Goal: Task Accomplishment & Management: Complete application form

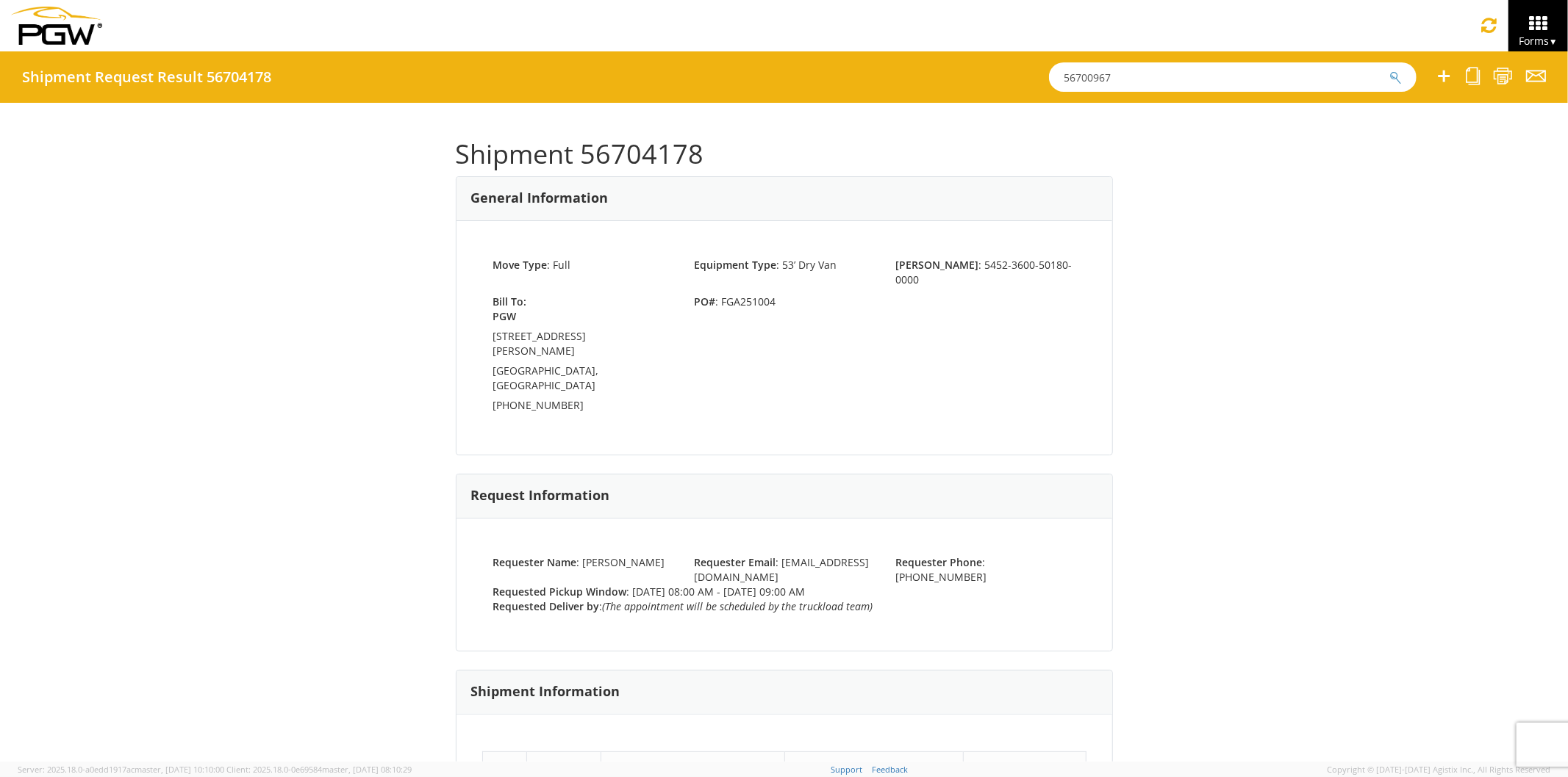
scroll to position [82, 0]
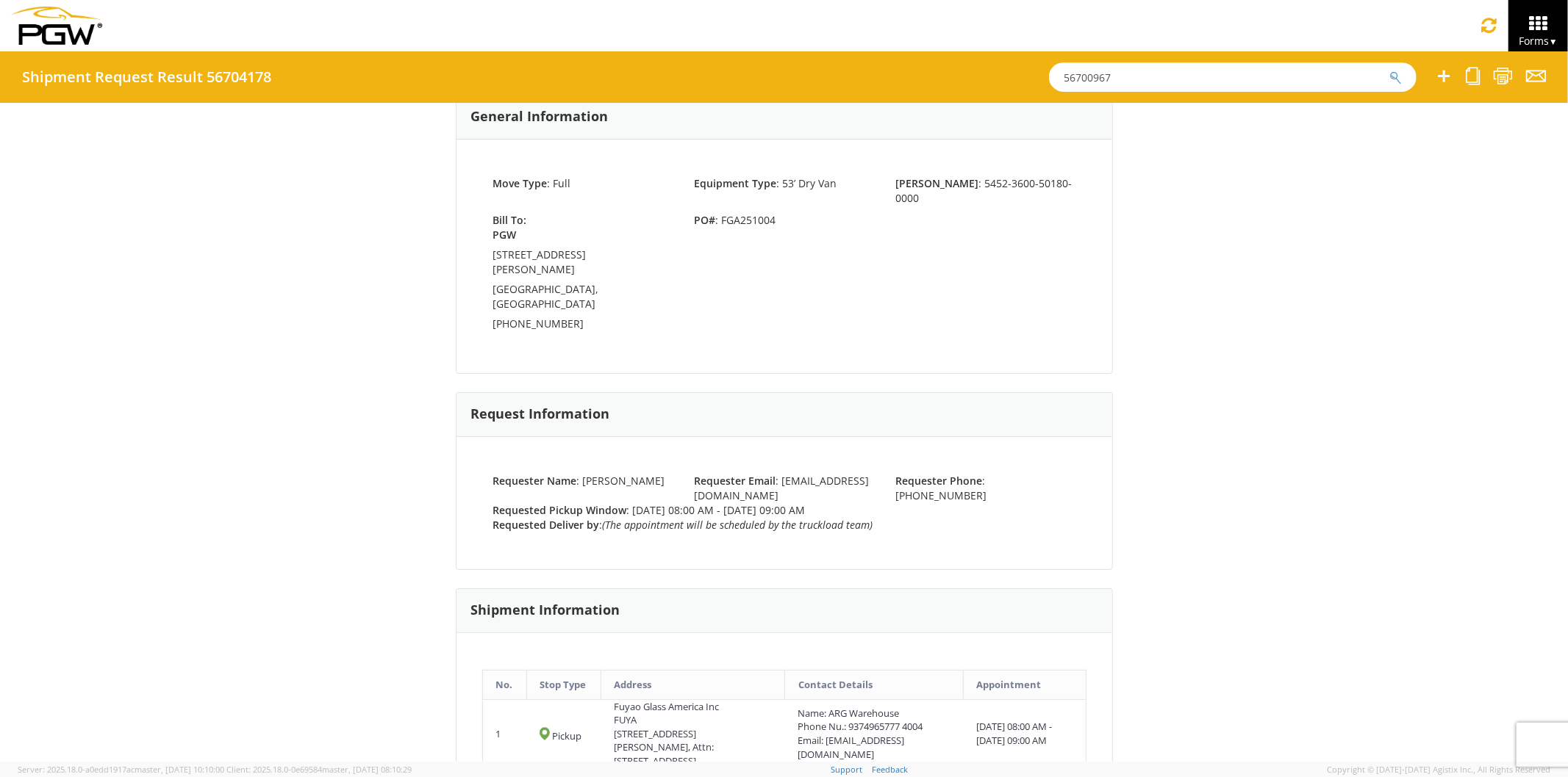
click at [1121, 77] on input "56700967" at bounding box center [1233, 77] width 368 height 29
click at [1389, 70] on button "submit" at bounding box center [1395, 79] width 13 height 18
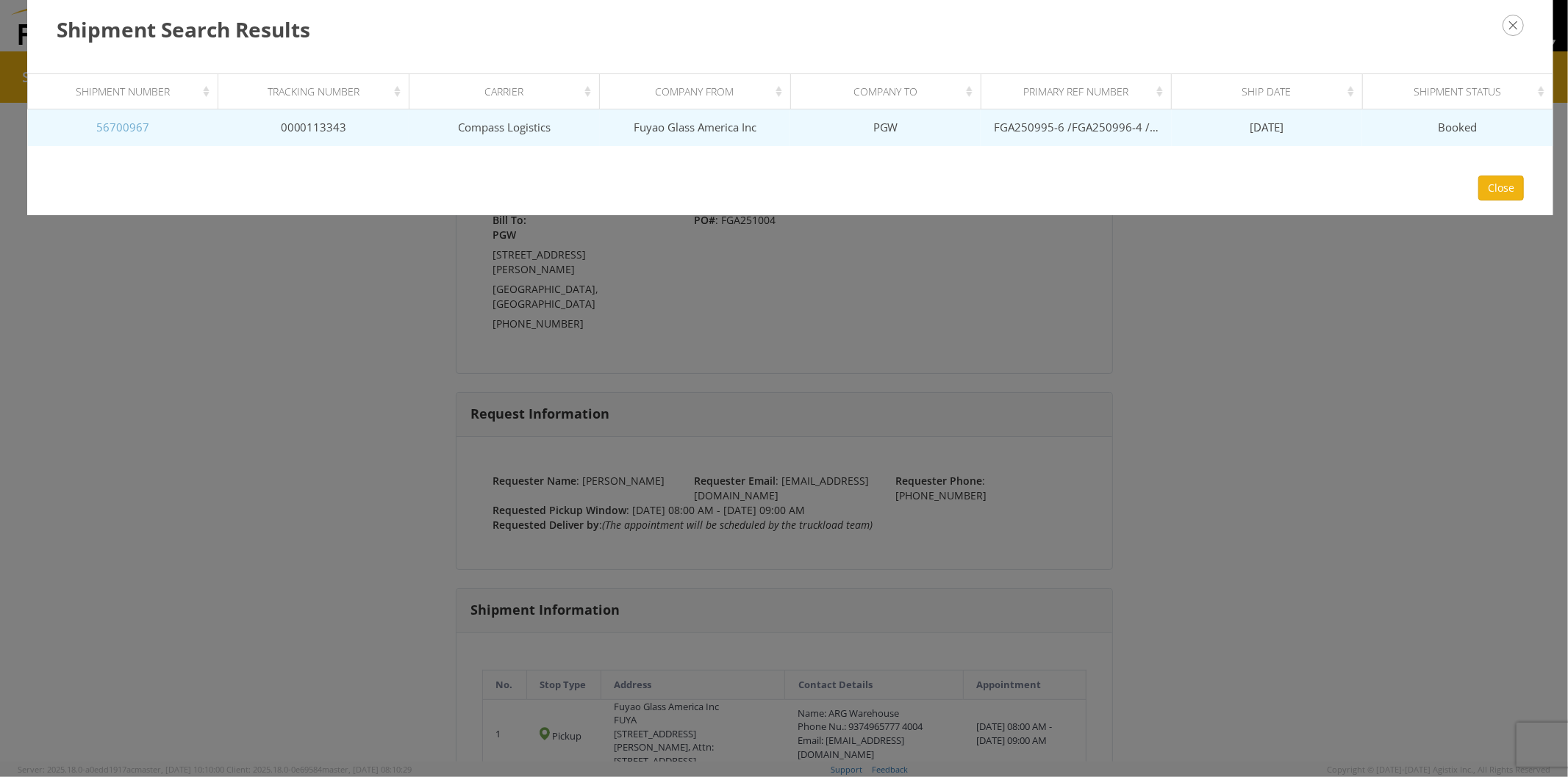
click at [133, 128] on link "56700967" at bounding box center [123, 127] width 53 height 15
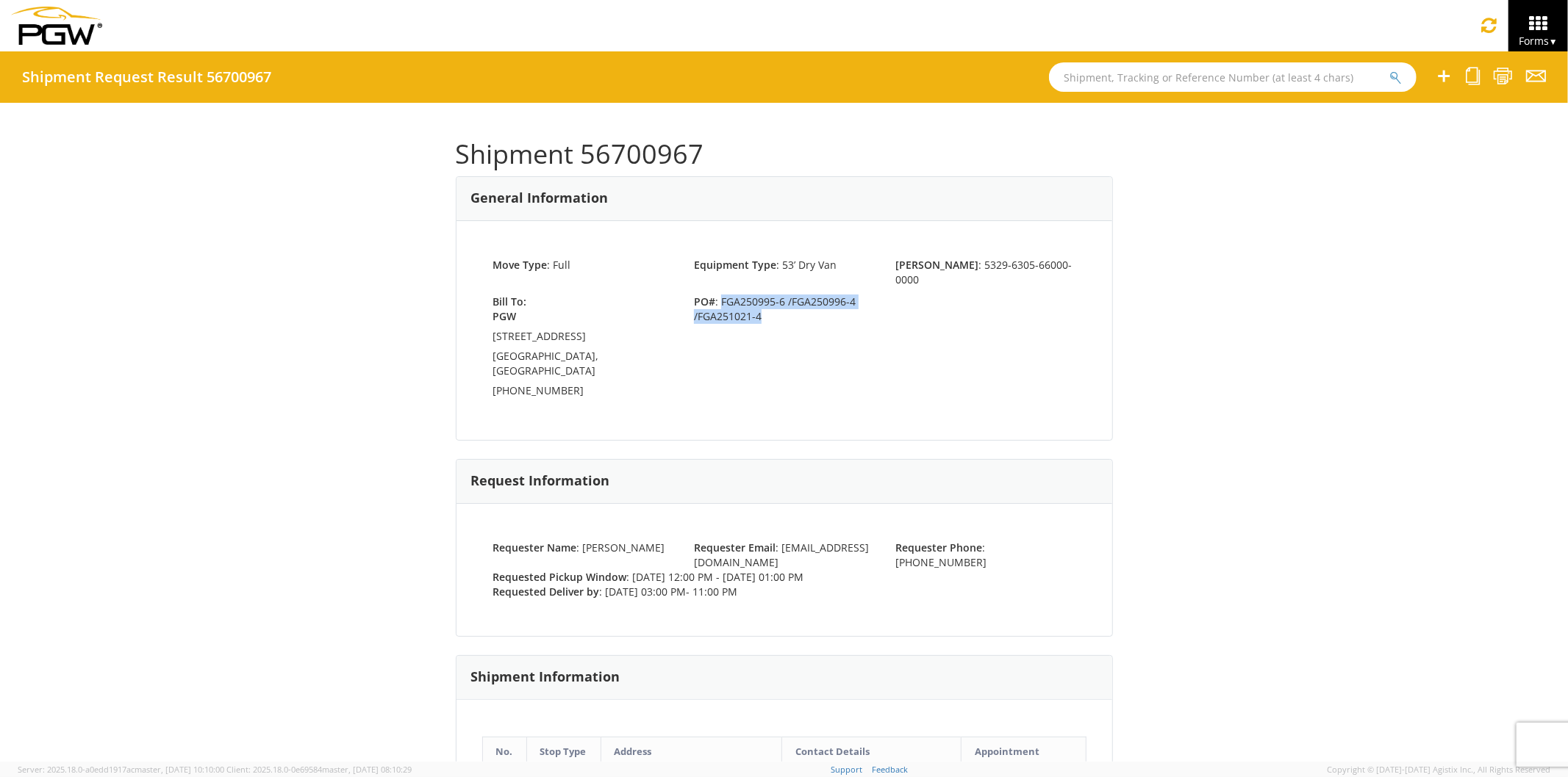
drag, startPoint x: 715, startPoint y: 284, endPoint x: 763, endPoint y: 297, distance: 49.7
click at [763, 297] on span "PO# : FGA250995-6 /FGA250996-4 /FGA251021-4" at bounding box center [783, 309] width 201 height 29
copy span "FGA250995-6 /FGA250996-4 /FGA251021-4"
drag, startPoint x: 579, startPoint y: 149, endPoint x: 690, endPoint y: 155, distance: 111.2
click at [690, 155] on h1 "Shipment 56700967" at bounding box center [784, 155] width 657 height 29
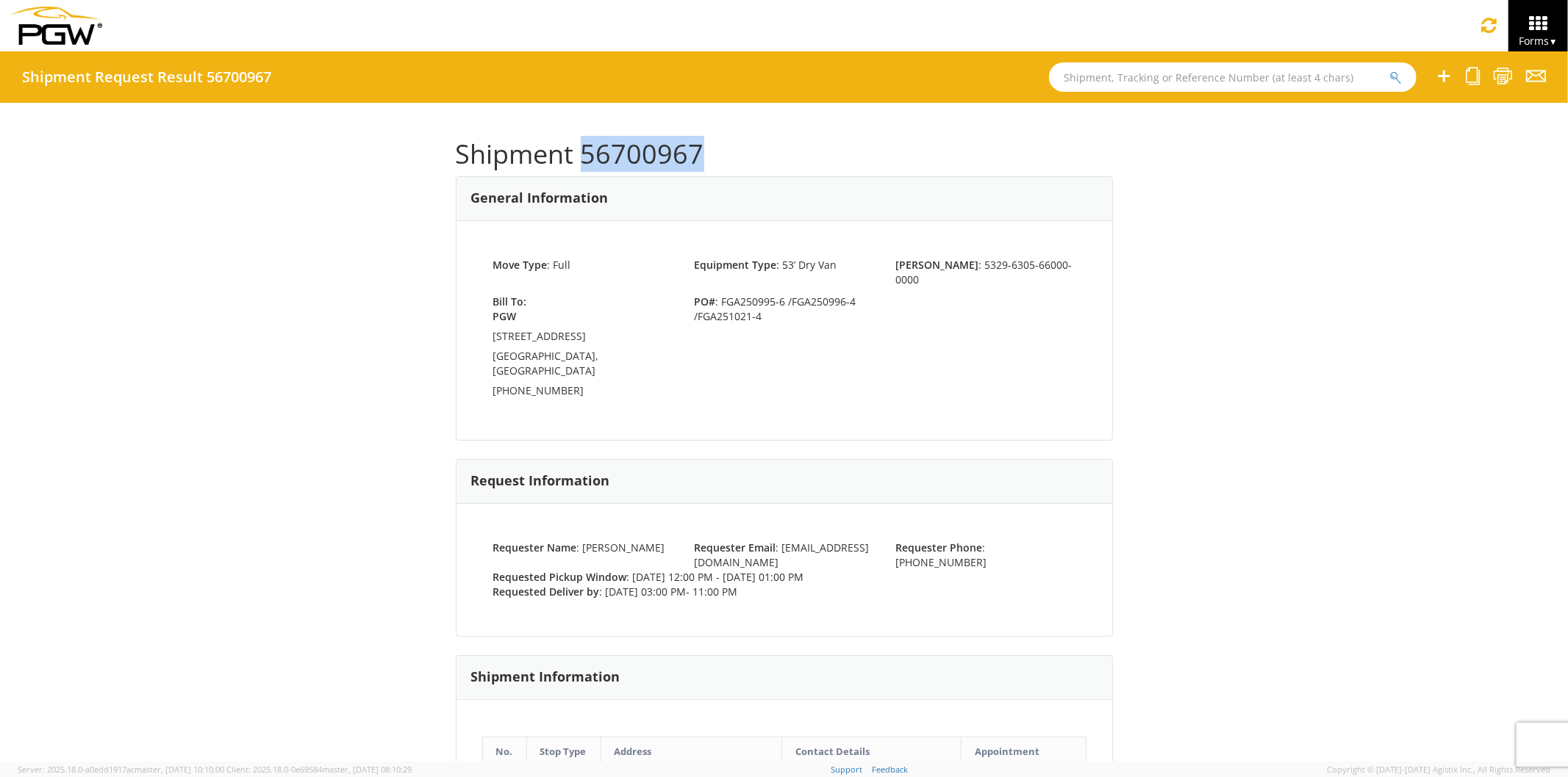
copy h1 "56700967"
click at [1127, 76] on input "text" at bounding box center [1233, 77] width 368 height 29
type input "56700985"
click at [1389, 70] on button "submit" at bounding box center [1395, 79] width 13 height 18
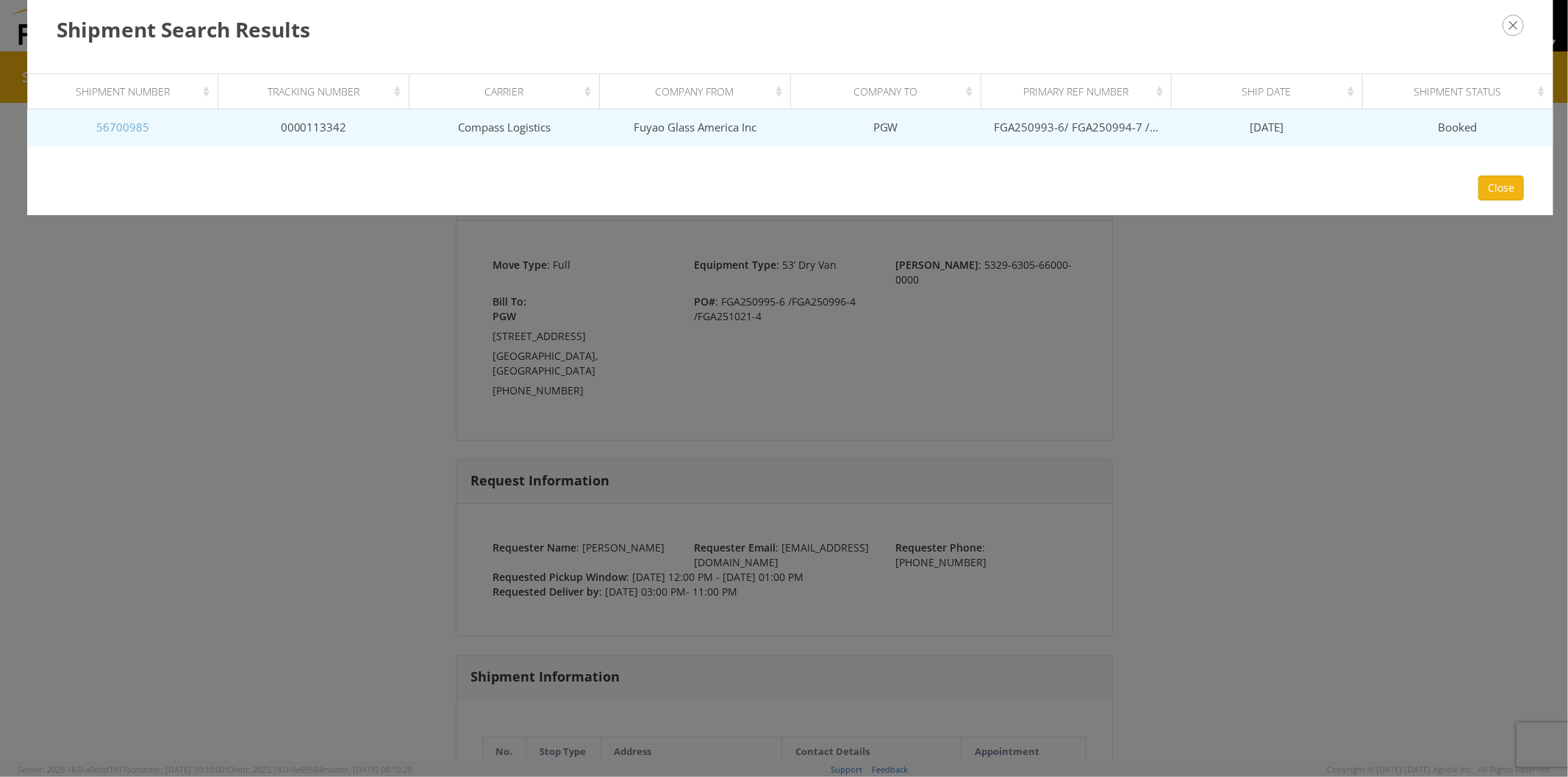
click at [125, 127] on link "56700985" at bounding box center [123, 127] width 53 height 15
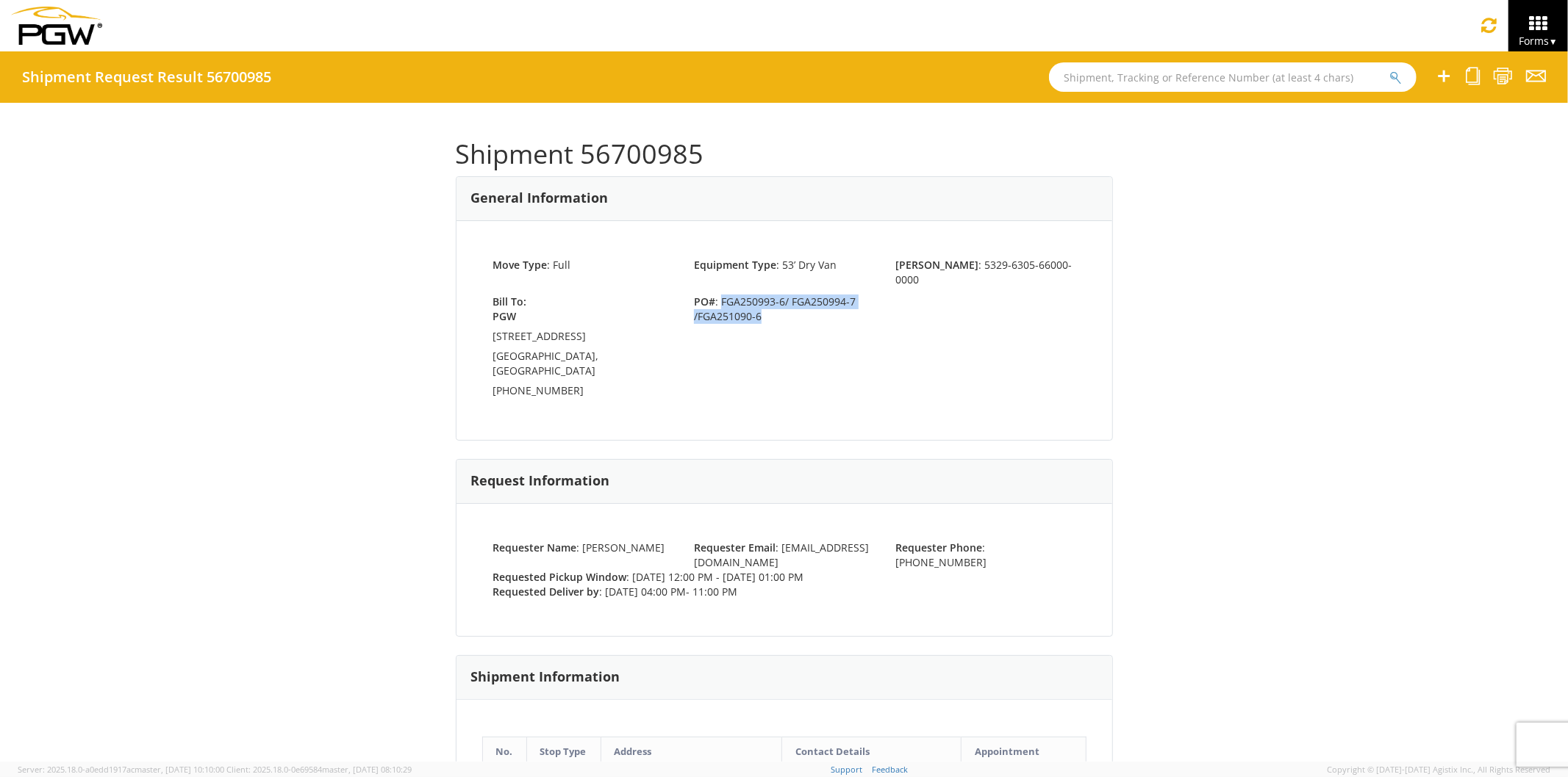
drag, startPoint x: 716, startPoint y: 286, endPoint x: 774, endPoint y: 303, distance: 60.4
click at [774, 303] on span "PO# : FGA250993-6/ FGA250994-7 /FGA251090-6" at bounding box center [783, 309] width 201 height 29
click at [1082, 77] on input "text" at bounding box center [1233, 77] width 368 height 29
type input "56701006"
click at [1389, 70] on button "submit" at bounding box center [1395, 79] width 13 height 18
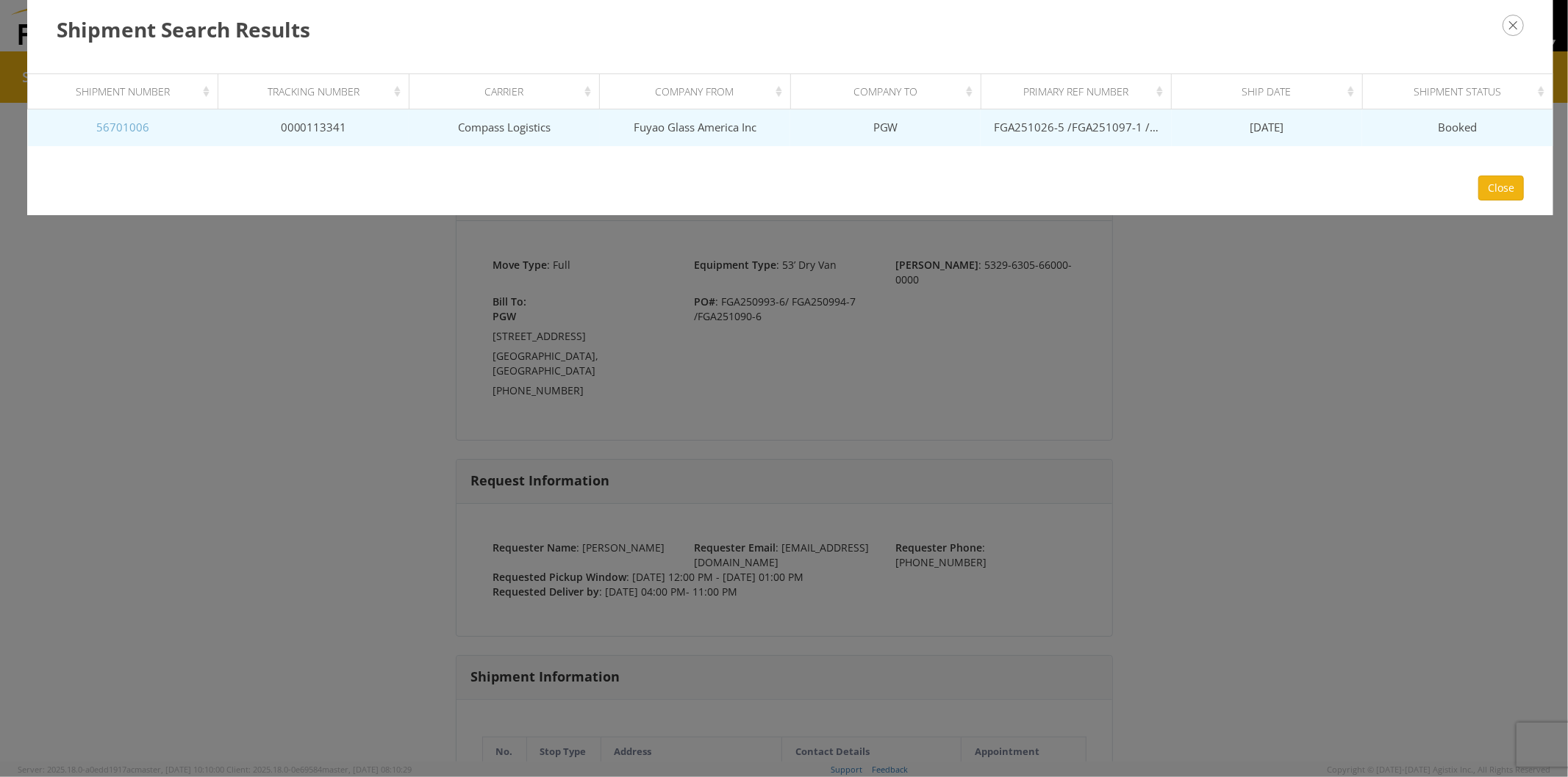
click at [121, 124] on link "56701006" at bounding box center [123, 127] width 53 height 15
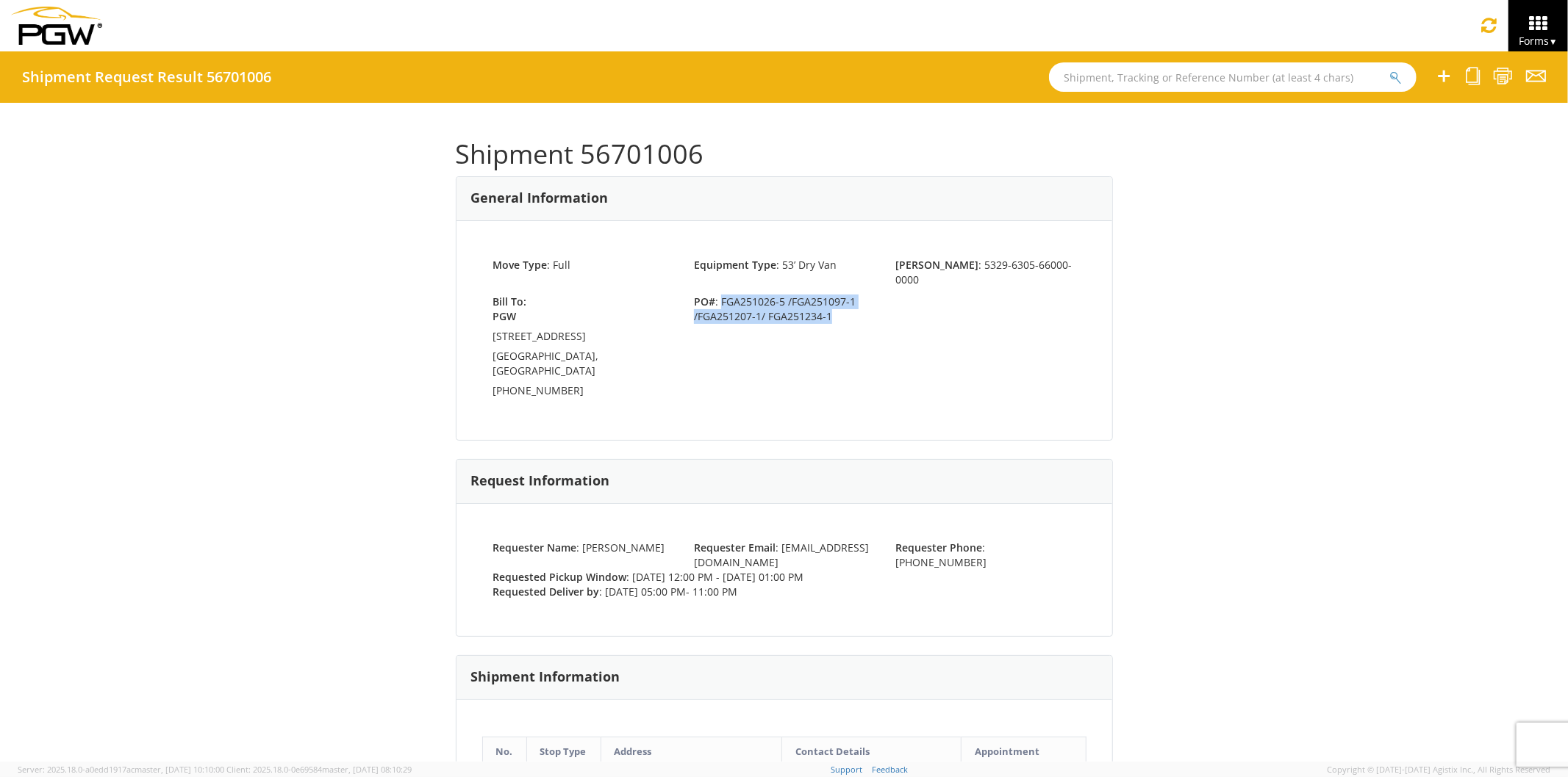
drag, startPoint x: 716, startPoint y: 284, endPoint x: 829, endPoint y: 300, distance: 114.1
click at [829, 300] on span "PO# : FGA251026-5 /FGA251097-1 /FGA251207-1/ FGA251234-1" at bounding box center [783, 309] width 201 height 29
copy span "FGA251026-5 /FGA251097-1 /FGA251207-1/ FGA251234-1"
click at [1497, 74] on icon at bounding box center [1502, 76] width 20 height 18
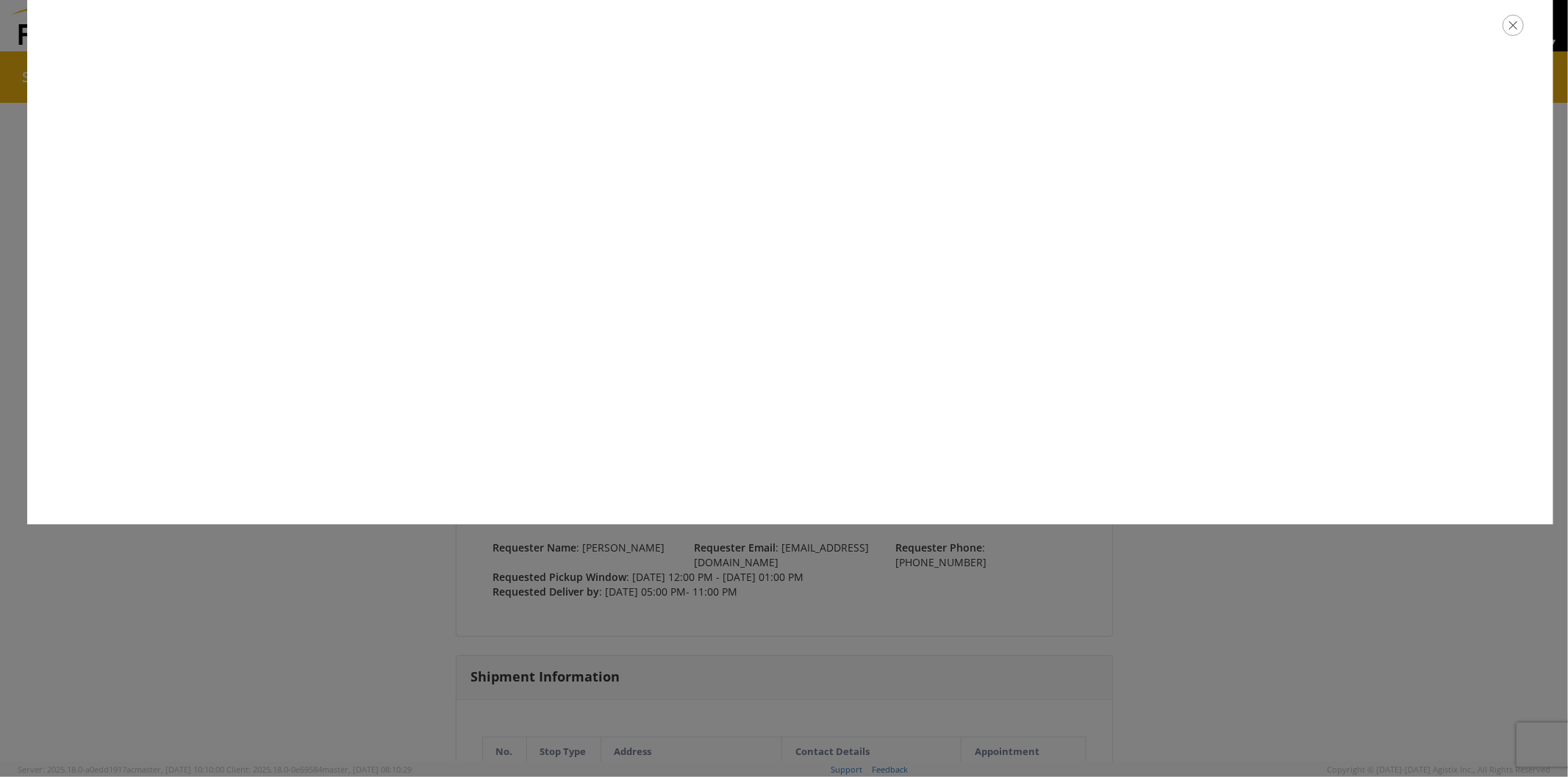
click at [1518, 25] on icon "button" at bounding box center [1513, 25] width 21 height 21
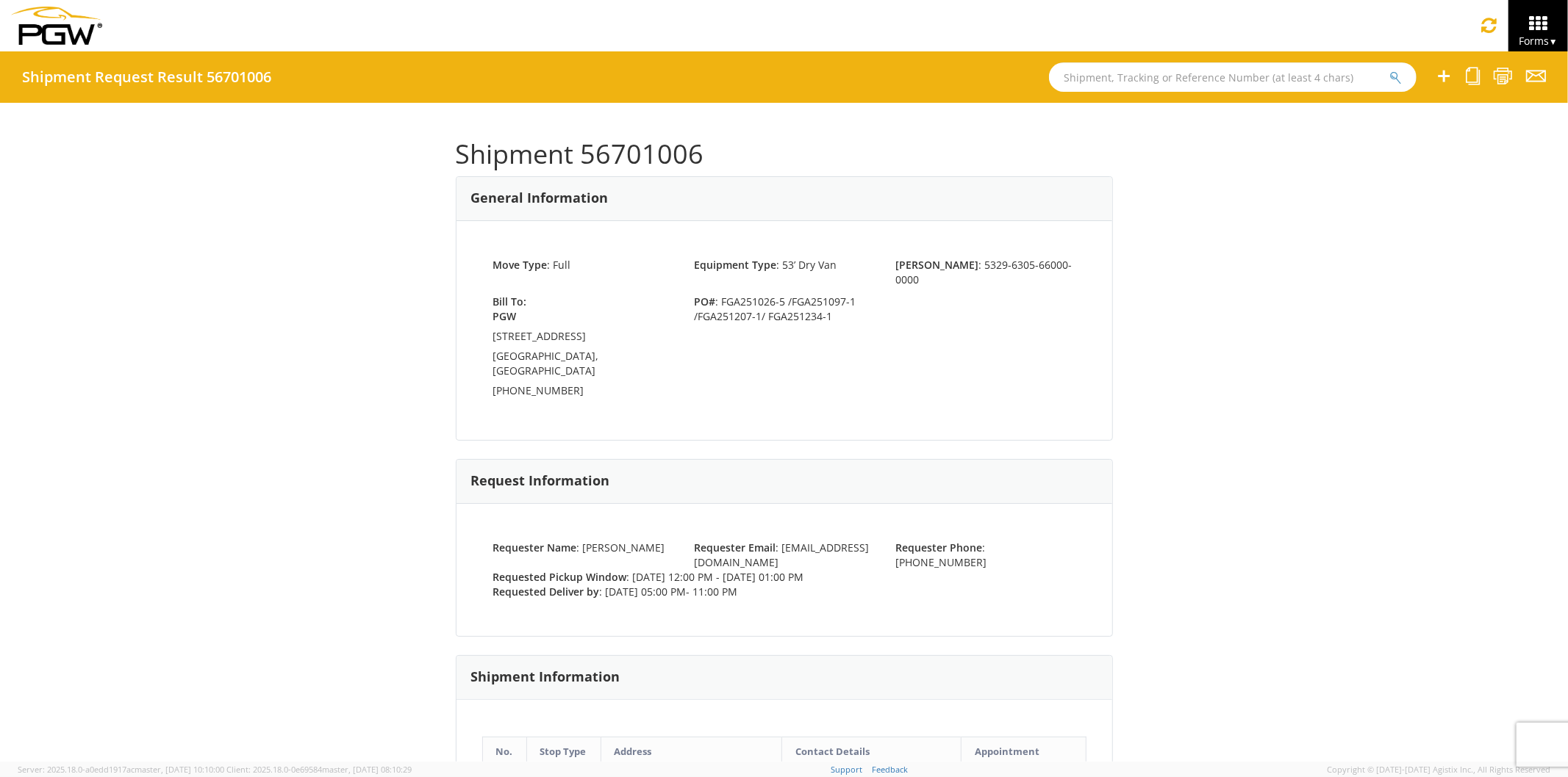
click at [1167, 70] on input "text" at bounding box center [1233, 77] width 368 height 29
type input "56700985"
click at [1389, 70] on button "submit" at bounding box center [1395, 79] width 13 height 18
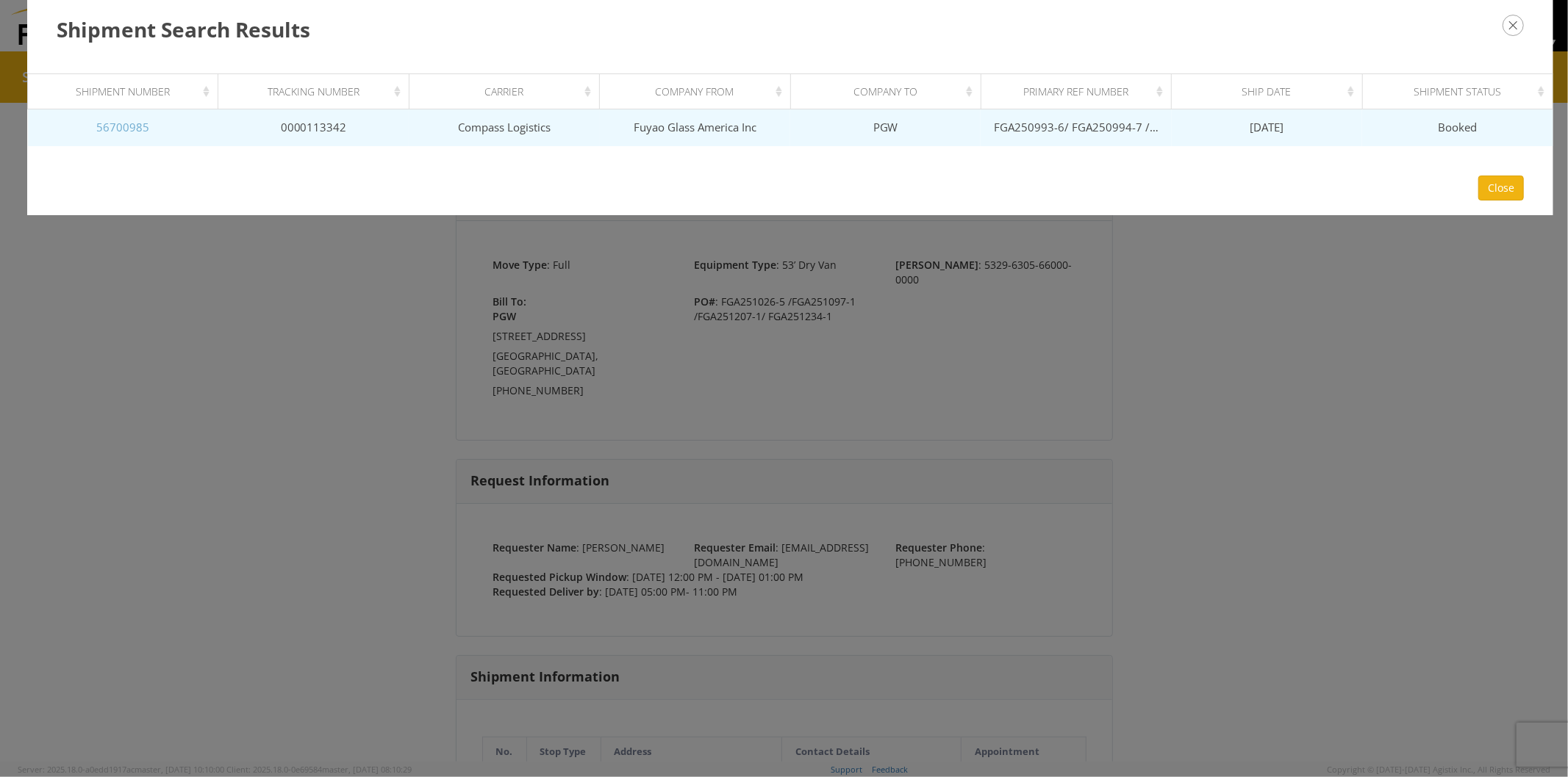
click at [136, 122] on link "56700985" at bounding box center [123, 127] width 53 height 15
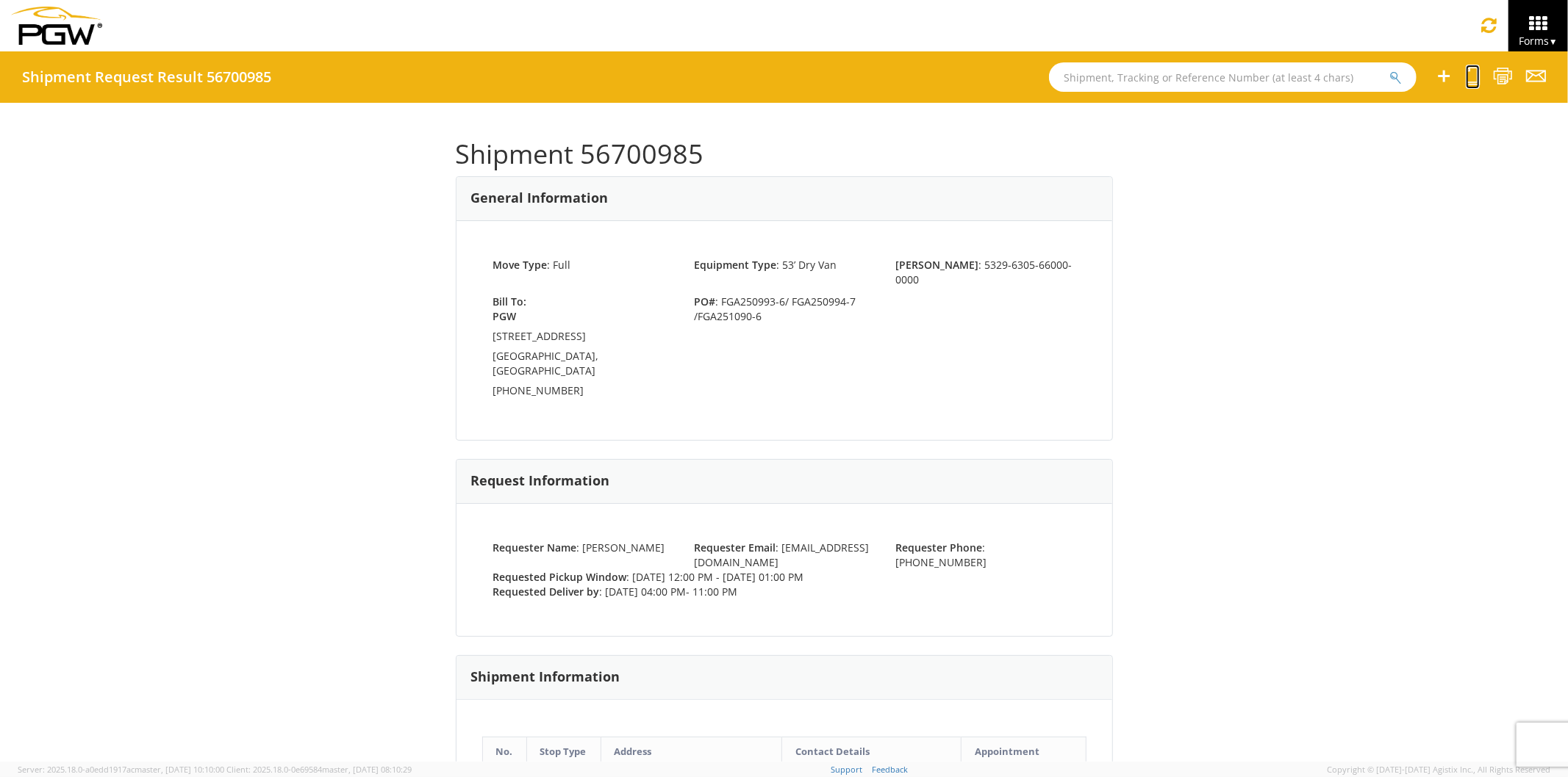
click at [1472, 75] on icon at bounding box center [1472, 76] width 14 height 18
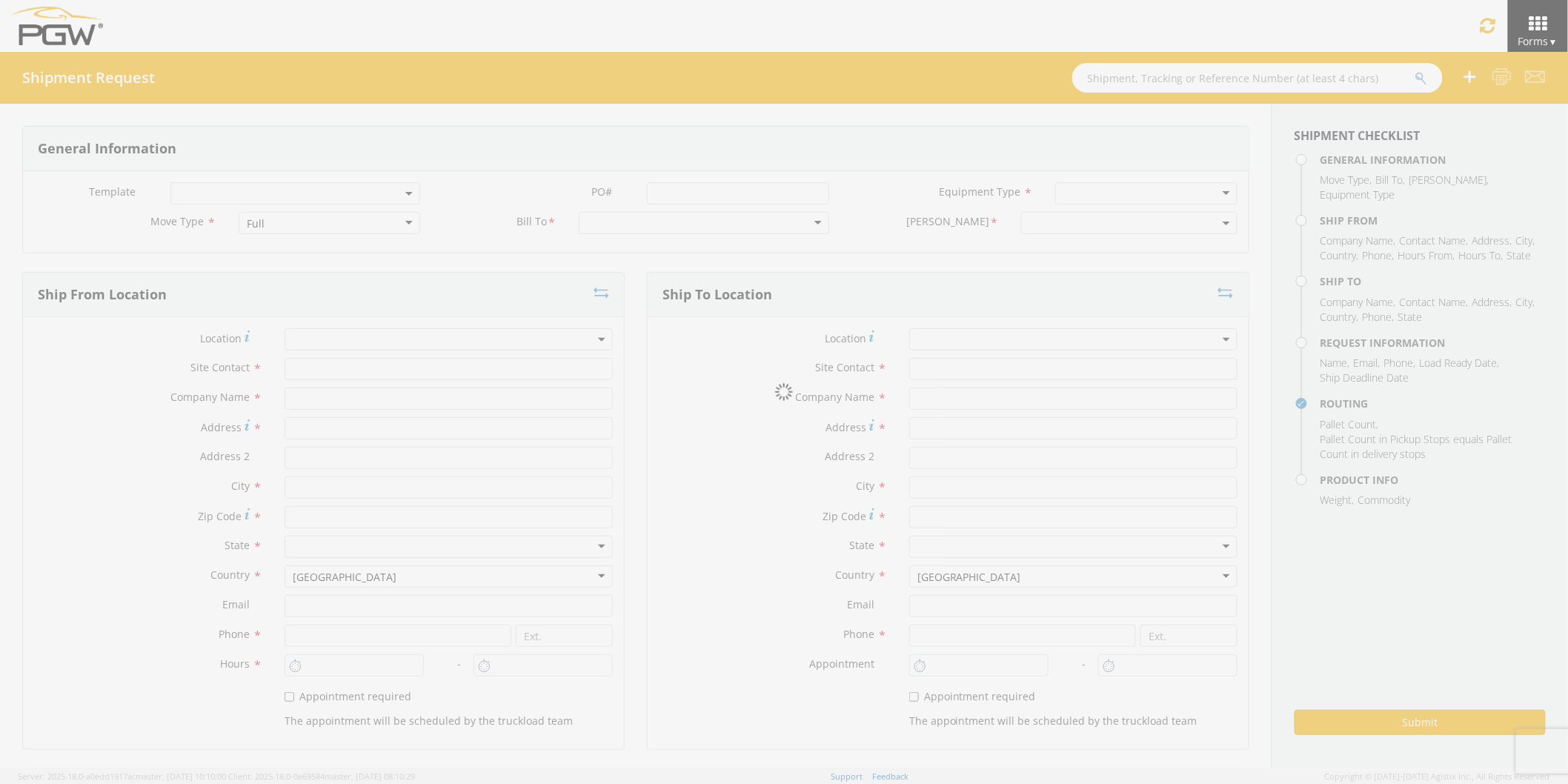
select select
type input "ARG Warehouse"
type input "Fuyao Glass America Inc"
type input "[STREET_ADDRESS][PERSON_NAME]"
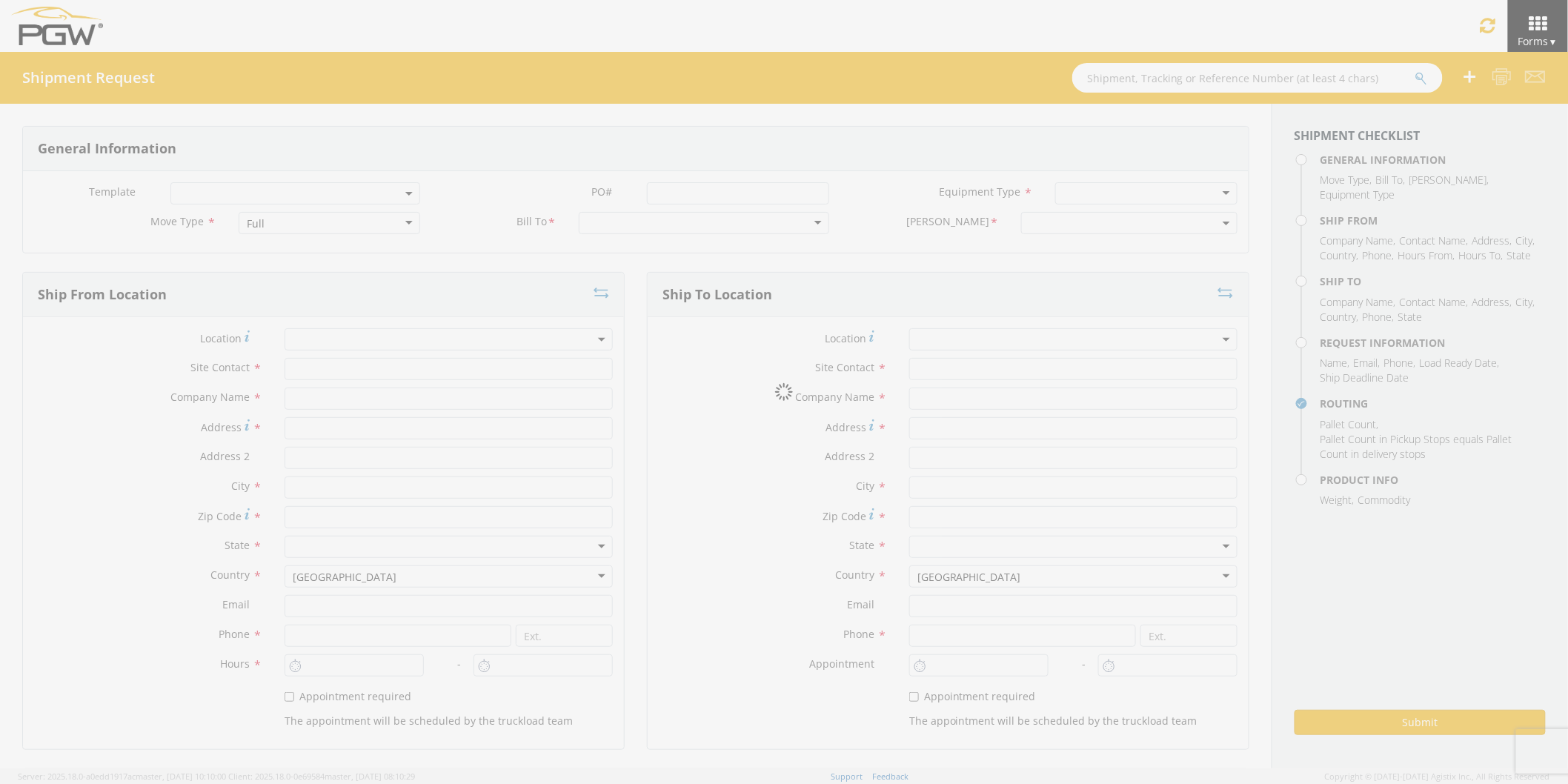
type input "Attn: 2601 ARG Warehouse"
type input "Moraine"
type input "45439"
type input "[EMAIL_ADDRESS][DOMAIN_NAME]"
type input "9374965777"
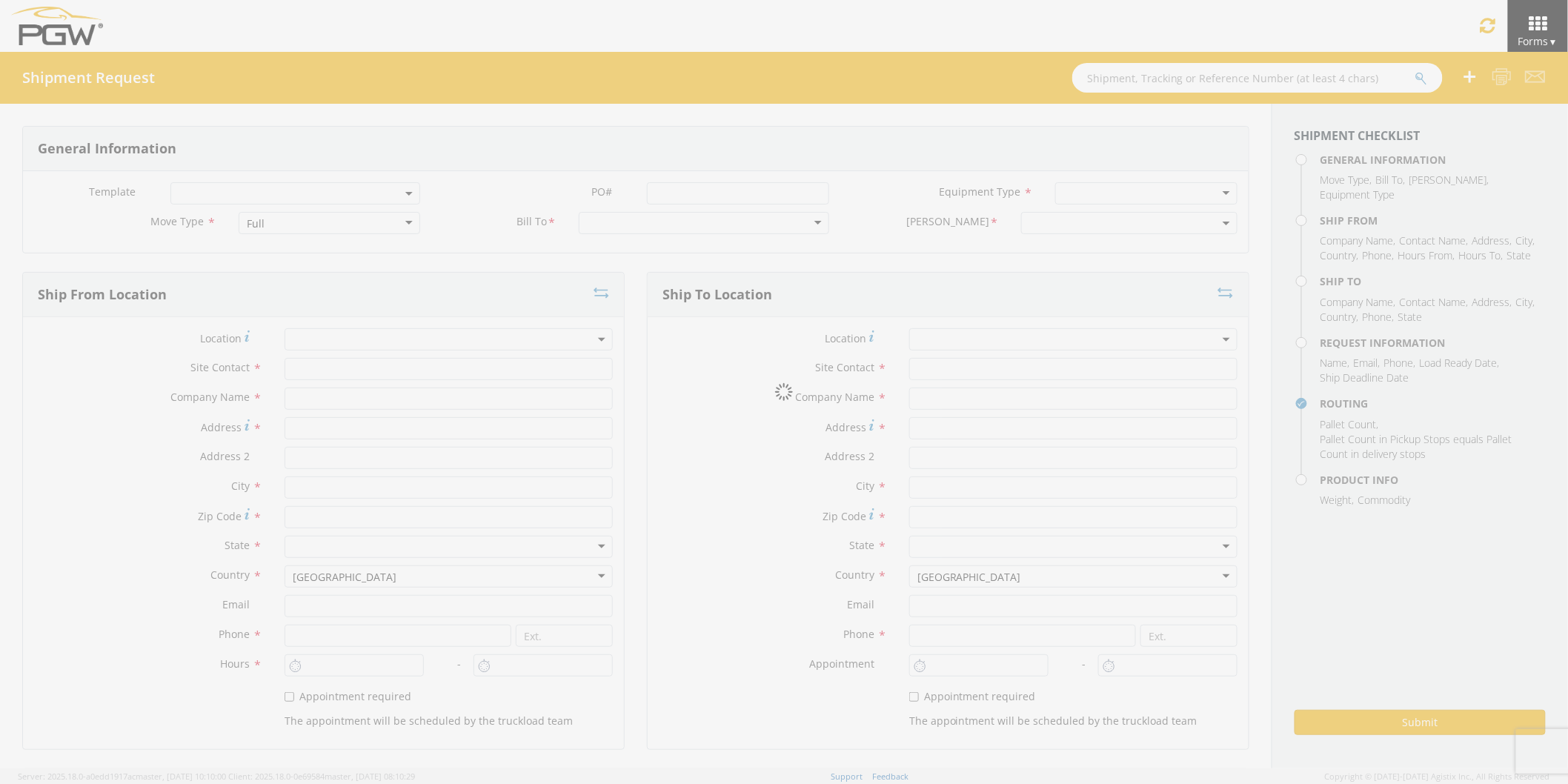
type input "4004"
type input "12:00 PM"
type input "1:00 PM"
type input "5329 Branch Manager"
type input "PGW"
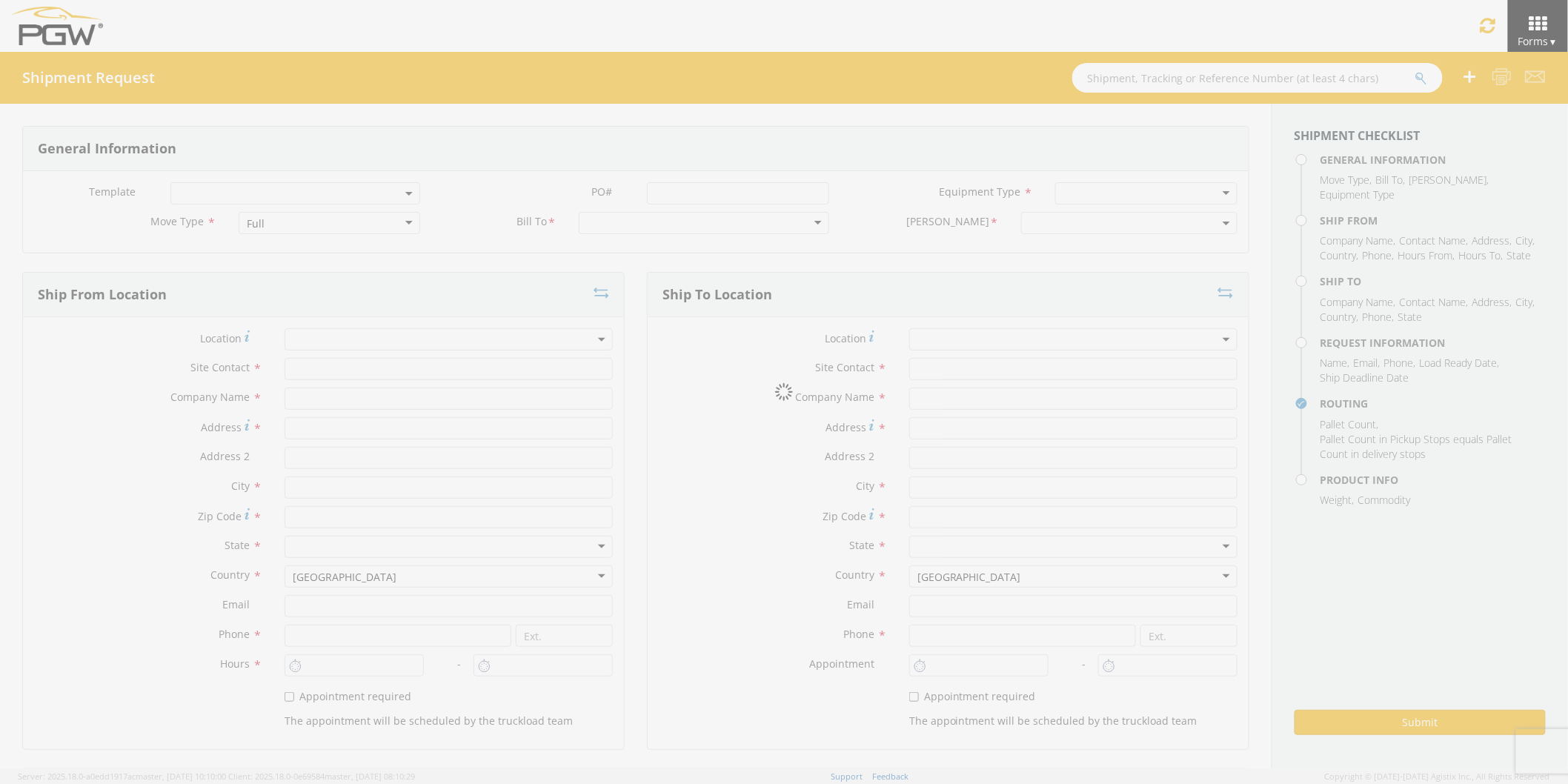
type input "[STREET_ADDRESS]"
type input "Chillicothe"
type input "45601"
type input "[EMAIL_ADDRESS][DOMAIN_NAME]"
type input "[PHONE_NUMBER]"
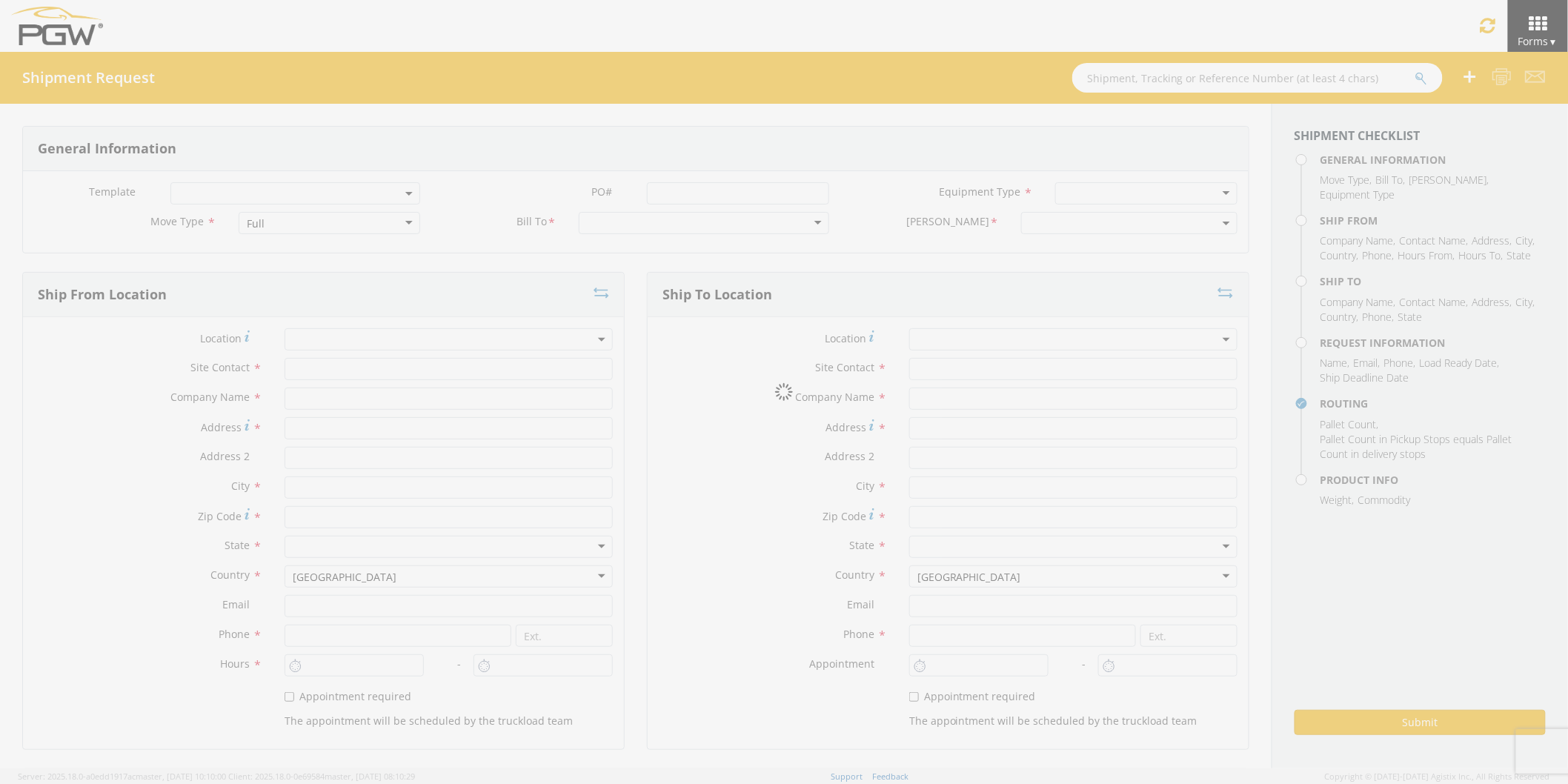
type input "4:00 PM"
type input "11:00 PM"
type input "[PERSON_NAME]"
type input "[EMAIL_ADDRESS][DOMAIN_NAME]"
checkbox input "true"
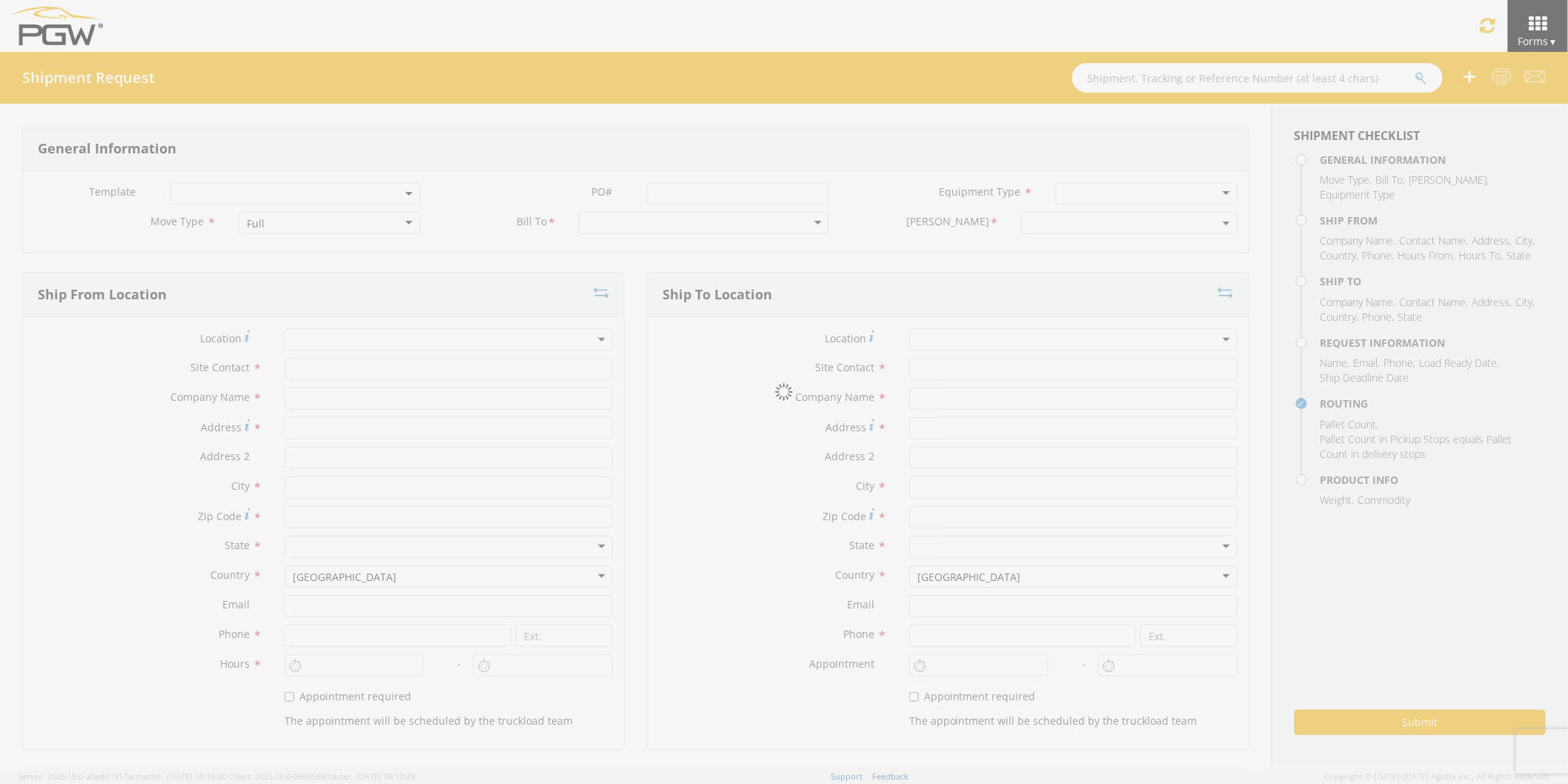
type input "[PHONE_NUMBER]"
type textarea "PGW/ARG Shipment FGA250993-6/ FGA250994-7 /FGA251090-6 (48 Crates) Driver Note:…"
type textarea "Secondary contact [PERSON_NAME] at [PHONE_NUMBER]"
type input "39000"
type input "48"
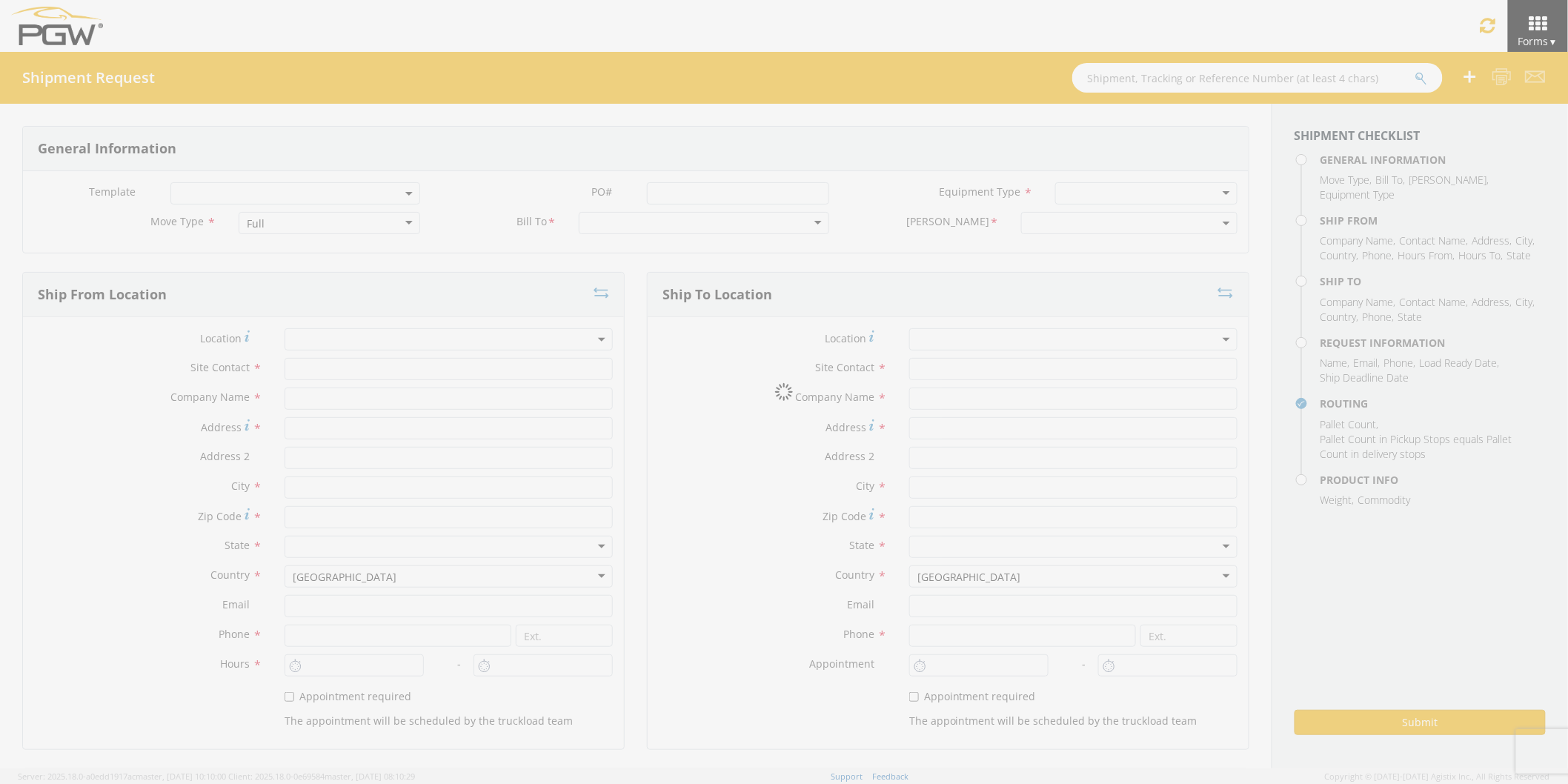
type textarea "PGW/ARG Shipment FGA250993-6/ FGA250994-7 /FGA251090-6 (48 Crates) Driver Note:…"
checkbox input "true"
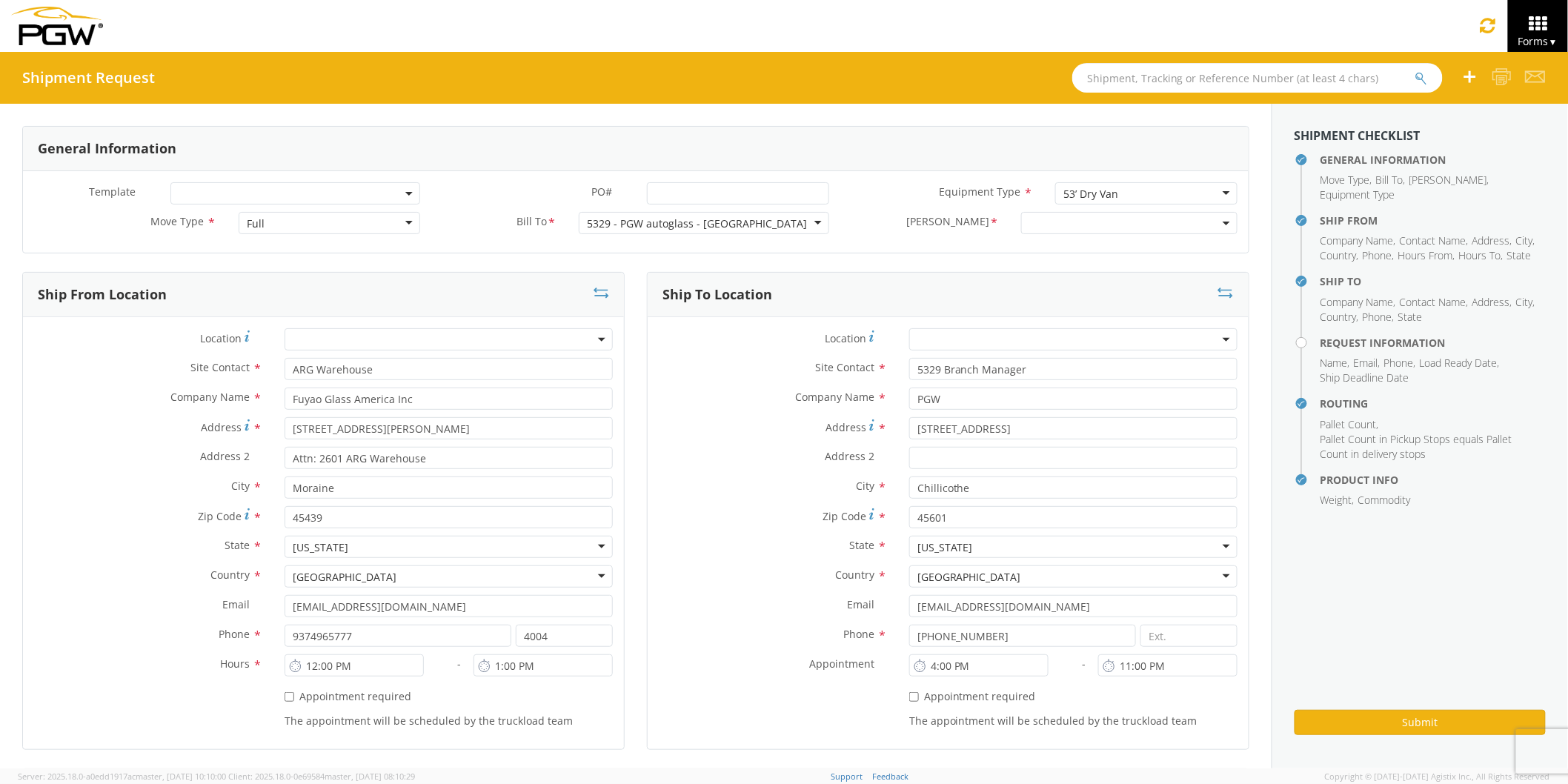
click at [1152, 92] on input "text" at bounding box center [1257, 78] width 371 height 30
select select "5329-6305-66000-0000"
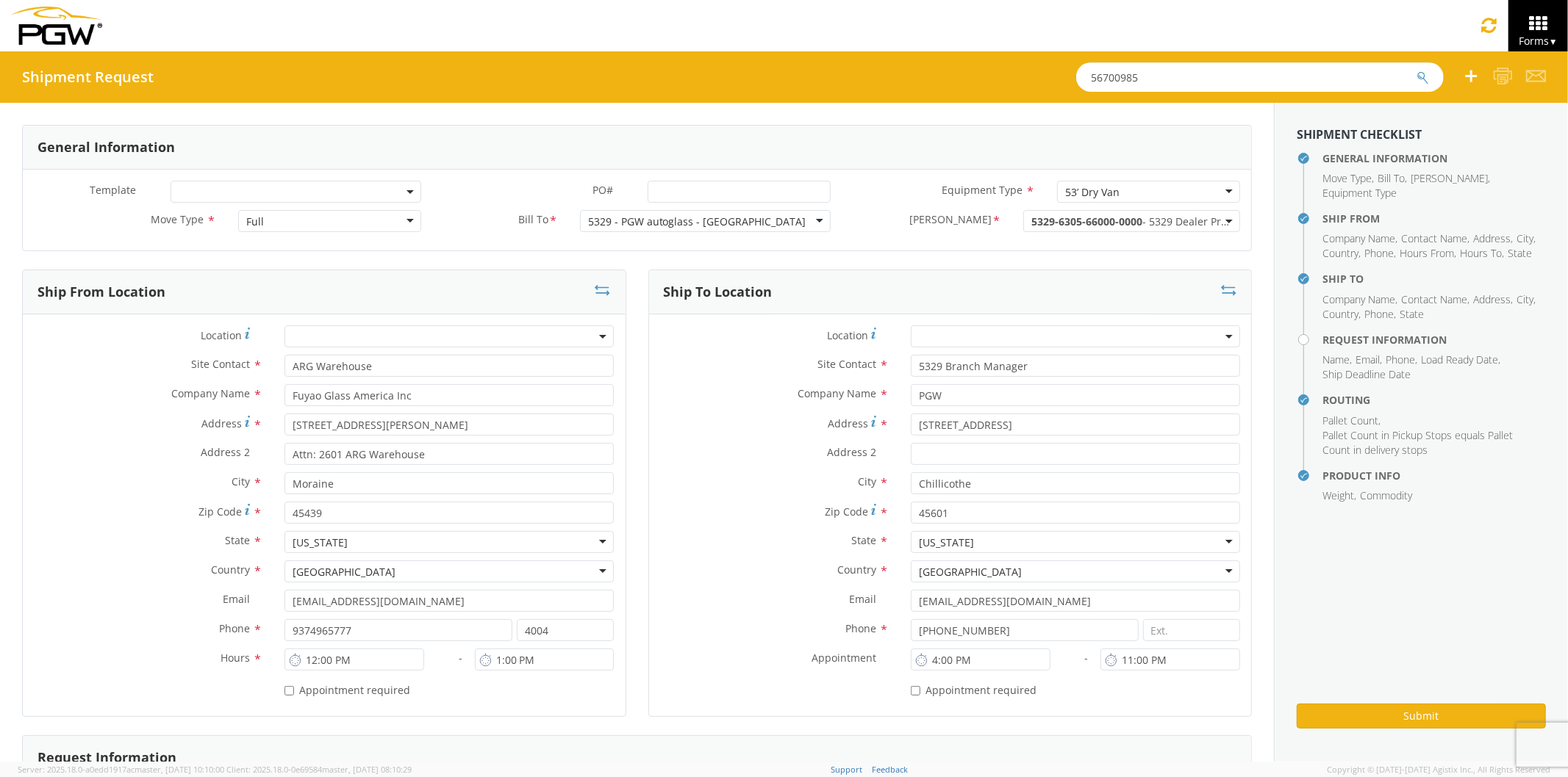
type input "56700985"
click at [1416, 70] on button "submit" at bounding box center [1422, 79] width 13 height 18
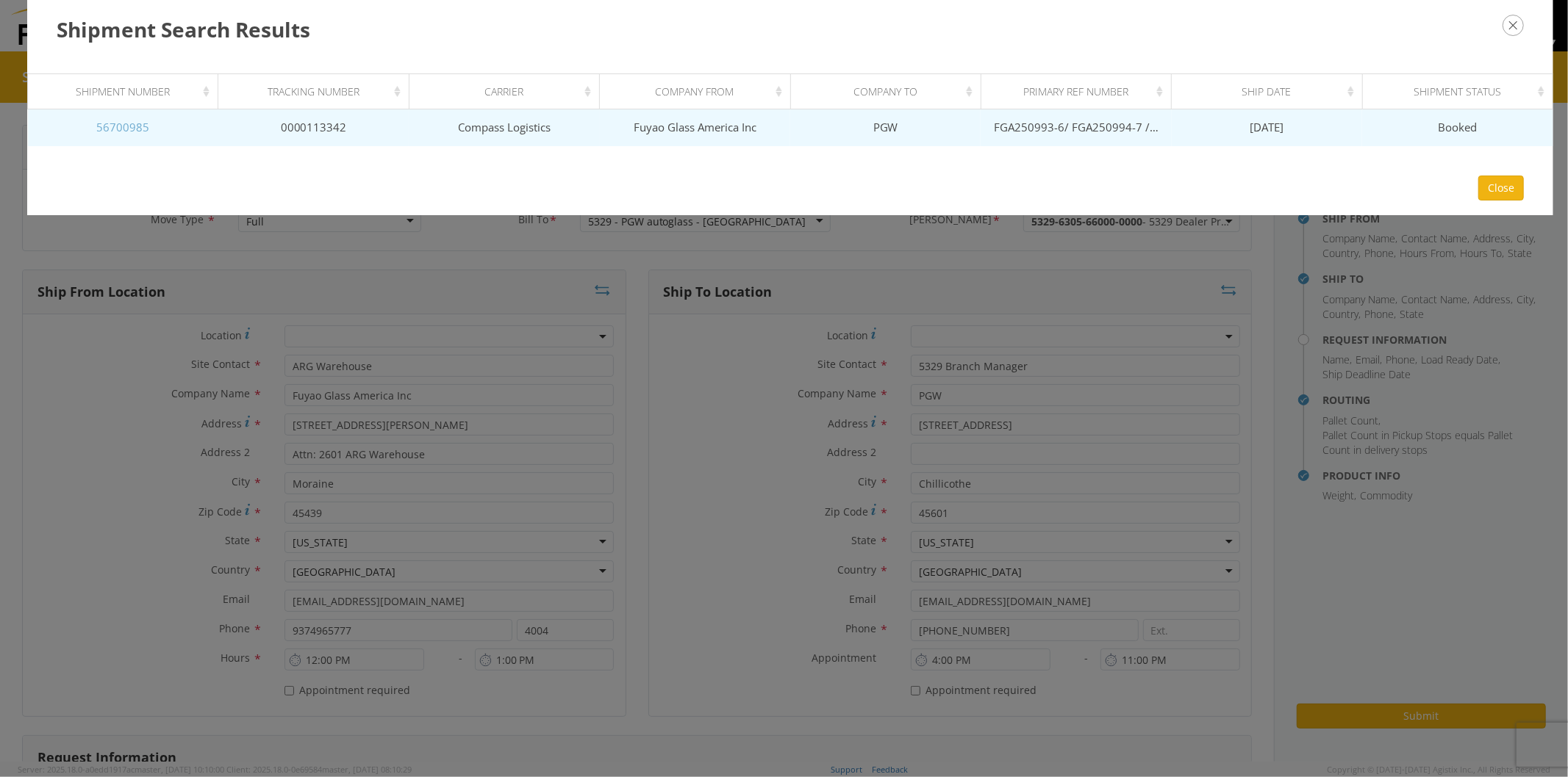
click at [131, 120] on link "56700985" at bounding box center [123, 127] width 53 height 15
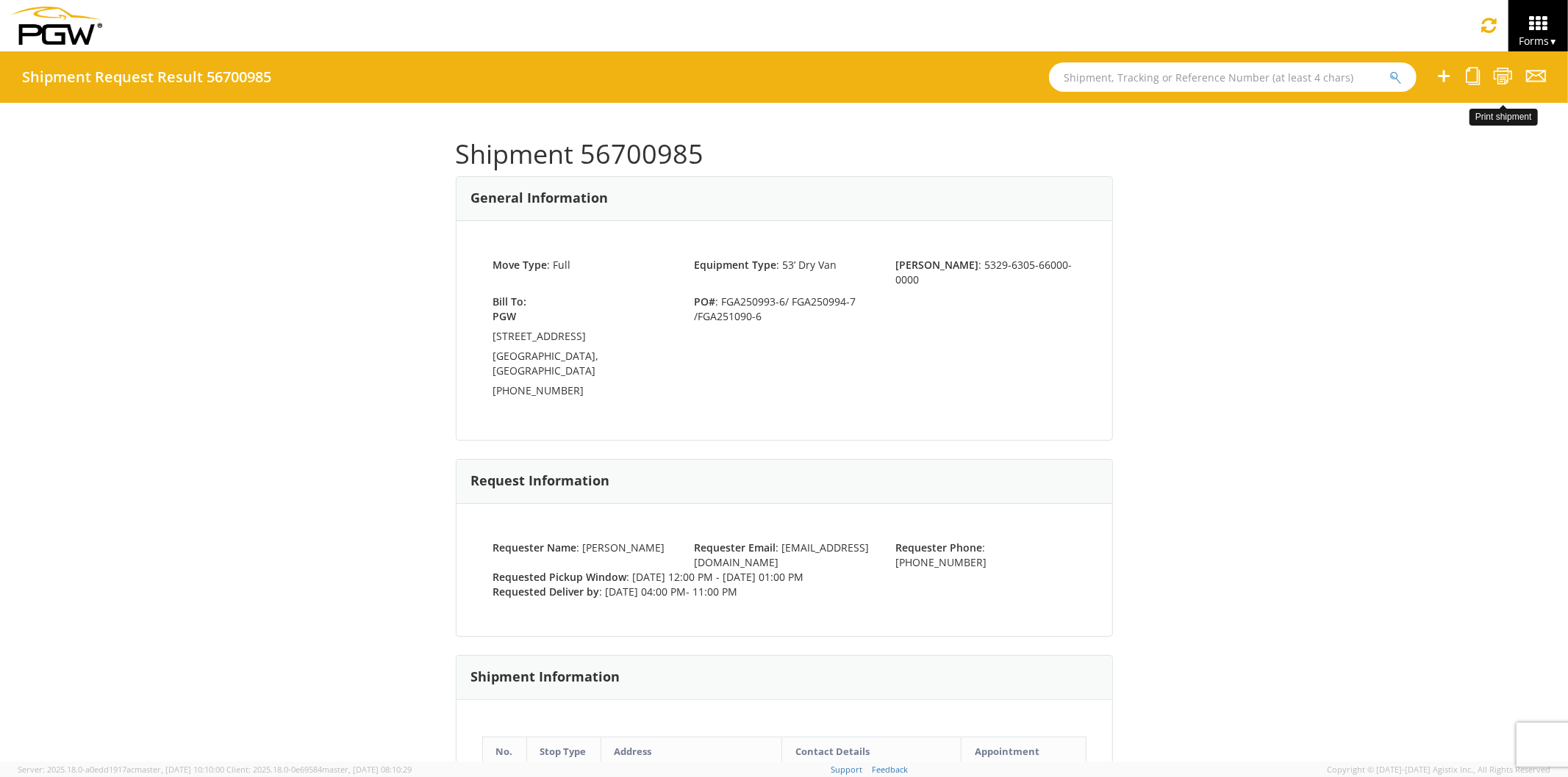
click at [1498, 77] on icon at bounding box center [1502, 76] width 20 height 18
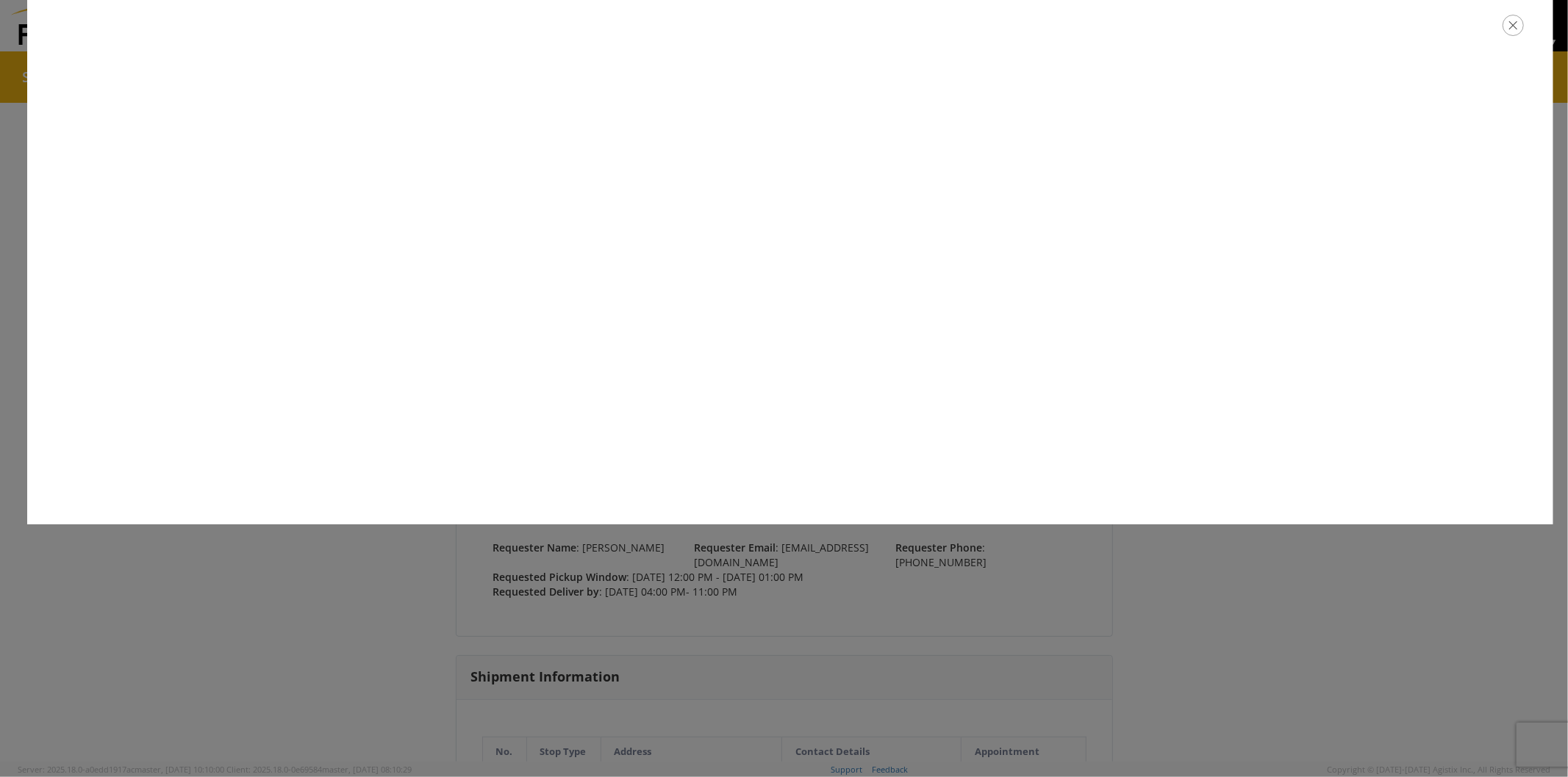
click at [1522, 32] on button "button" at bounding box center [1513, 25] width 21 height 21
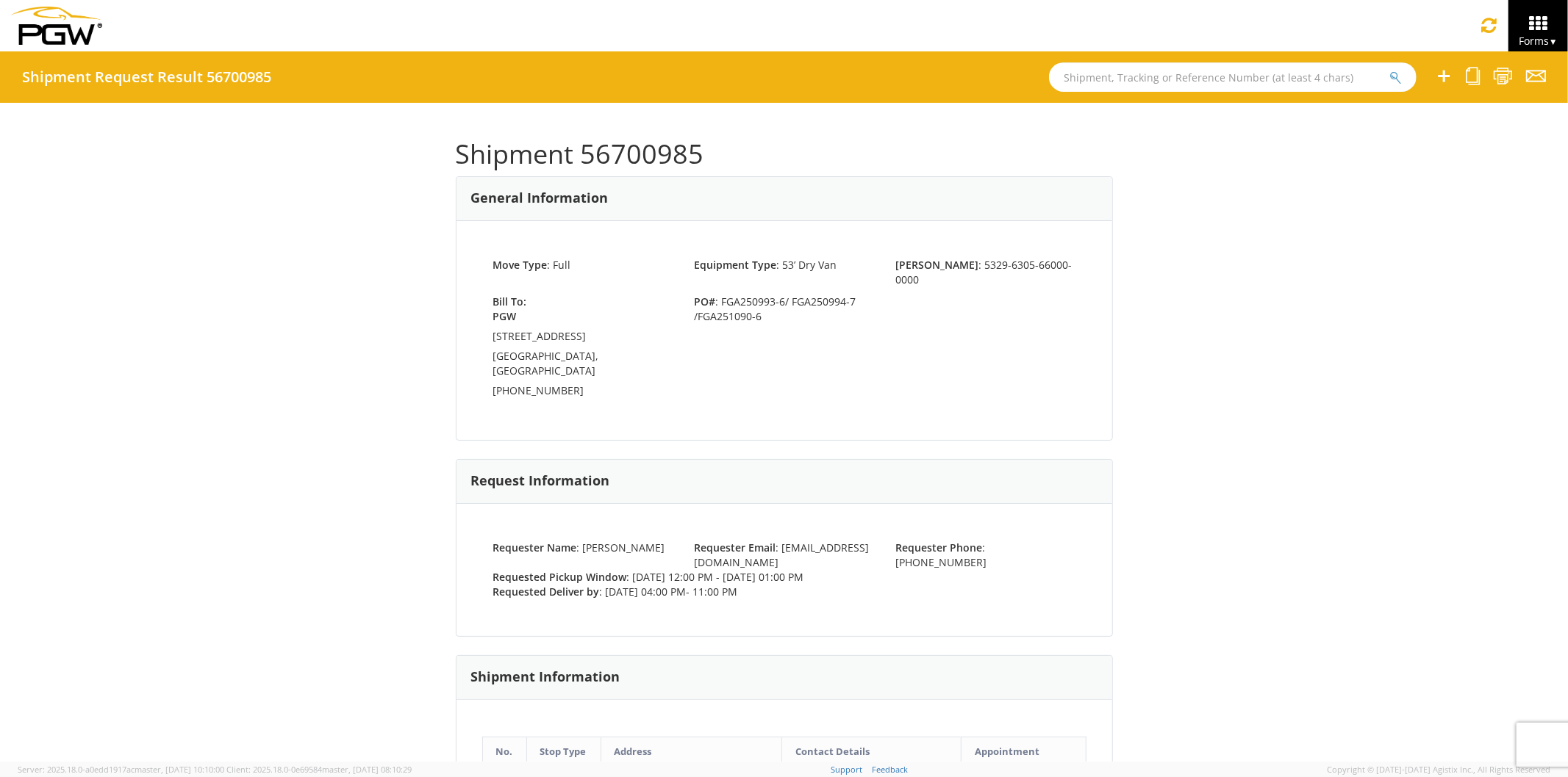
click at [1132, 78] on input "text" at bounding box center [1233, 77] width 368 height 29
type input "56700967"
click at [1389, 70] on button "submit" at bounding box center [1395, 79] width 13 height 18
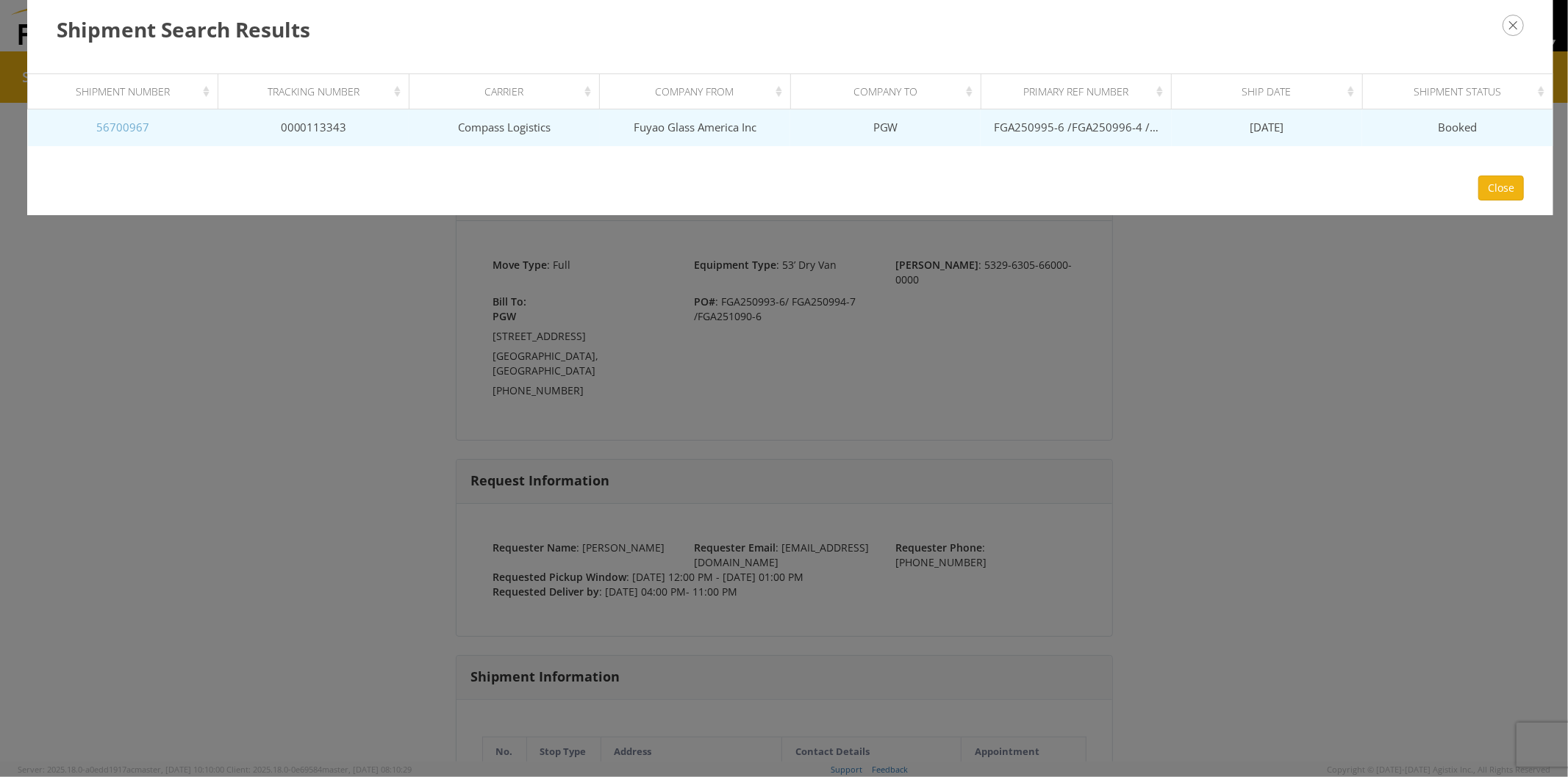
click at [127, 121] on link "56700967" at bounding box center [123, 127] width 53 height 15
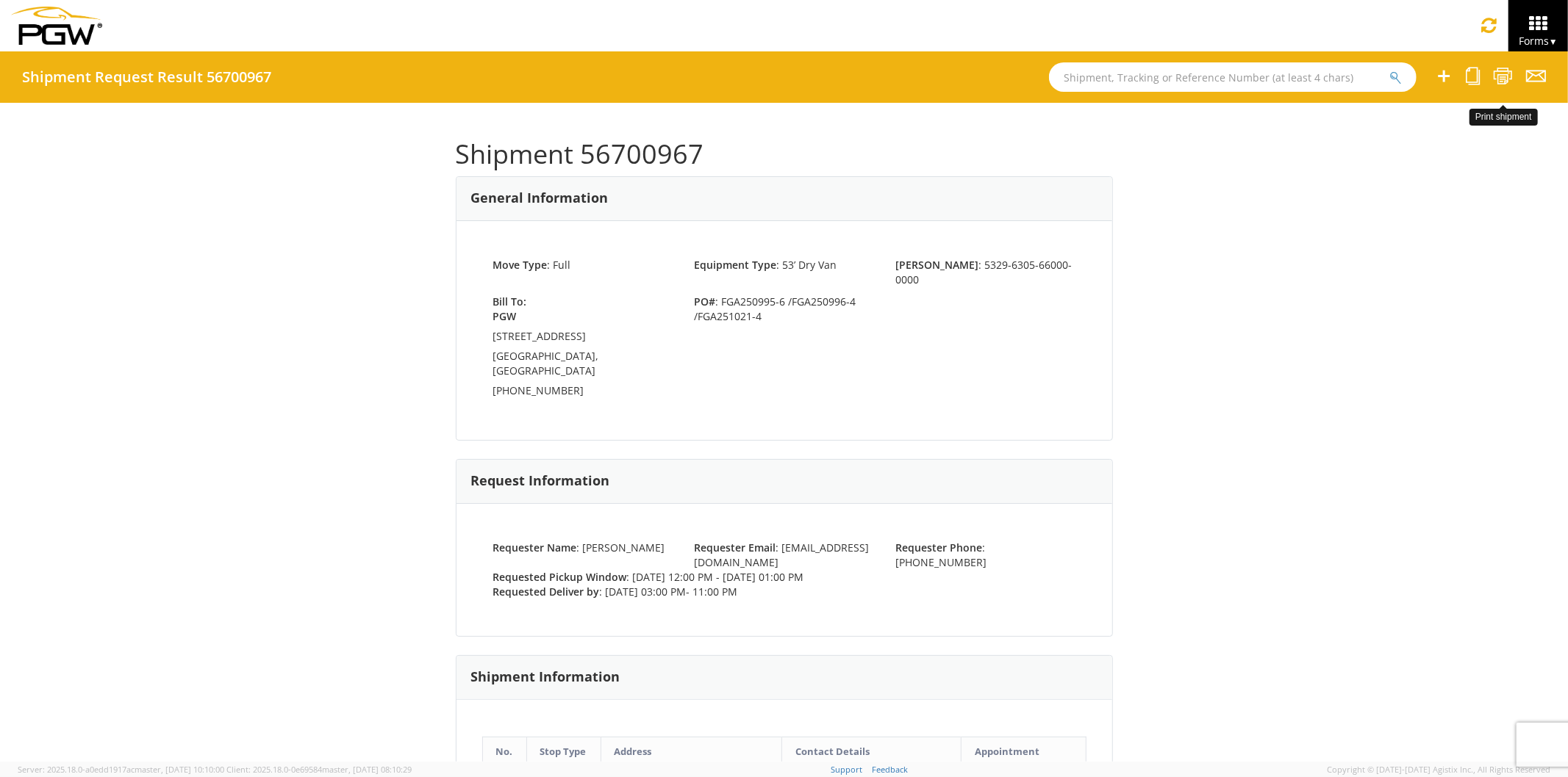
click at [1503, 79] on icon at bounding box center [1502, 76] width 20 height 18
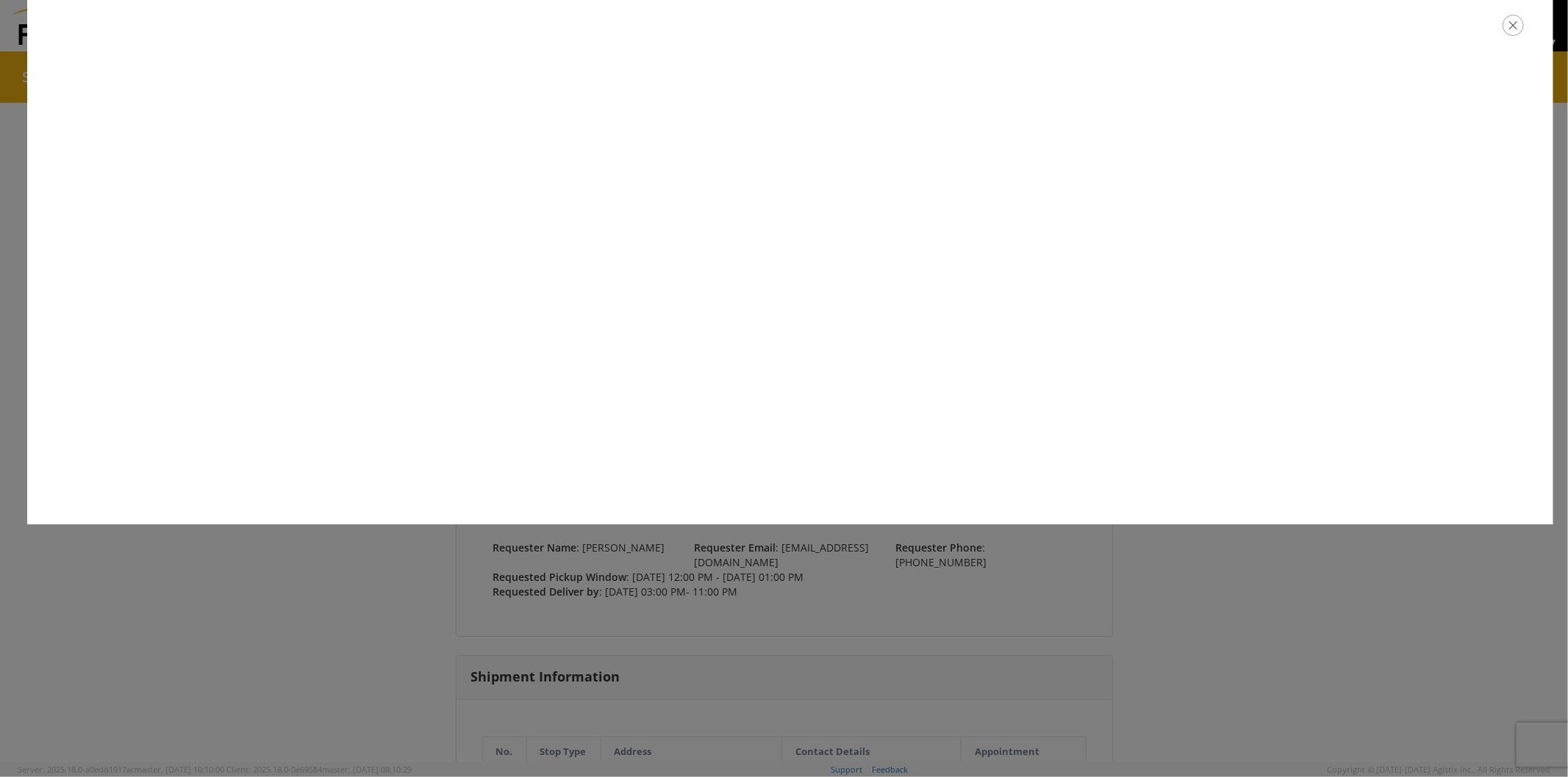
click at [1110, 598] on div at bounding box center [784, 388] width 1568 height 777
click at [1516, 35] on div at bounding box center [790, 25] width 1526 height 51
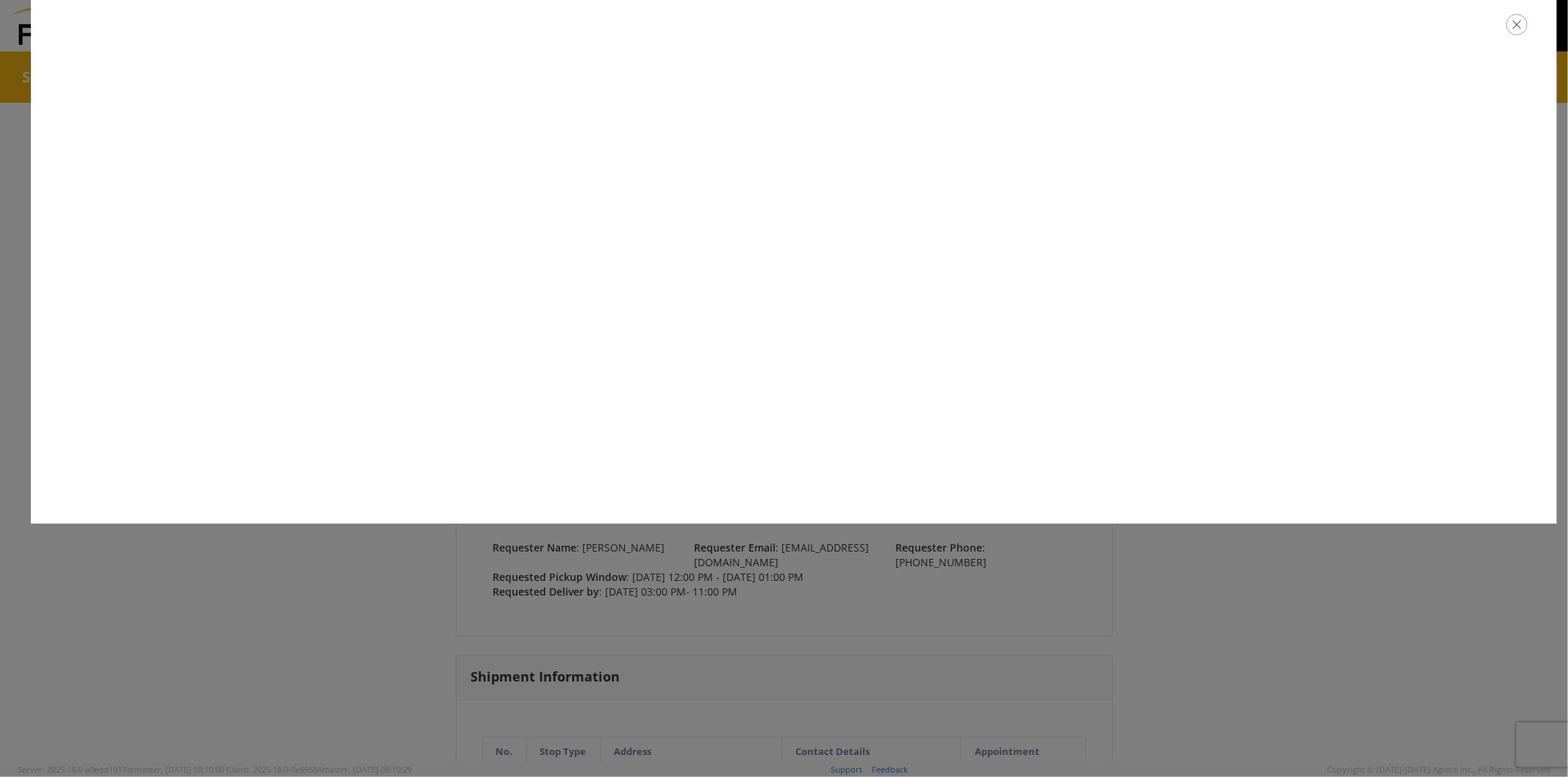
click at [1515, 28] on icon "button" at bounding box center [1516, 24] width 21 height 21
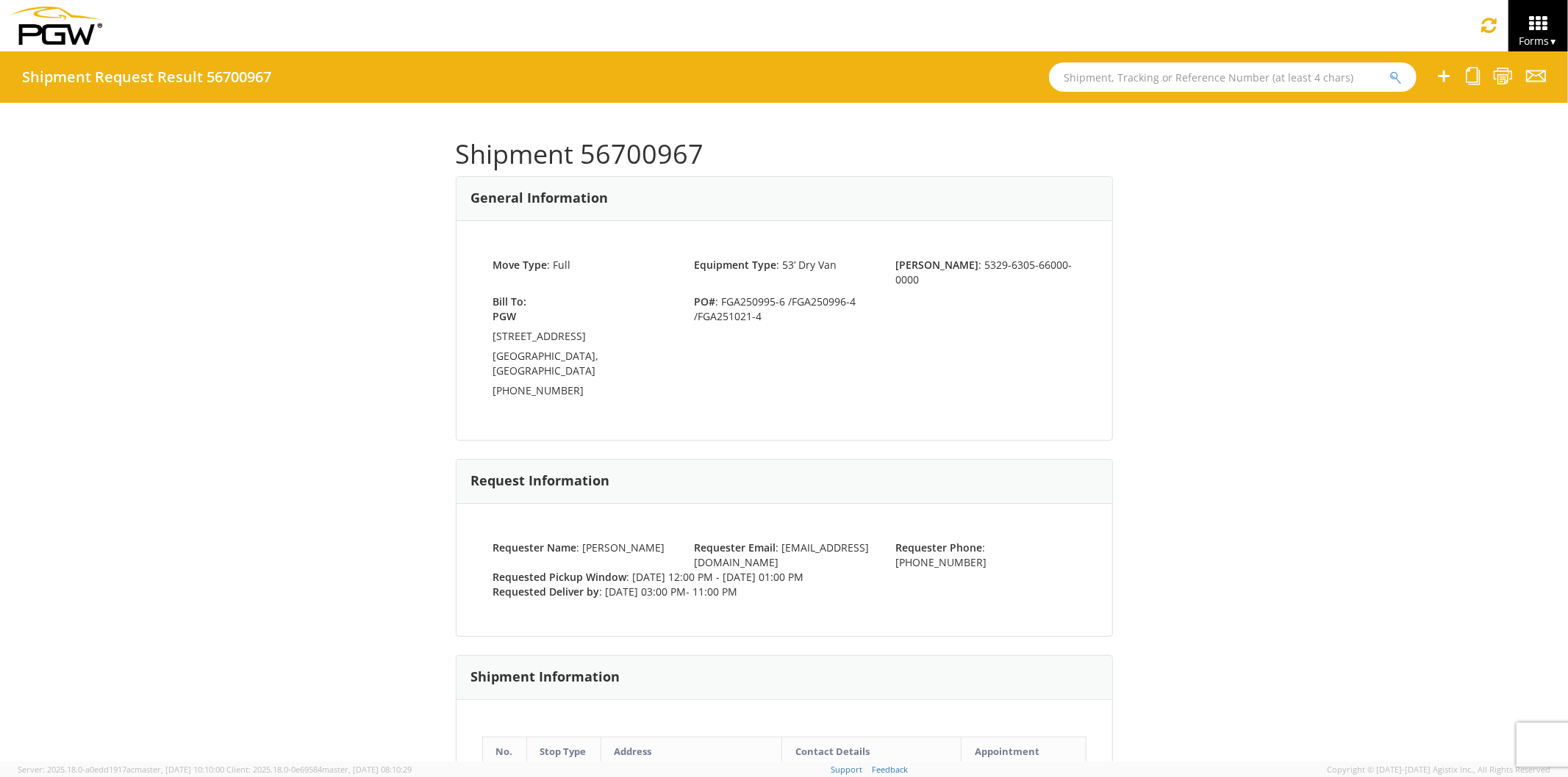
drag, startPoint x: 1216, startPoint y: 370, endPoint x: 1218, endPoint y: 338, distance: 32.1
click at [1219, 368] on div "Shipment 56700967 General Information Move Type : Full Equipment Type : 53’ Dry…" at bounding box center [784, 432] width 1568 height 659
click at [1101, 89] on input "text" at bounding box center [1233, 77] width 368 height 29
type input "56701049"
click at [1389, 70] on button "submit" at bounding box center [1395, 79] width 13 height 18
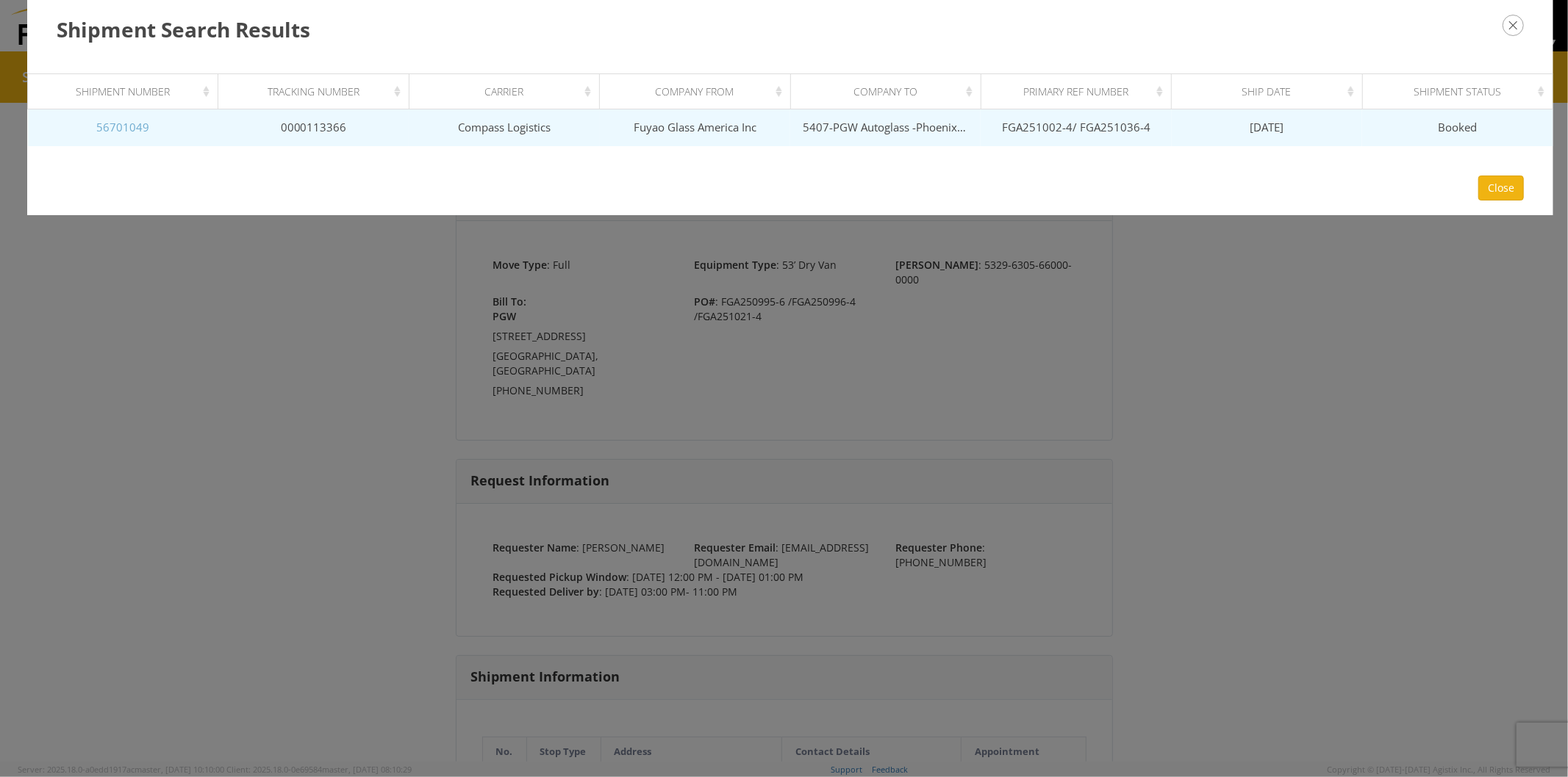
click at [127, 127] on link "56701049" at bounding box center [123, 127] width 53 height 15
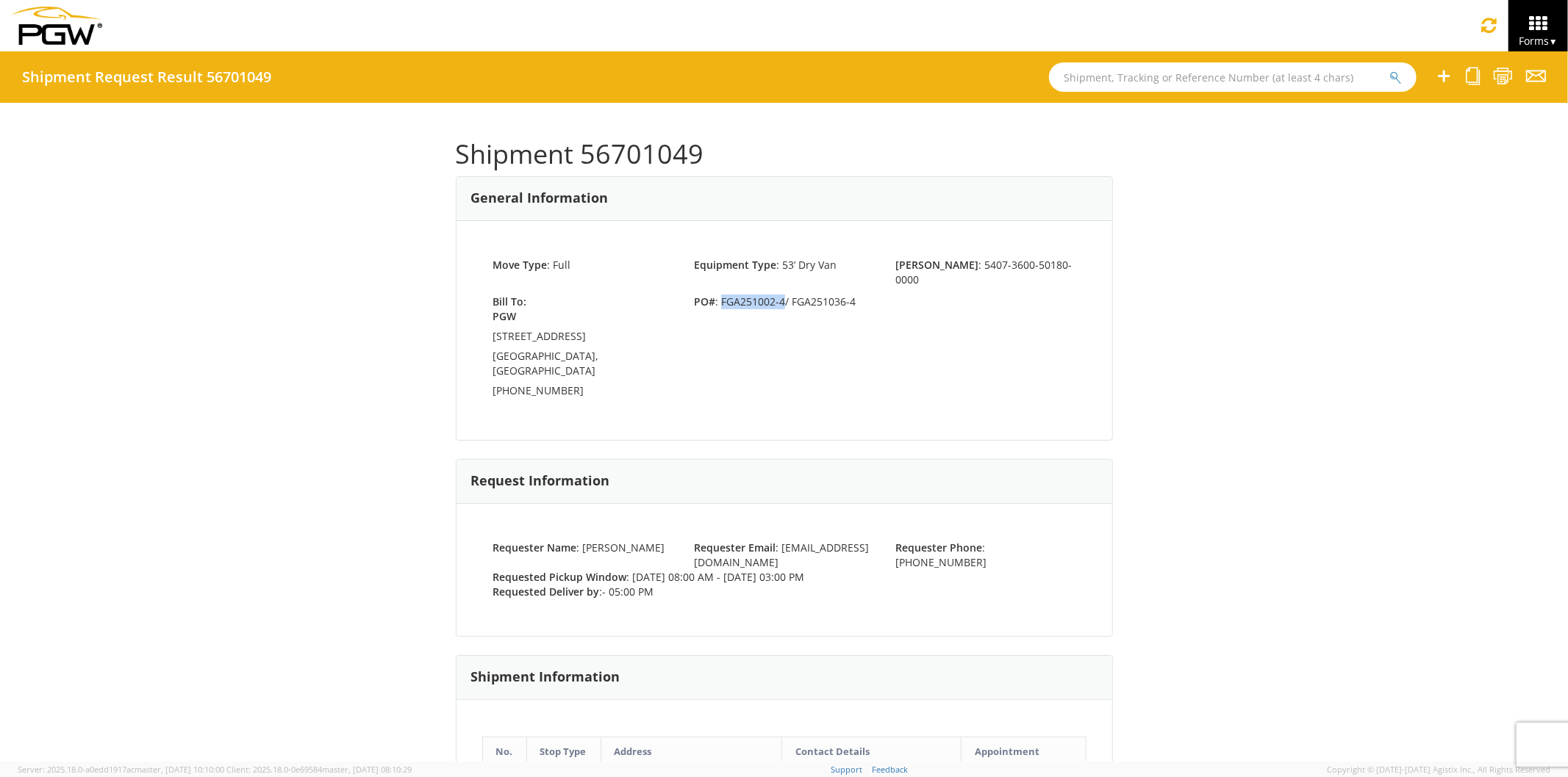
drag, startPoint x: 715, startPoint y: 285, endPoint x: 776, endPoint y: 289, distance: 61.1
click at [776, 295] on span "PO# : FGA251002-4/ FGA251036-4" at bounding box center [783, 302] width 201 height 15
copy span "FGA251002-4"
click at [827, 427] on div "Shipment 56701049 General Information Move Type : Full Equipment Type : 53’ Dry…" at bounding box center [784, 432] width 657 height 615
drag, startPoint x: 716, startPoint y: 288, endPoint x: 846, endPoint y: 292, distance: 130.1
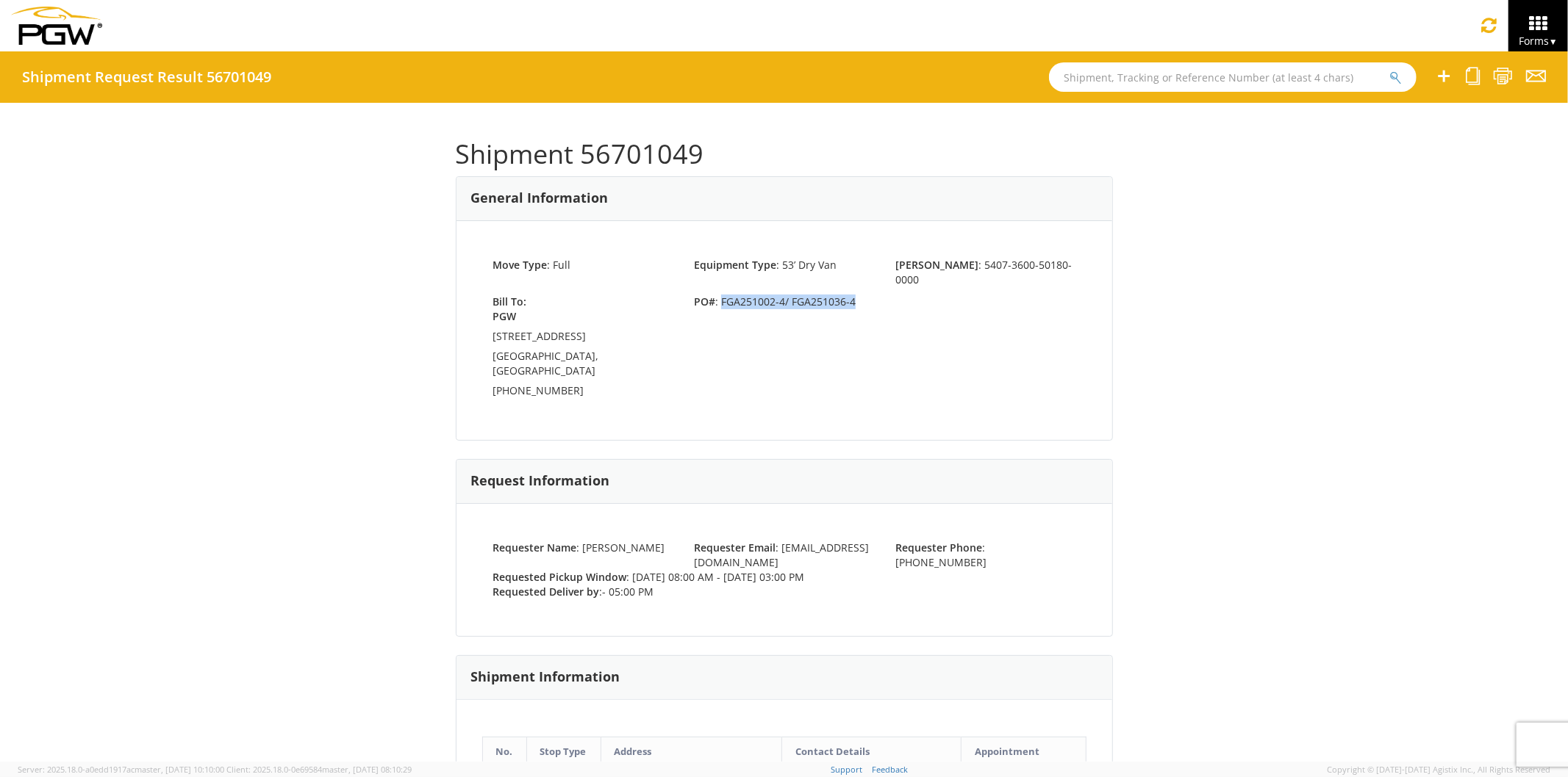
click at [846, 295] on span "PO# : FGA251002-4/ FGA251036-4" at bounding box center [783, 302] width 201 height 15
copy span "FGA251002-4/ FGA251036-4"
click at [1497, 76] on icon at bounding box center [1502, 76] width 20 height 18
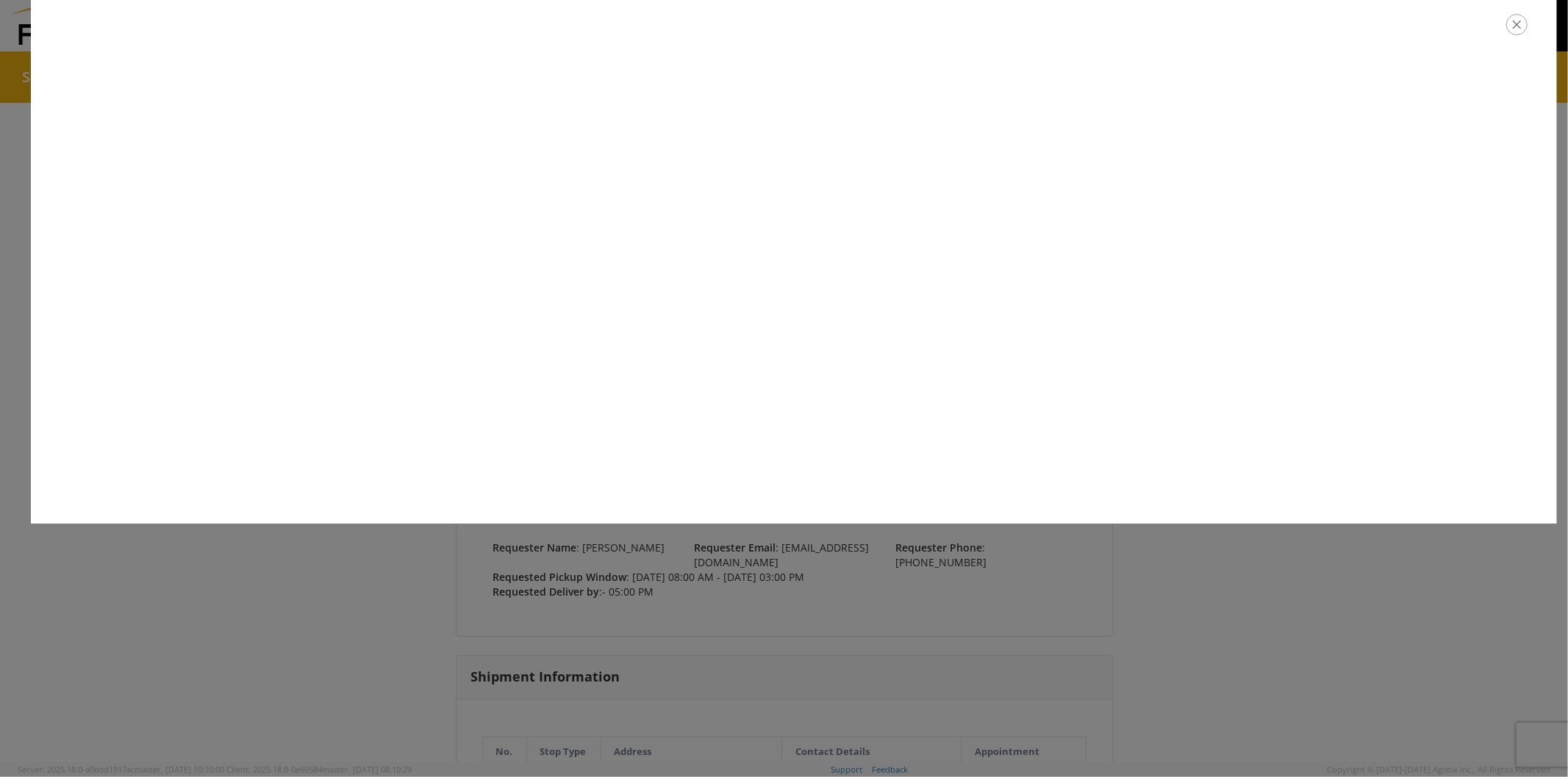
click at [1525, 26] on icon "button" at bounding box center [1516, 24] width 21 height 21
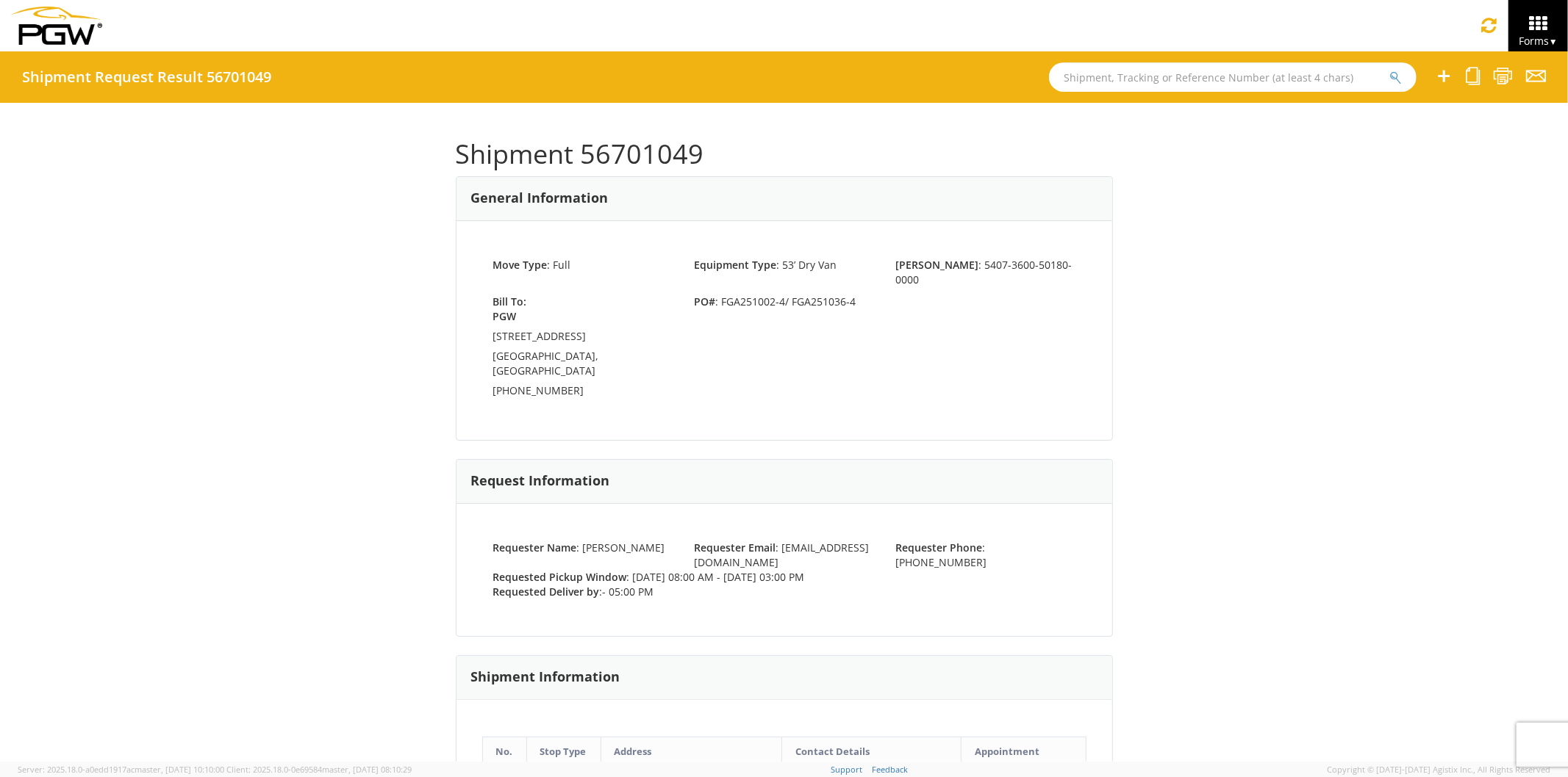
click at [1301, 83] on input "text" at bounding box center [1233, 77] width 368 height 29
type input "56701052"
click at [1389, 70] on button "submit" at bounding box center [1395, 79] width 13 height 18
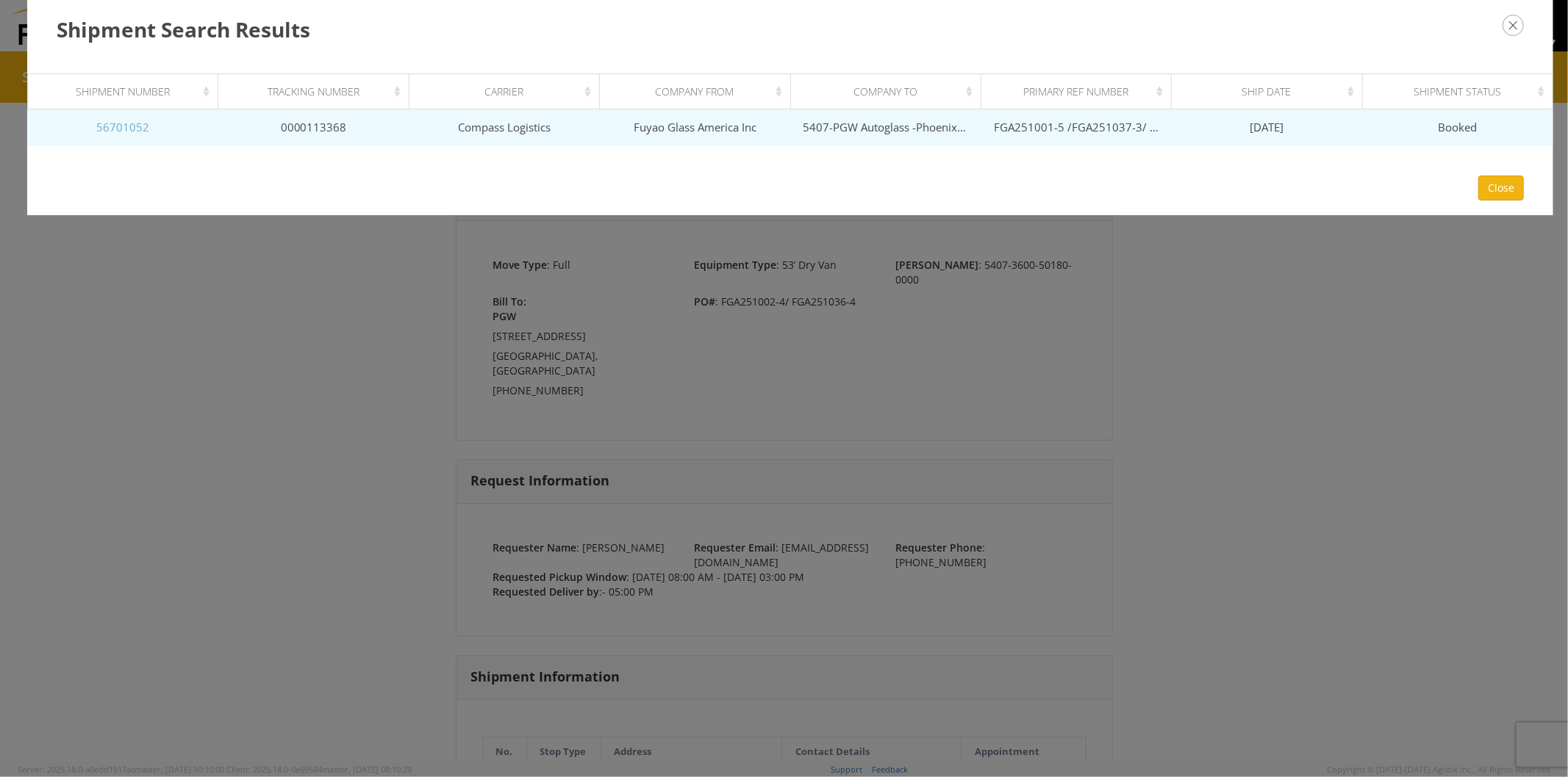
click at [145, 129] on link "56701052" at bounding box center [123, 127] width 53 height 15
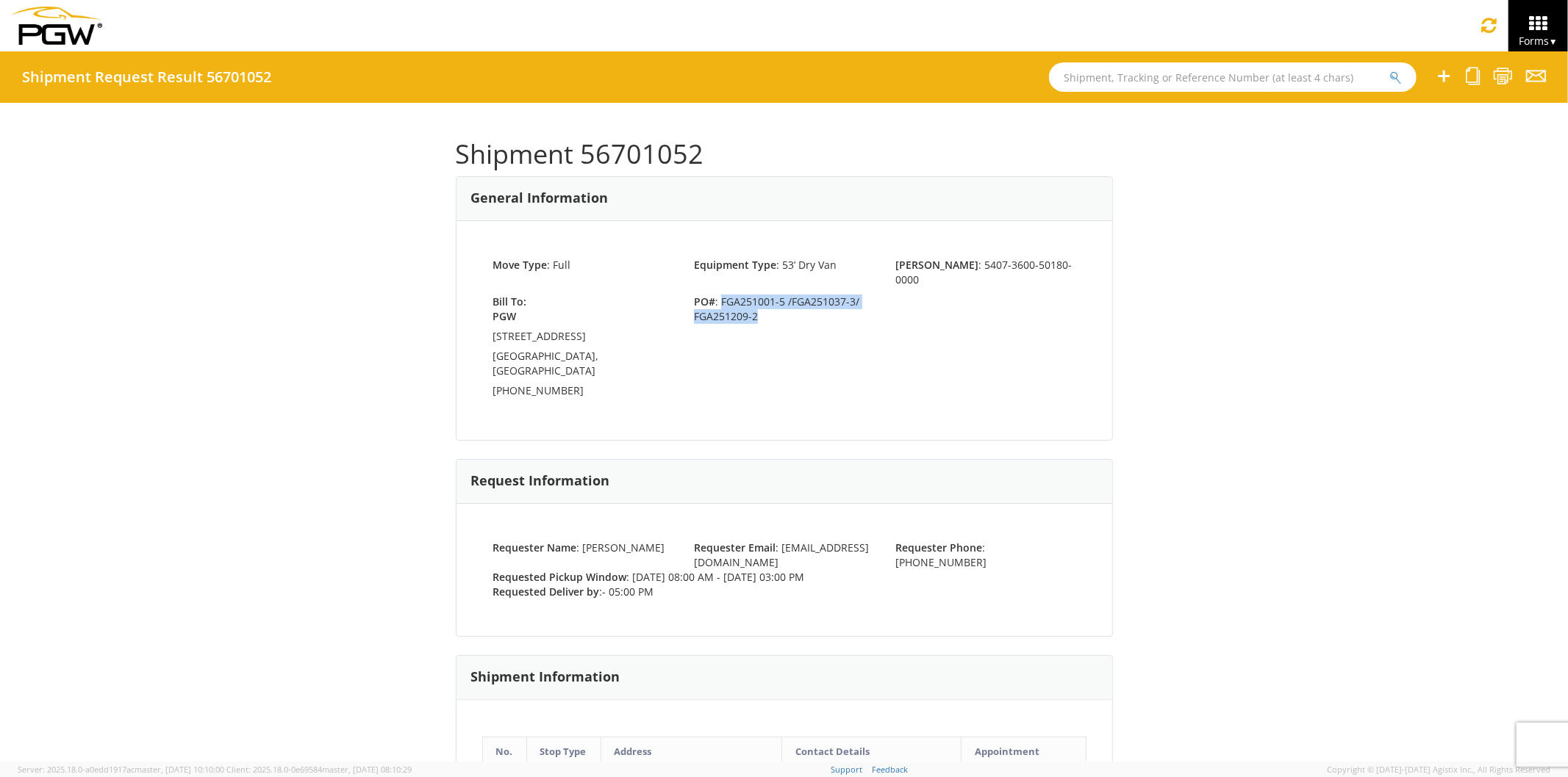
drag, startPoint x: 714, startPoint y: 286, endPoint x: 759, endPoint y: 299, distance: 46.8
click at [759, 299] on span "PO# : FGA251001-5 /FGA251037-3/ FGA251209-2" at bounding box center [783, 309] width 201 height 29
copy span "FGA251001-5 /FGA251037-3/ FGA251209-2"
click at [1507, 76] on icon at bounding box center [1502, 76] width 20 height 18
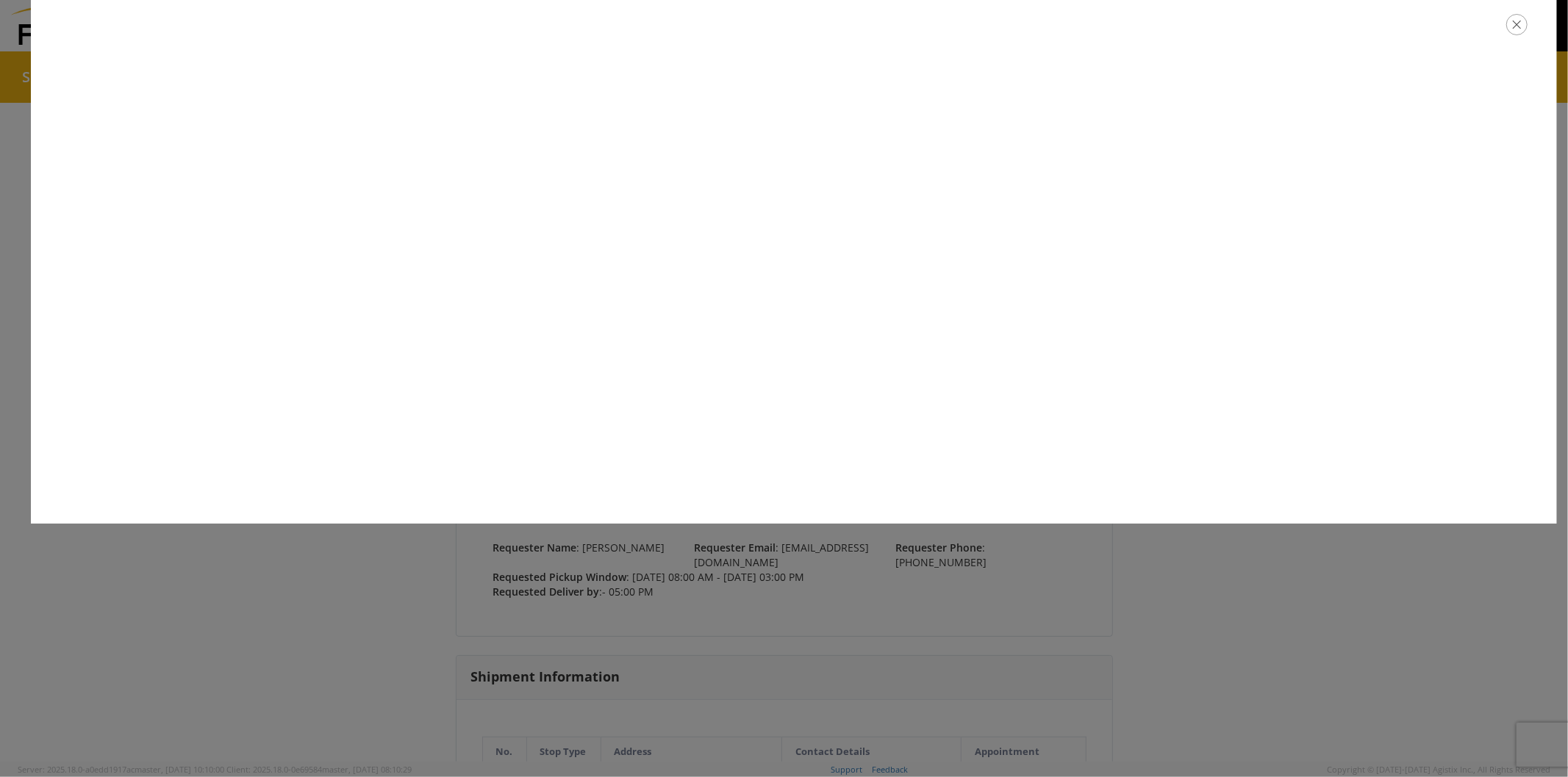
click at [1522, 24] on icon "button" at bounding box center [1516, 24] width 21 height 21
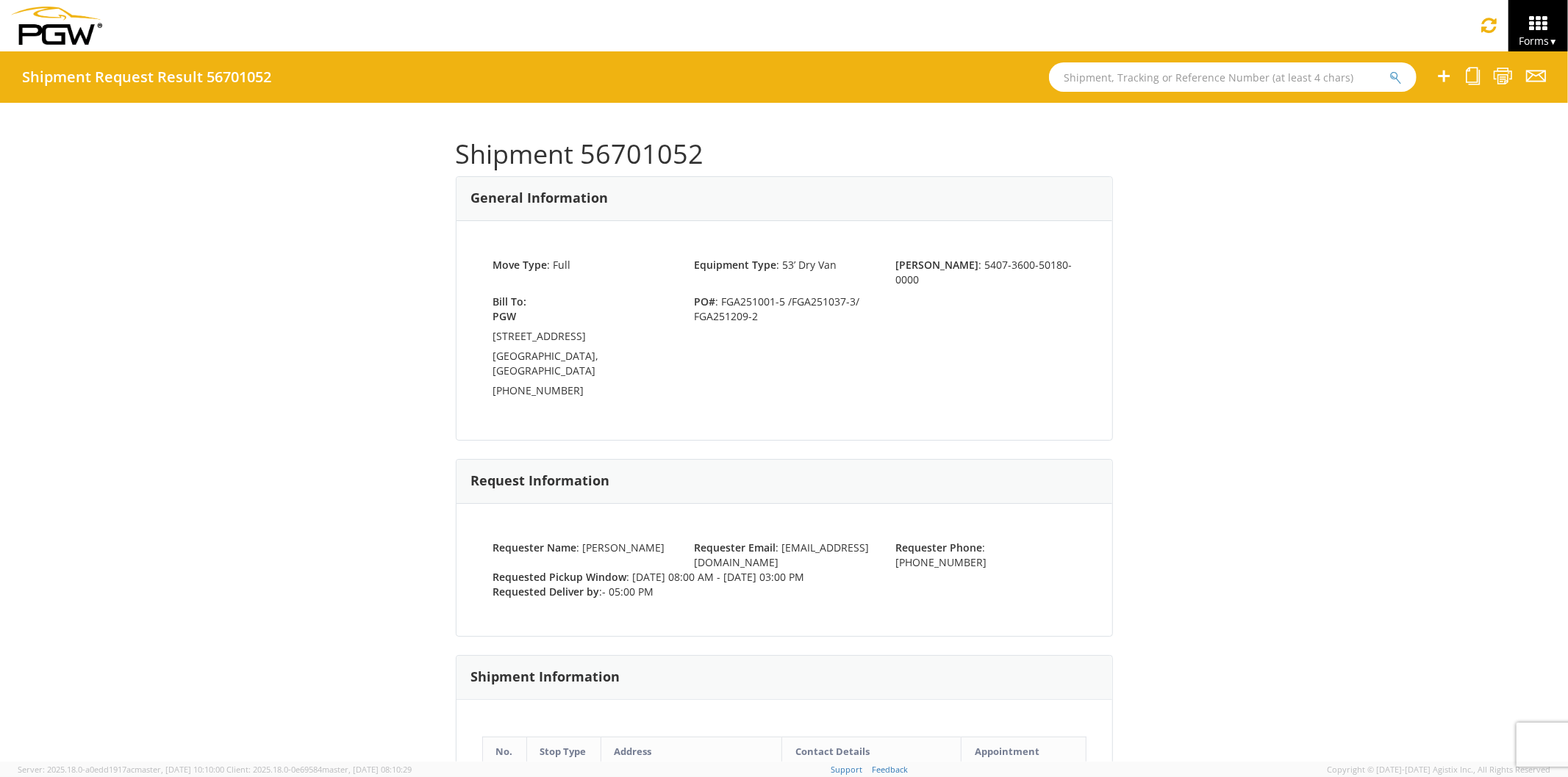
click at [838, 392] on div "Move Type : Full Equipment Type : 53’ Dry Van [PERSON_NAME] : 5407-3600-50180-0…" at bounding box center [784, 330] width 656 height 219
click at [1162, 80] on input "text" at bounding box center [1233, 77] width 368 height 29
type input "56701099"
click at [1389, 70] on button "submit" at bounding box center [1395, 79] width 13 height 18
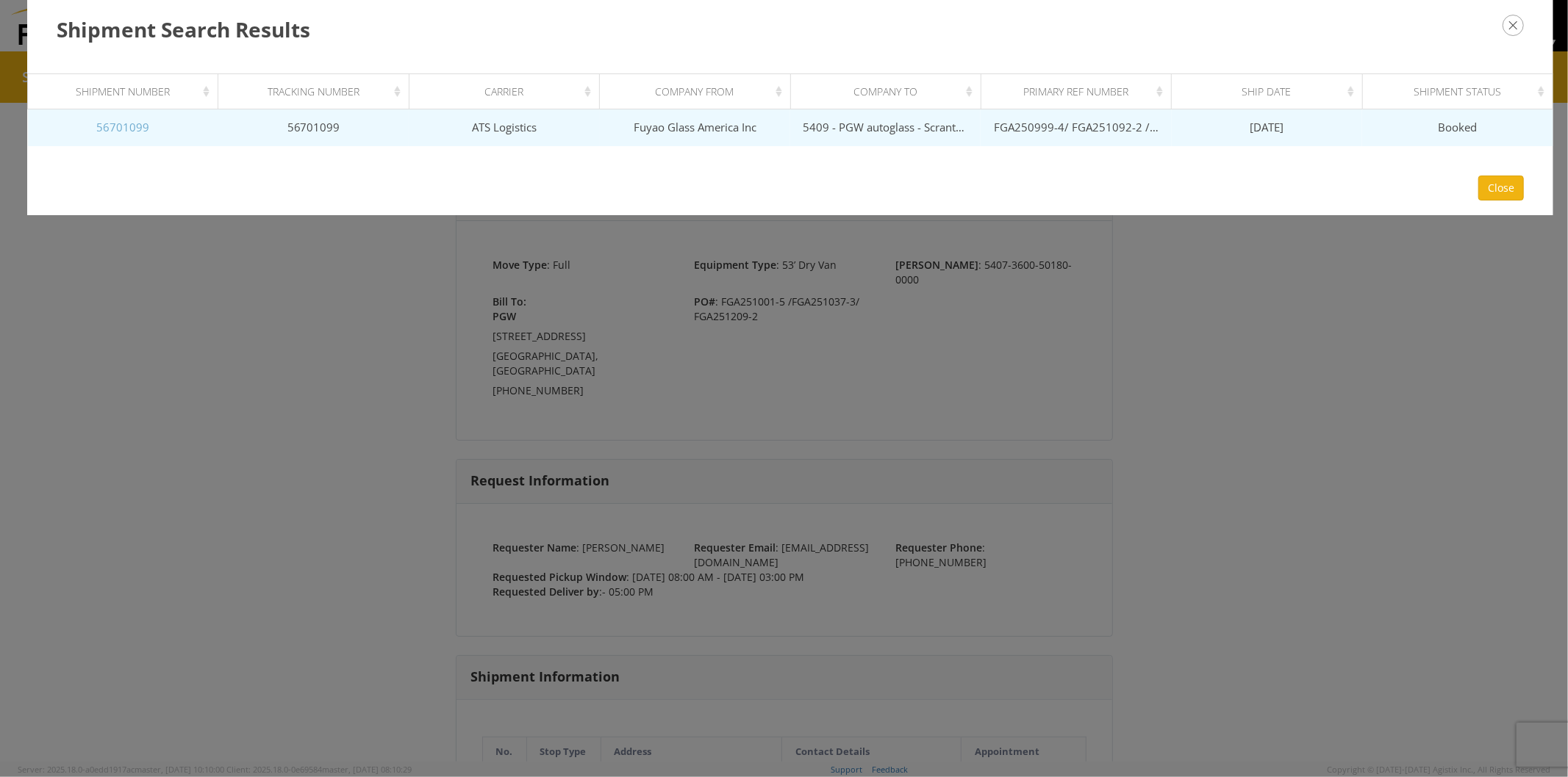
click at [133, 133] on link "56701099" at bounding box center [123, 127] width 53 height 15
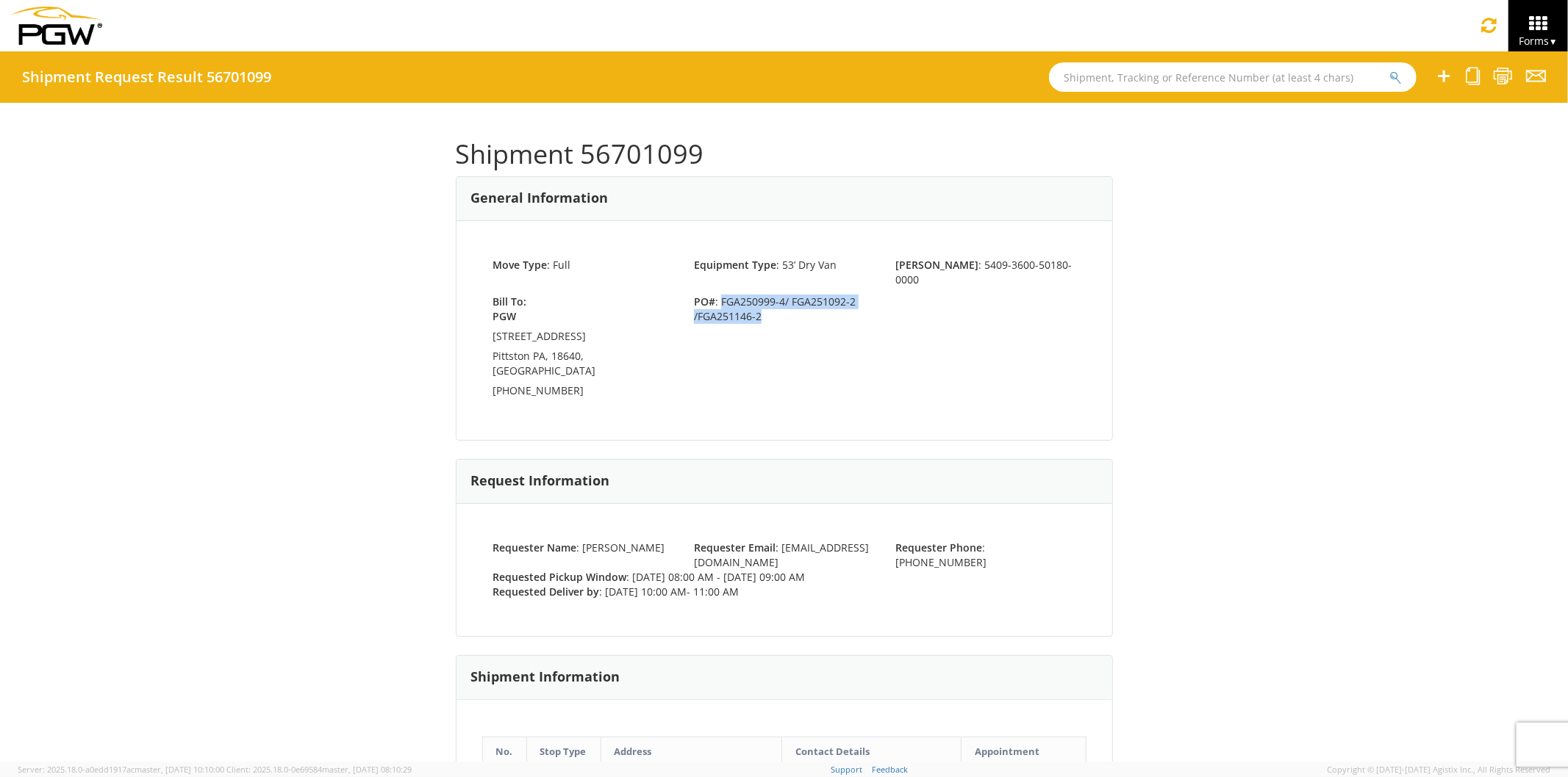
drag, startPoint x: 715, startPoint y: 284, endPoint x: 766, endPoint y: 299, distance: 53.2
click at [766, 299] on span "PO# : FGA250999-4/ FGA251092-2 /FGA251146-2" at bounding box center [783, 309] width 201 height 29
copy span "FGA250999-4/ FGA251092-2 /FGA251146-2"
click at [1101, 77] on input "text" at bounding box center [1233, 77] width 368 height 29
paste input "56701058"
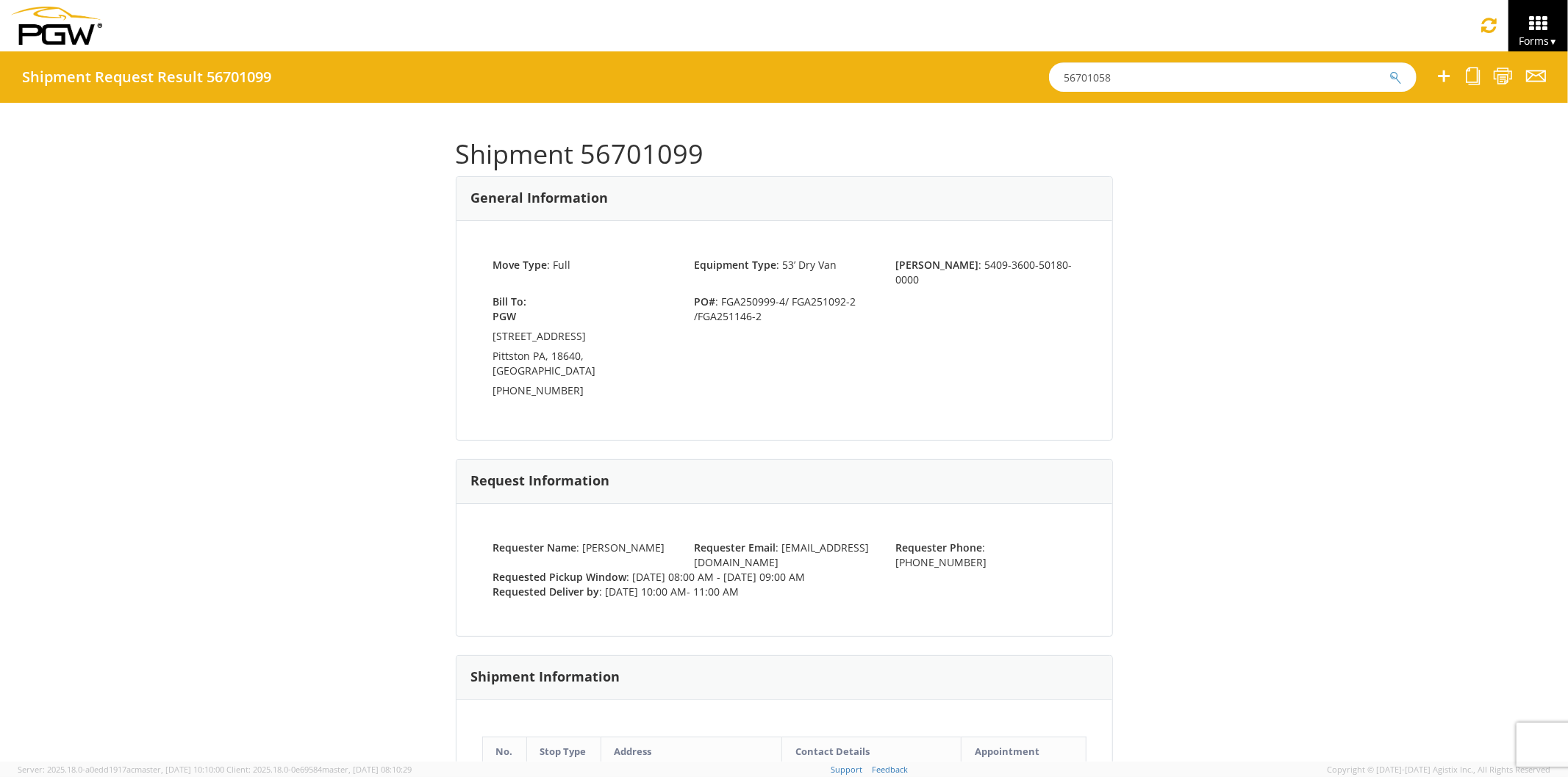
click at [1389, 70] on button "submit" at bounding box center [1395, 79] width 13 height 18
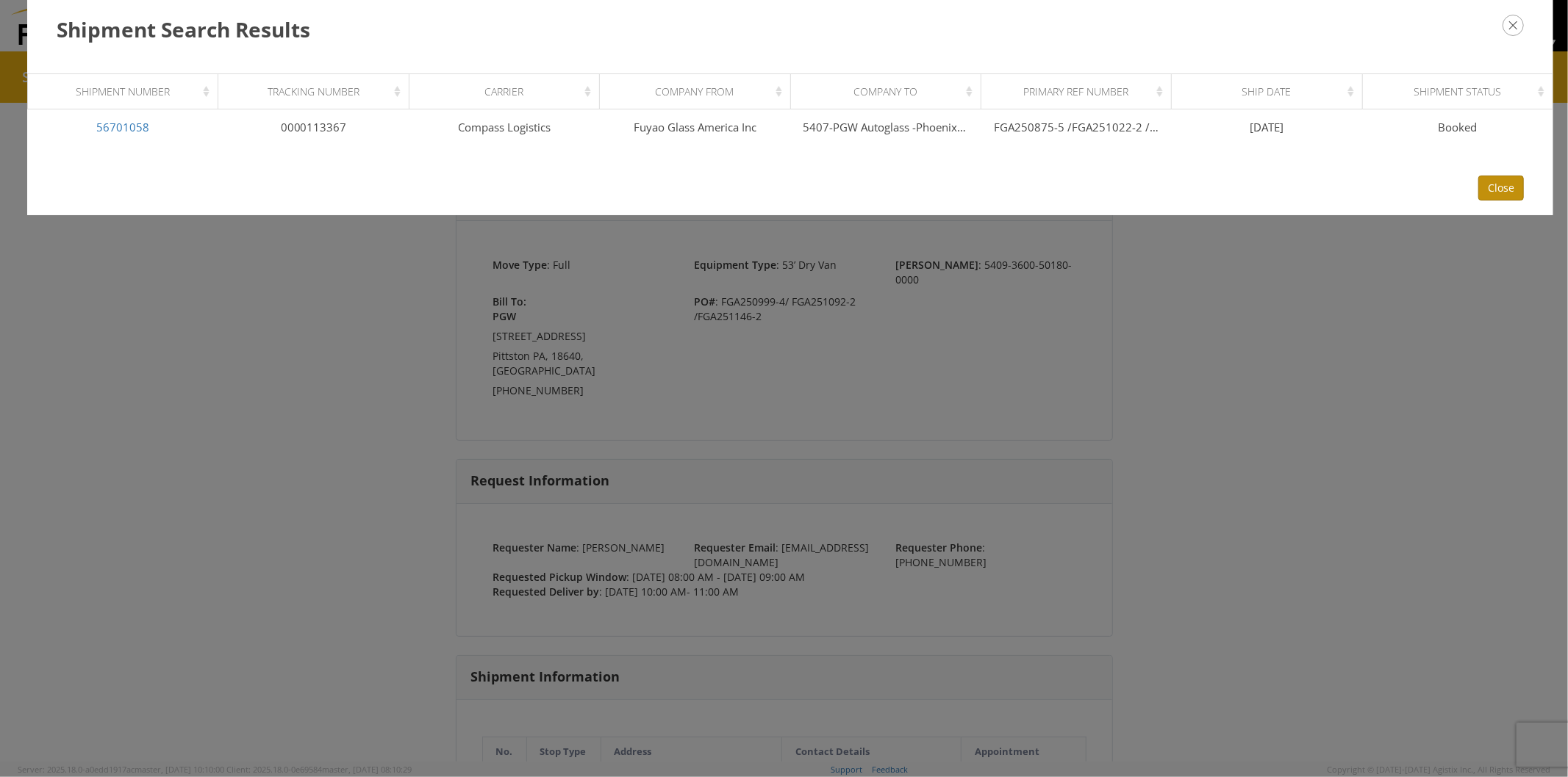
click at [1516, 191] on button "Close" at bounding box center [1501, 188] width 46 height 25
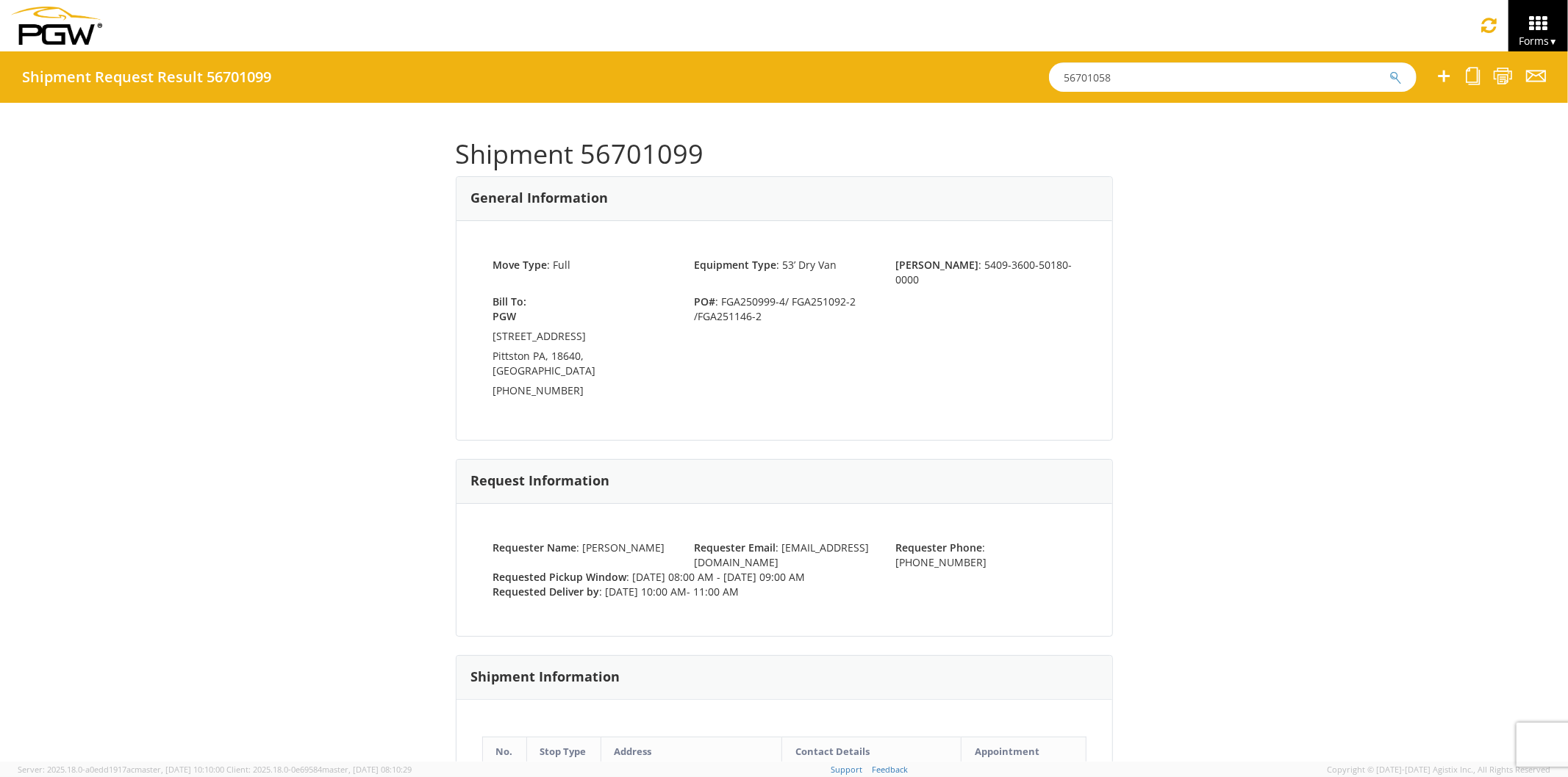
drag, startPoint x: 1121, startPoint y: 70, endPoint x: 920, endPoint y: 65, distance: 201.1
click at [921, 56] on div "Shipment Request Result 56701099 56701058" at bounding box center [784, 77] width 1568 height 52
paste input "92"
click at [1389, 70] on button "submit" at bounding box center [1395, 79] width 13 height 18
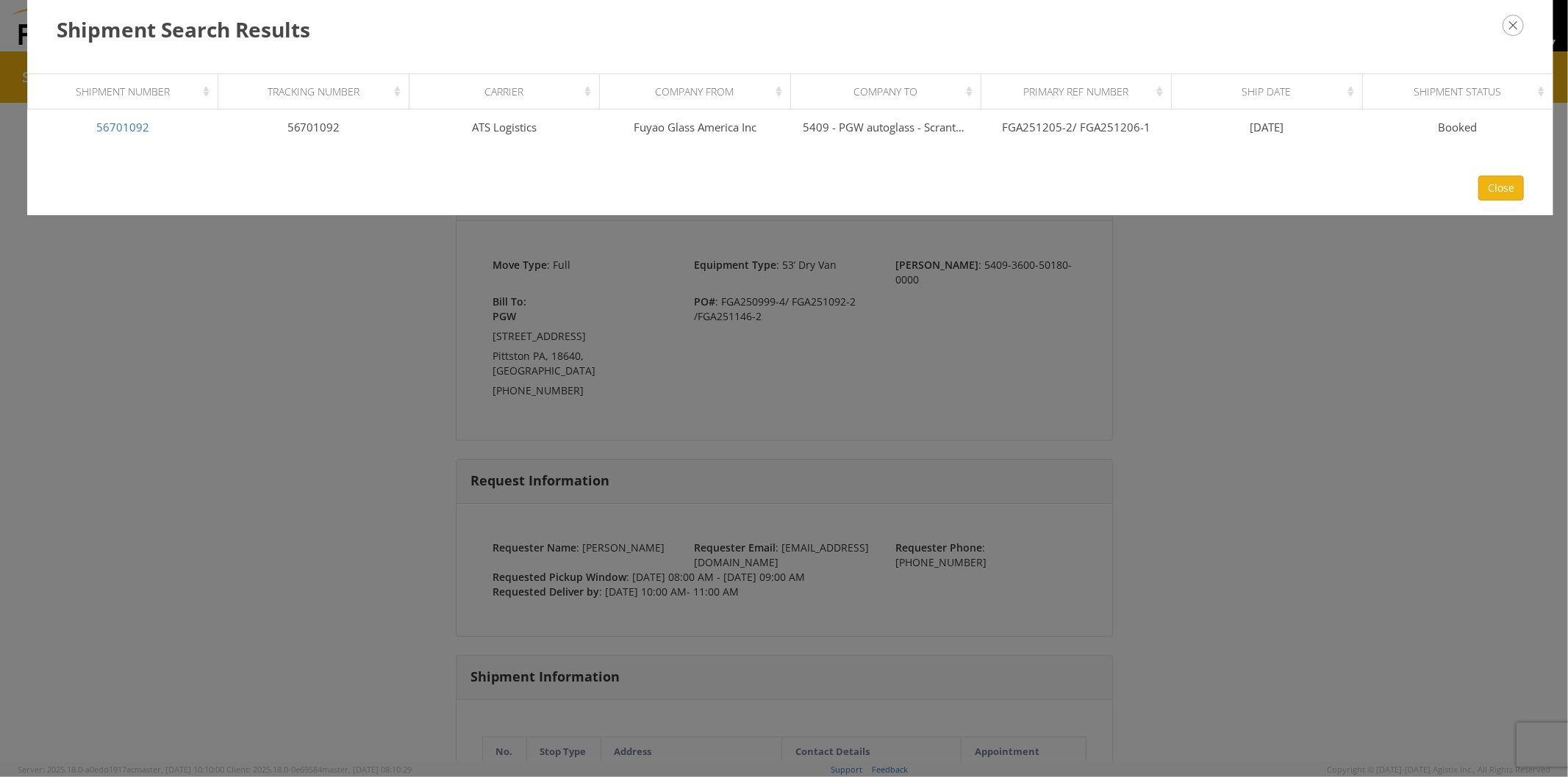
drag, startPoint x: 1526, startPoint y: 184, endPoint x: 1413, endPoint y: 174, distance: 113.4
click at [1525, 184] on div "Close" at bounding box center [790, 188] width 1526 height 55
click at [1490, 191] on button "Close" at bounding box center [1501, 188] width 46 height 25
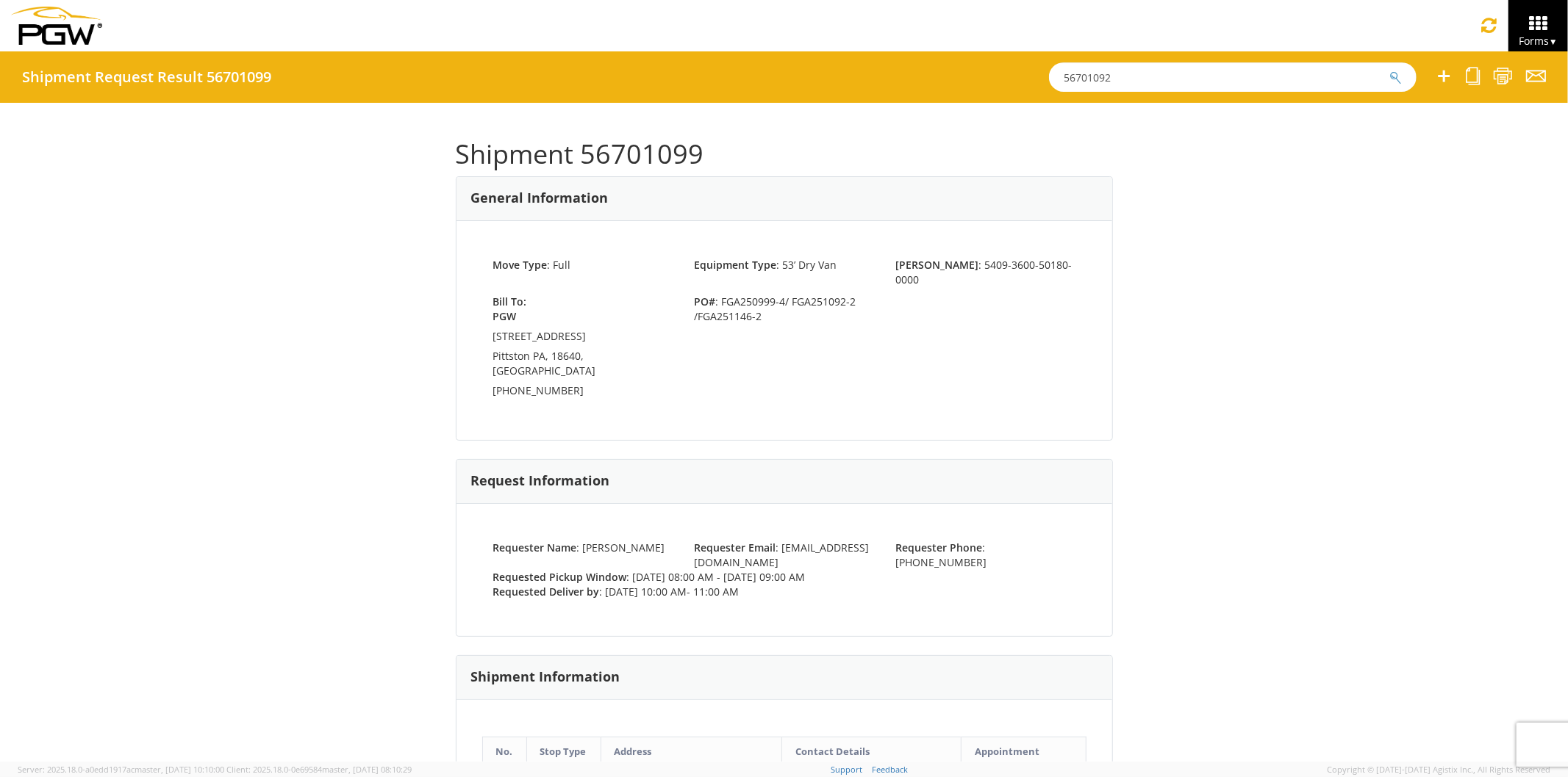
drag, startPoint x: 1080, startPoint y: 78, endPoint x: 789, endPoint y: 26, distance: 295.6
click at [788, 52] on app-root "You are using an outdated browser. Please upgrade to Microsoft Edge , Google Ch…" at bounding box center [784, 407] width 1568 height 711
paste input "3"
click at [1389, 70] on button "submit" at bounding box center [1395, 79] width 13 height 18
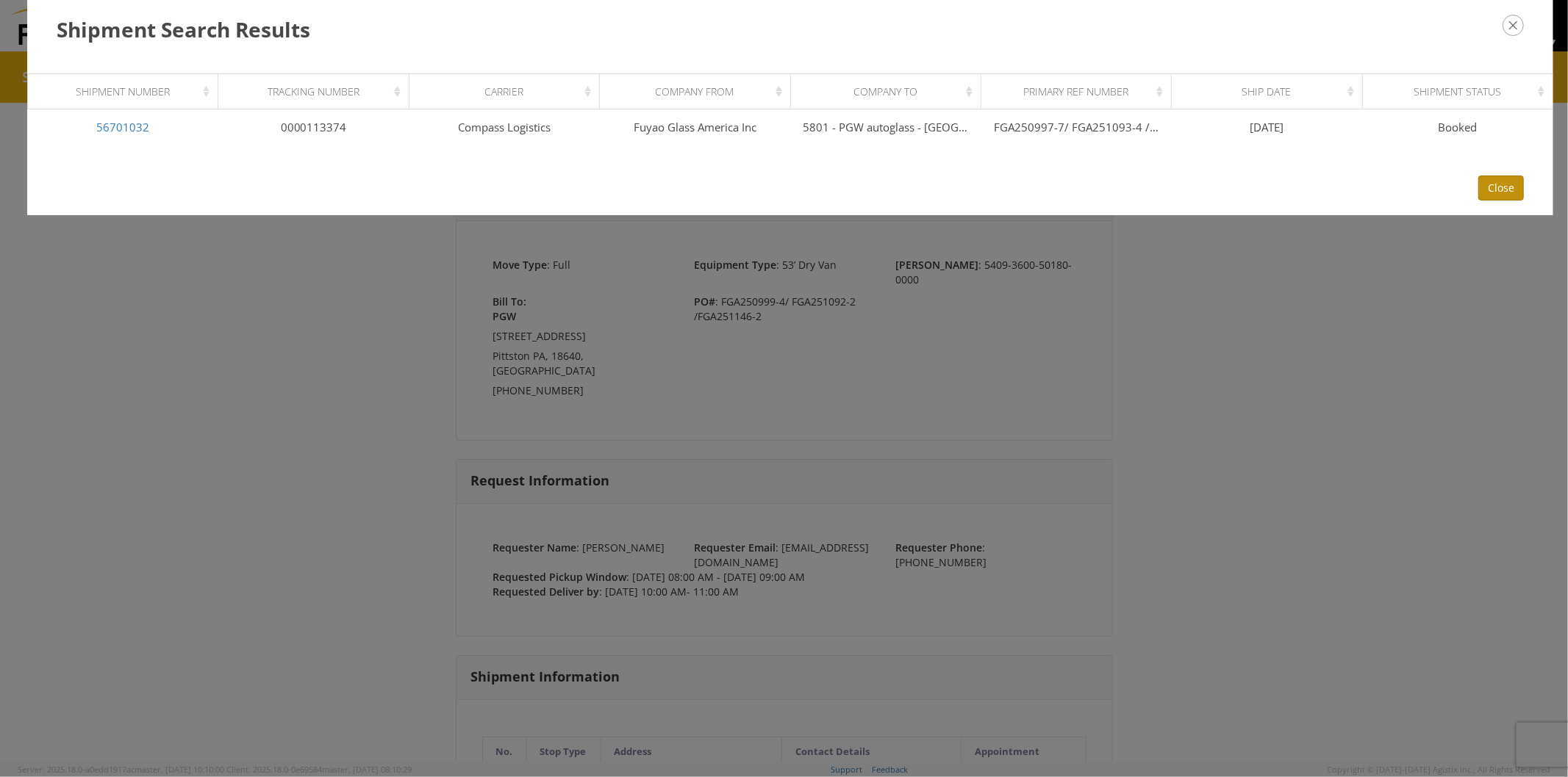
click at [1492, 177] on button "Close" at bounding box center [1501, 188] width 46 height 25
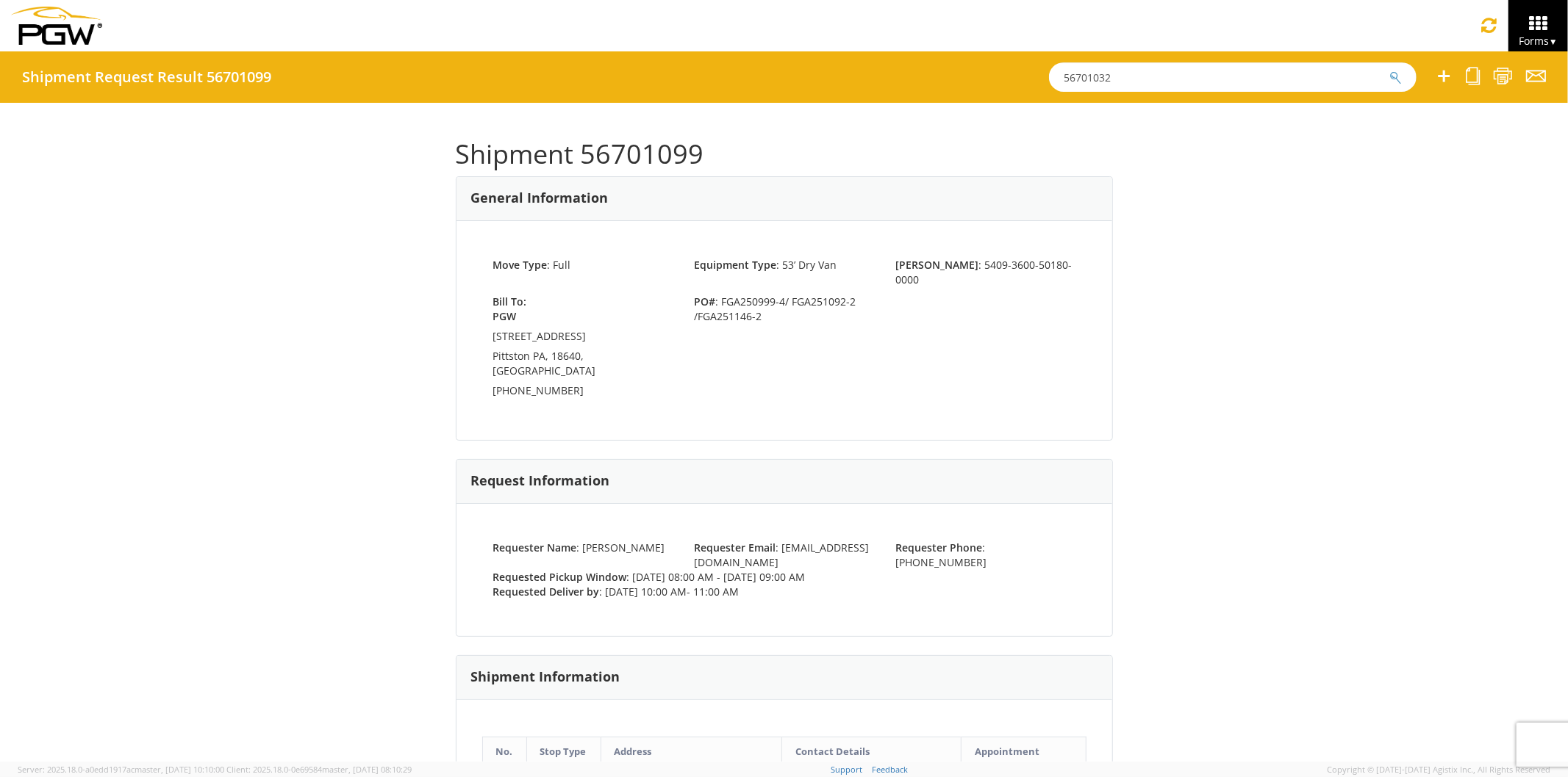
drag, startPoint x: 996, startPoint y: 77, endPoint x: 774, endPoint y: 67, distance: 222.2
click at [788, 69] on div "Shipment Request Result 56701099 56701032" at bounding box center [784, 77] width 1568 height 52
paste input "9"
click at [1389, 70] on button "submit" at bounding box center [1395, 79] width 13 height 18
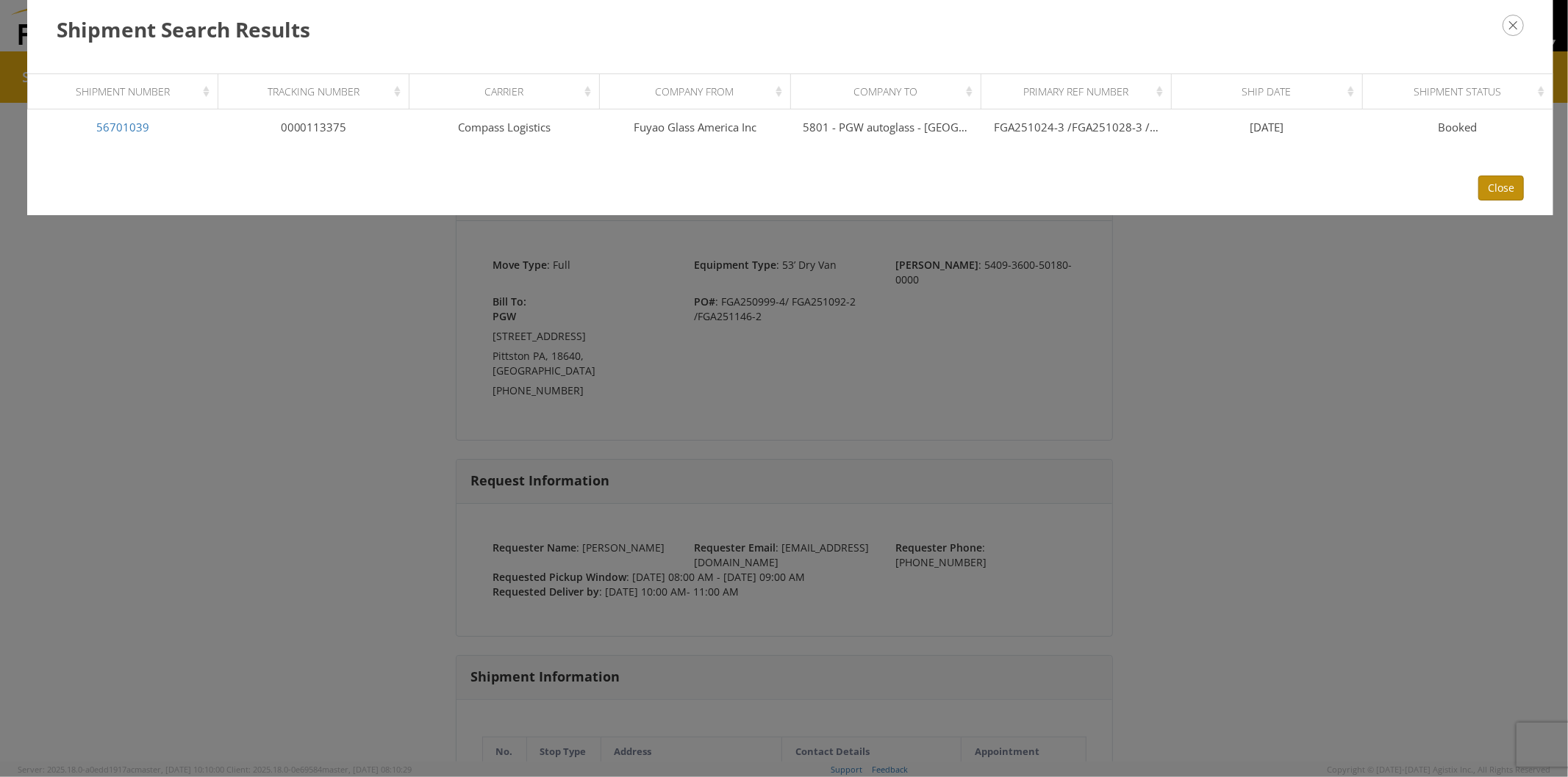
drag, startPoint x: 1522, startPoint y: 186, endPoint x: 1355, endPoint y: 127, distance: 177.1
click at [1522, 186] on button "Close" at bounding box center [1501, 188] width 46 height 25
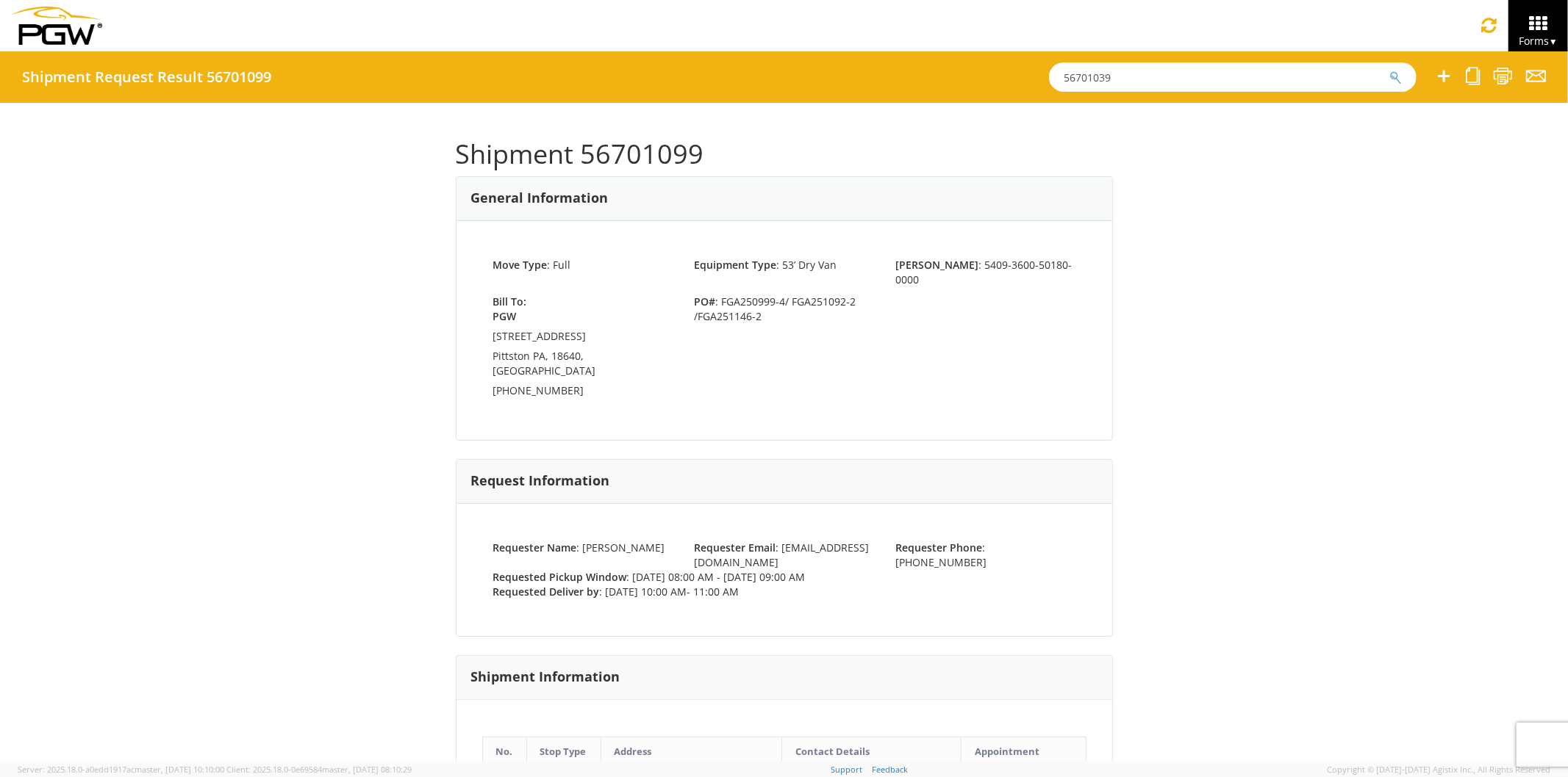
drag, startPoint x: 1196, startPoint y: 85, endPoint x: 777, endPoint y: 41, distance: 421.3
click at [803, 52] on app-root "You are using an outdated browser. Please upgrade to Microsoft Edge , Google Ch…" at bounding box center [784, 407] width 1568 height 711
paste input "78"
click at [1389, 70] on button "submit" at bounding box center [1395, 79] width 13 height 18
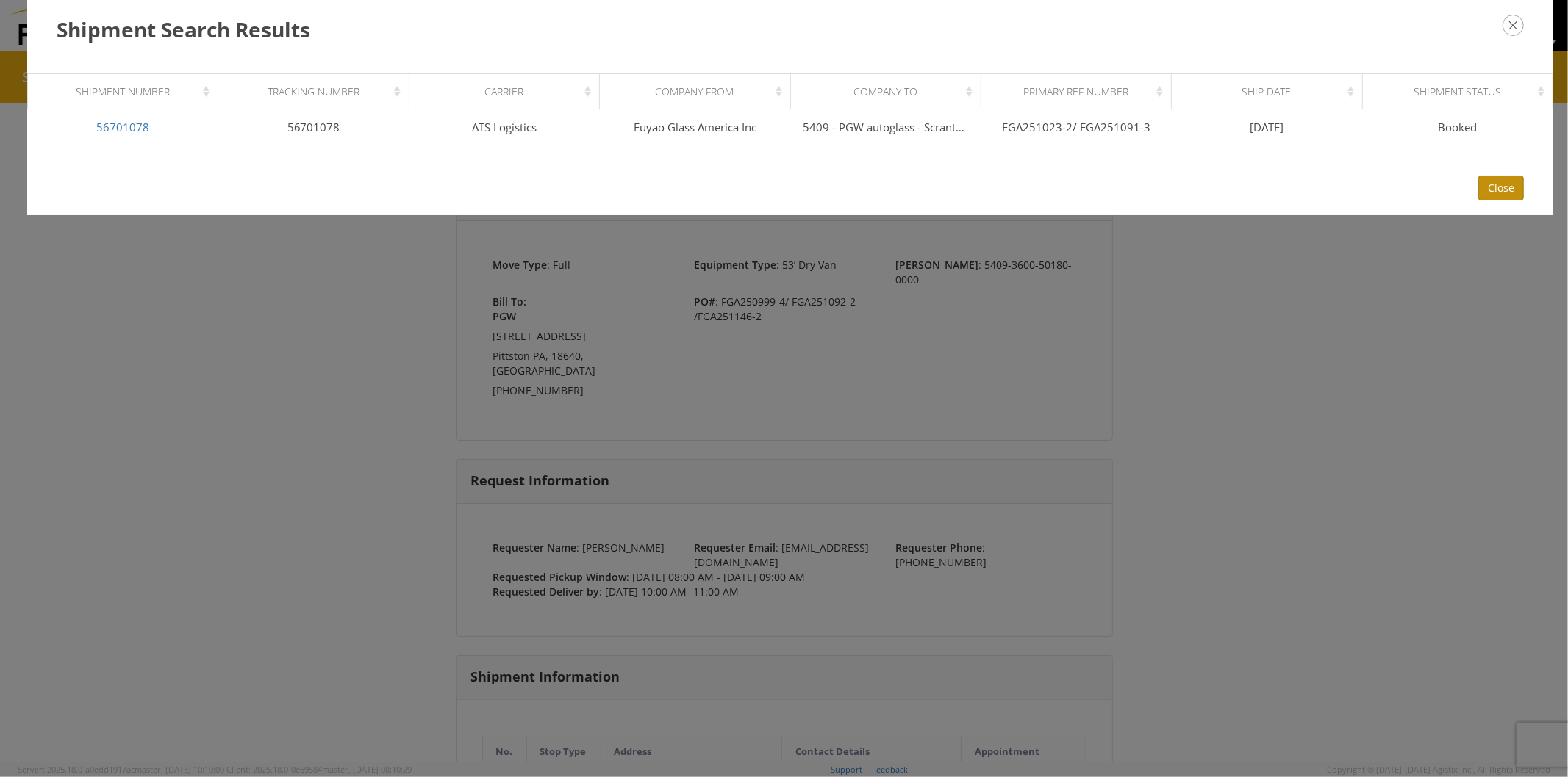
click at [1496, 186] on button "Close" at bounding box center [1501, 188] width 46 height 25
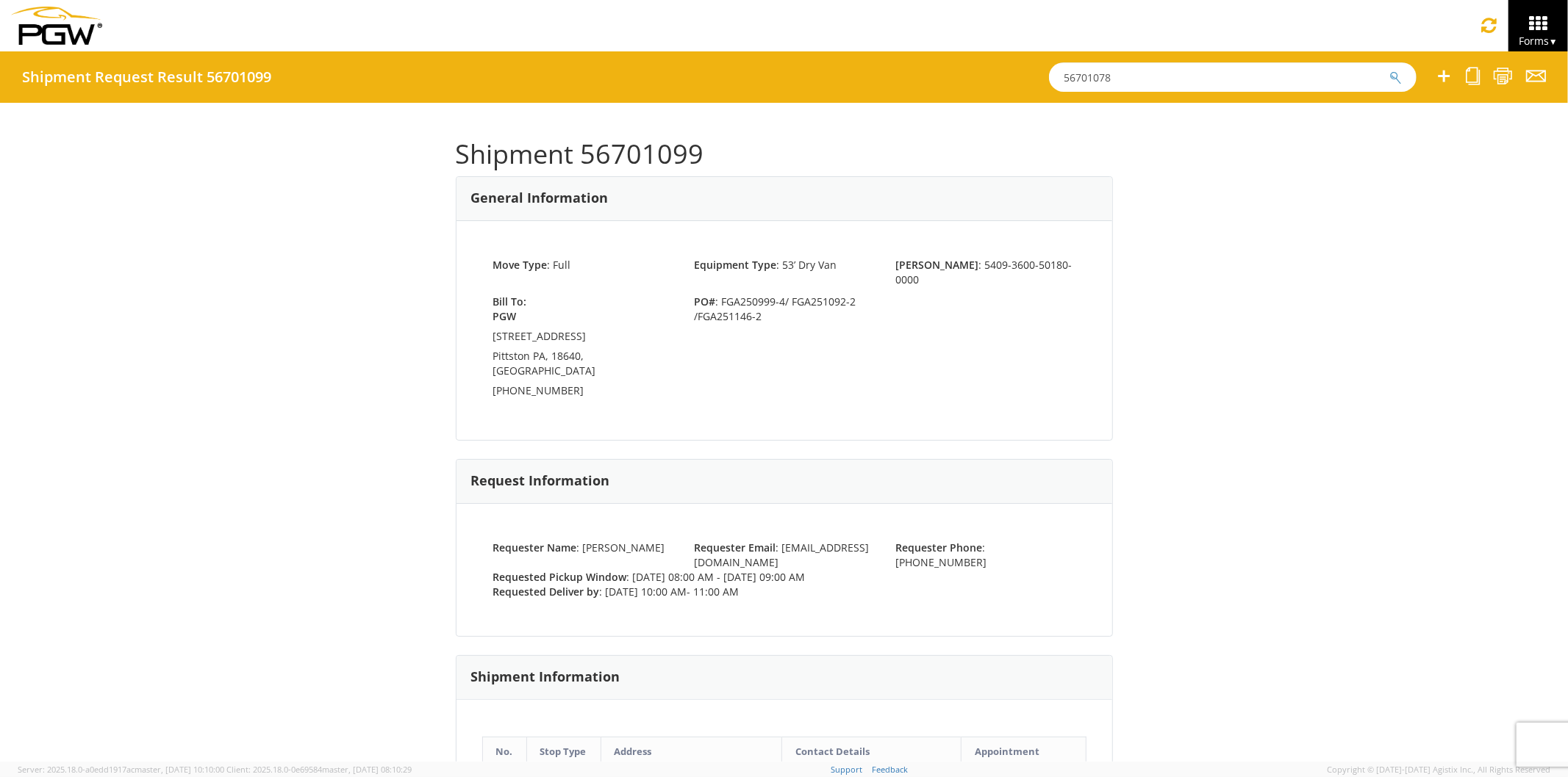
drag, startPoint x: 982, startPoint y: 69, endPoint x: 723, endPoint y: 42, distance: 260.4
click at [753, 52] on app-root "You are using an outdated browser. Please upgrade to Microsoft Edge , Google Ch…" at bounding box center [784, 407] width 1568 height 711
paste input "86"
click at [1389, 70] on button "submit" at bounding box center [1395, 79] width 13 height 18
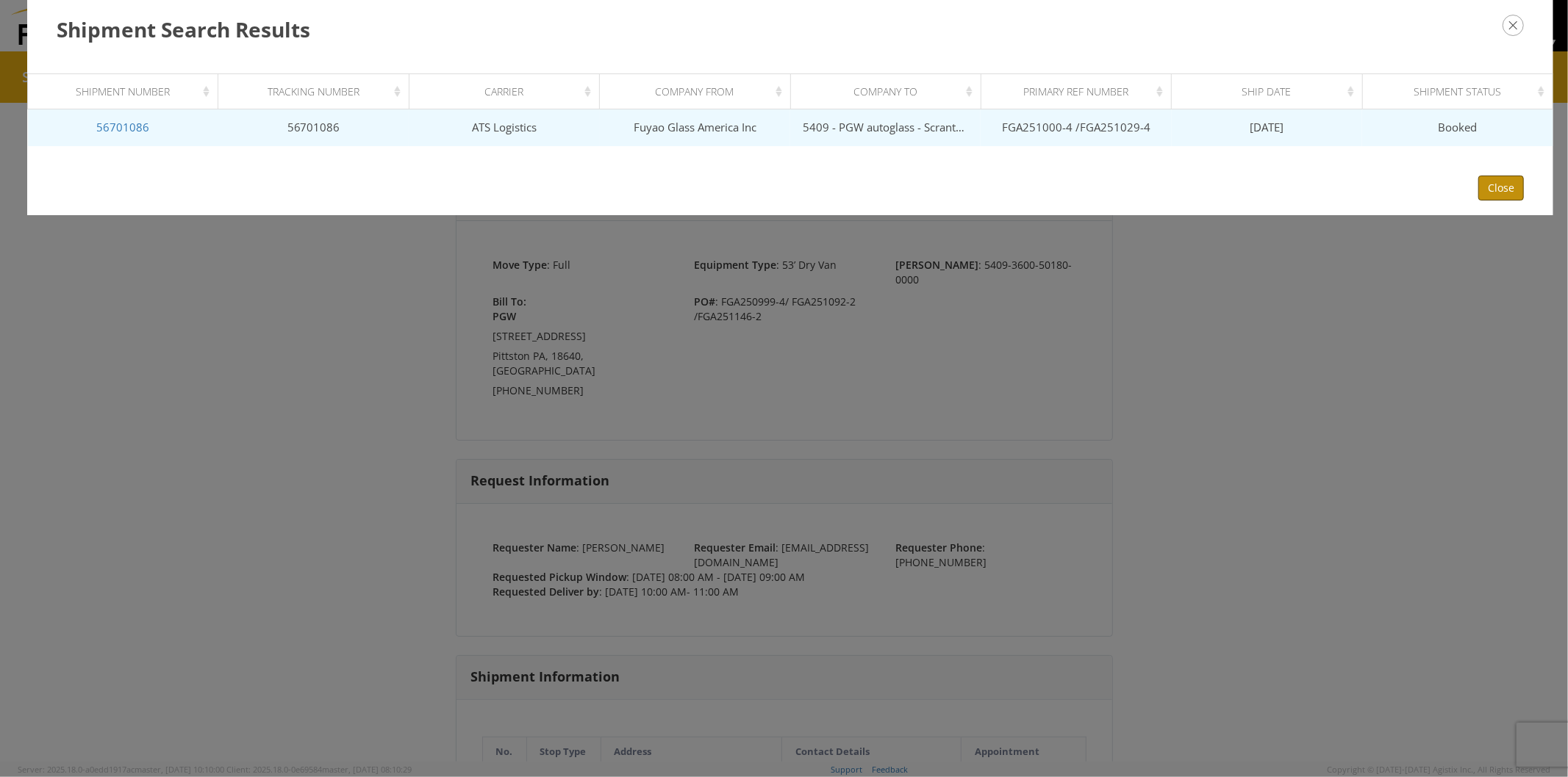
drag, startPoint x: 1500, startPoint y: 186, endPoint x: 1141, endPoint y: 98, distance: 369.6
click at [1489, 183] on button "Close" at bounding box center [1501, 188] width 46 height 25
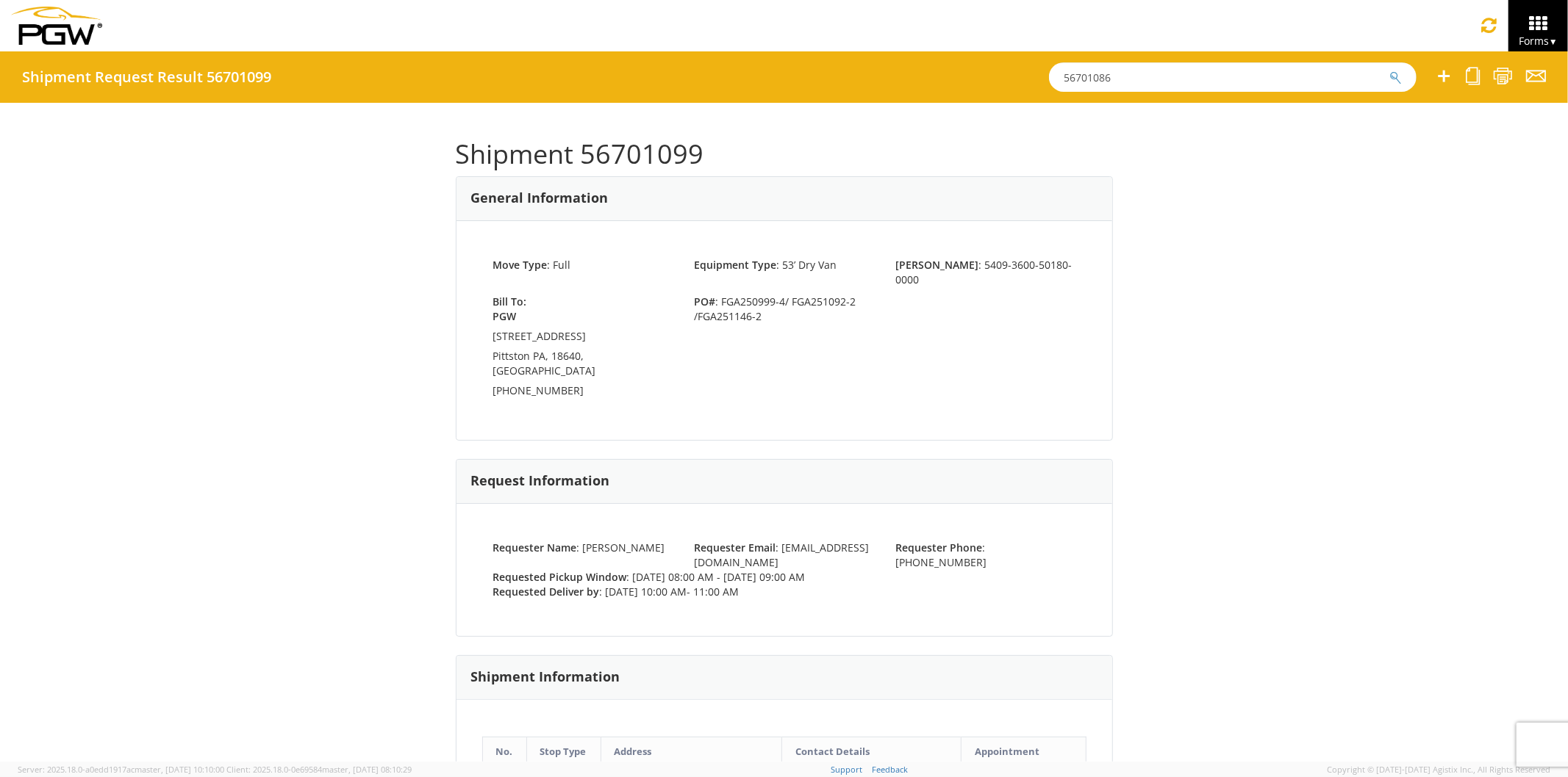
drag, startPoint x: 1136, startPoint y: 87, endPoint x: 648, endPoint y: 33, distance: 491.0
click at [679, 52] on app-root "You are using an outdated browser. Please upgrade to Microsoft Edge , Google Ch…" at bounding box center [784, 407] width 1568 height 711
paste input "92"
click at [1389, 70] on button "submit" at bounding box center [1395, 79] width 13 height 18
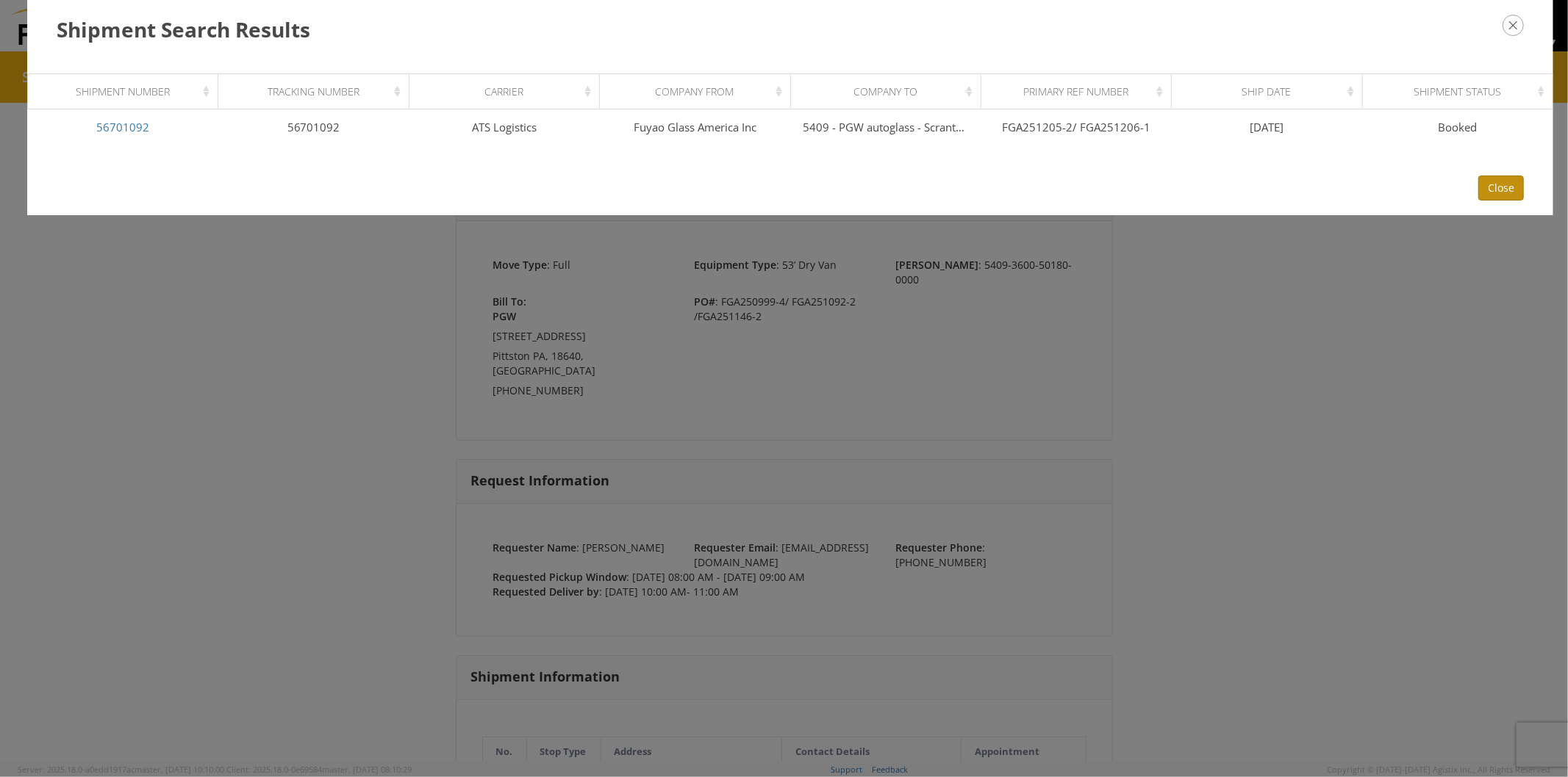
click at [1496, 180] on button "Close" at bounding box center [1501, 188] width 46 height 25
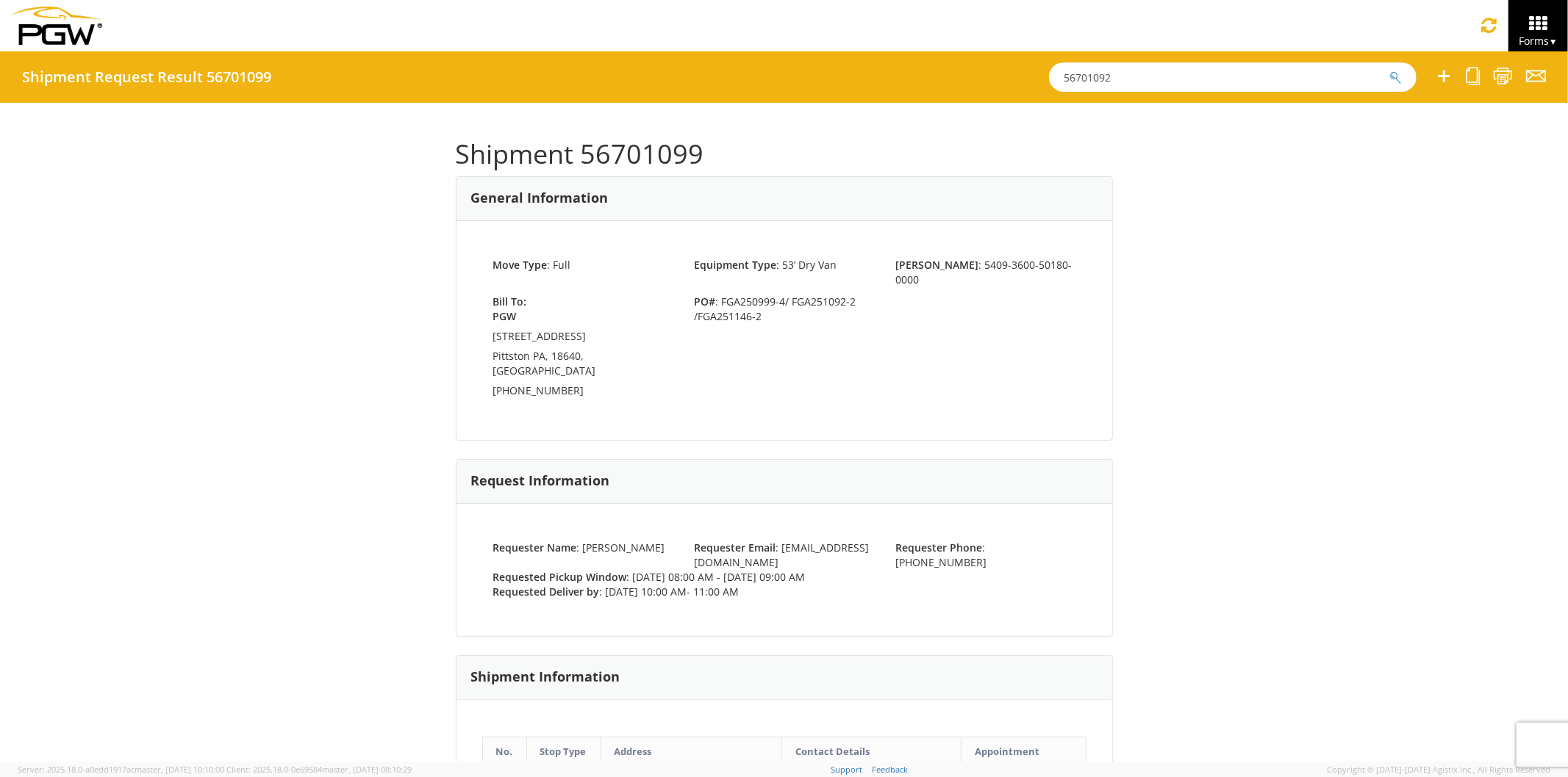
drag, startPoint x: 1099, startPoint y: 76, endPoint x: 915, endPoint y: 60, distance: 184.7
click at [916, 59] on div "Shipment Request Result 56701099 56701092" at bounding box center [784, 77] width 1568 height 52
paste input "86"
click at [1389, 70] on button "submit" at bounding box center [1395, 79] width 13 height 18
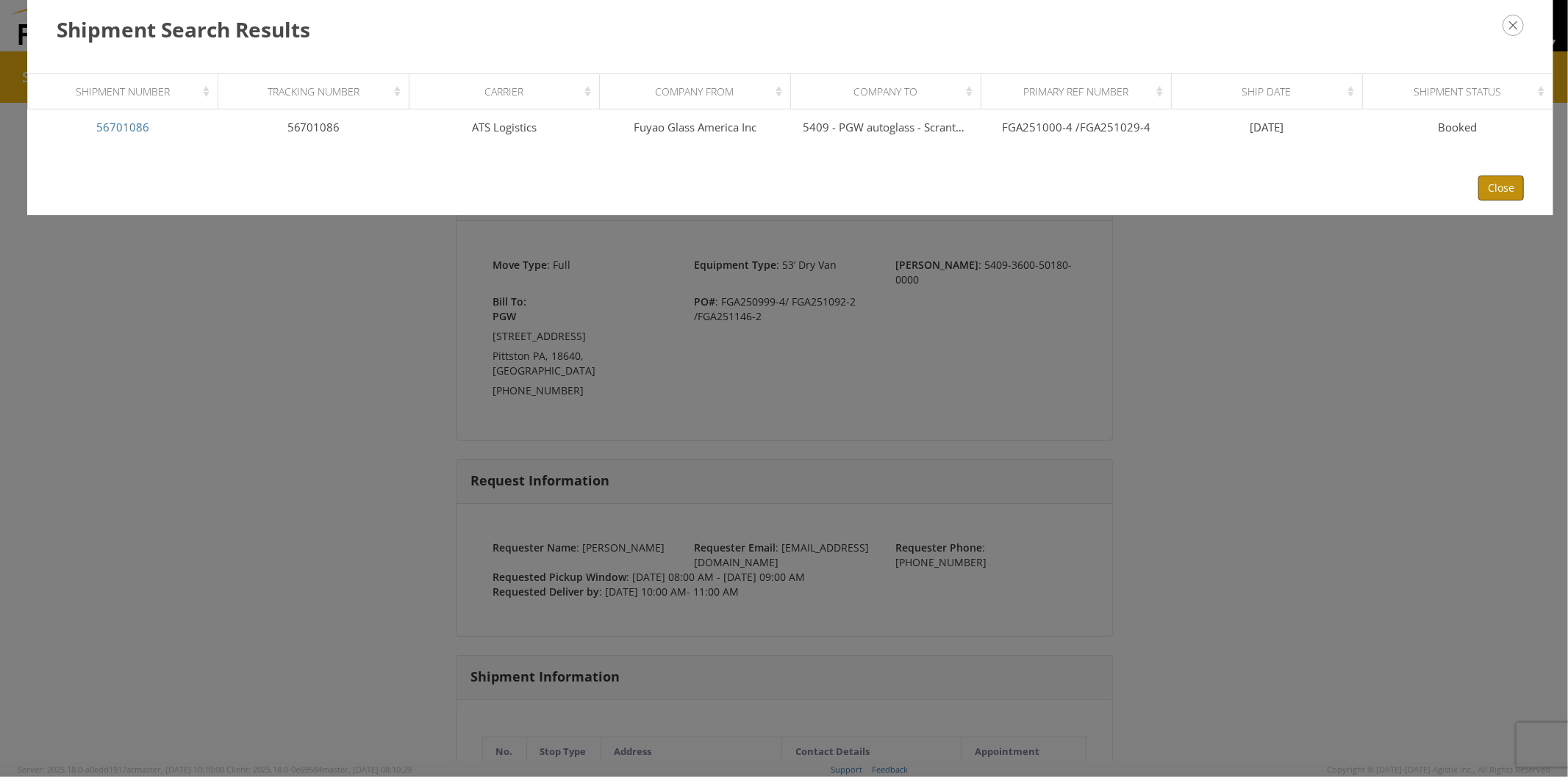
drag, startPoint x: 1500, startPoint y: 189, endPoint x: 1355, endPoint y: 143, distance: 152.1
click at [1494, 187] on button "Close" at bounding box center [1501, 188] width 46 height 25
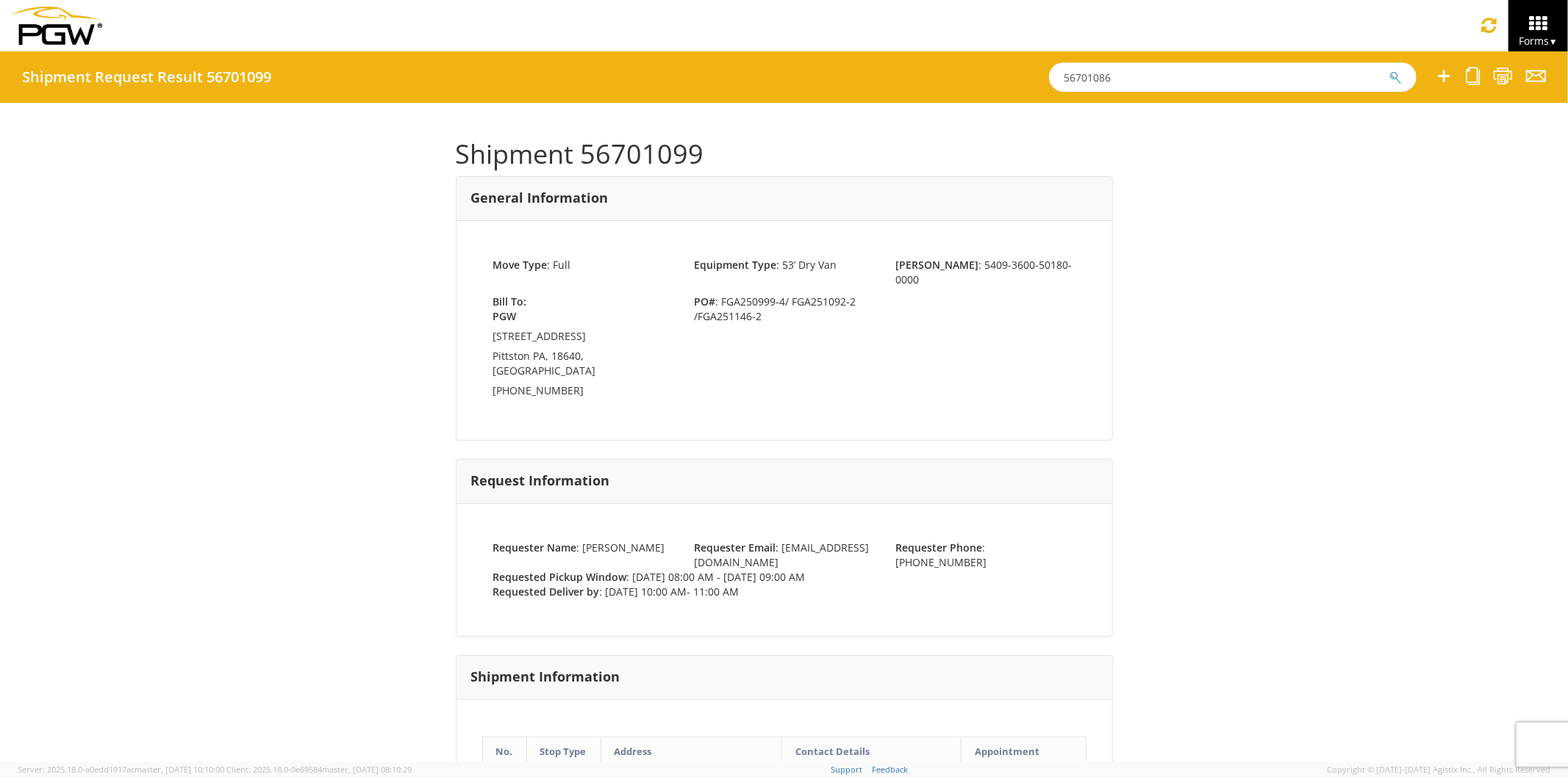
drag, startPoint x: 1108, startPoint y: 80, endPoint x: 699, endPoint y: 23, distance: 413.0
click at [699, 52] on app-root "You are using an outdated browser. Please upgrade to Microsoft Edge , Google Ch…" at bounding box center [784, 407] width 1568 height 711
paste input "78"
click at [1389, 70] on button "submit" at bounding box center [1395, 79] width 13 height 18
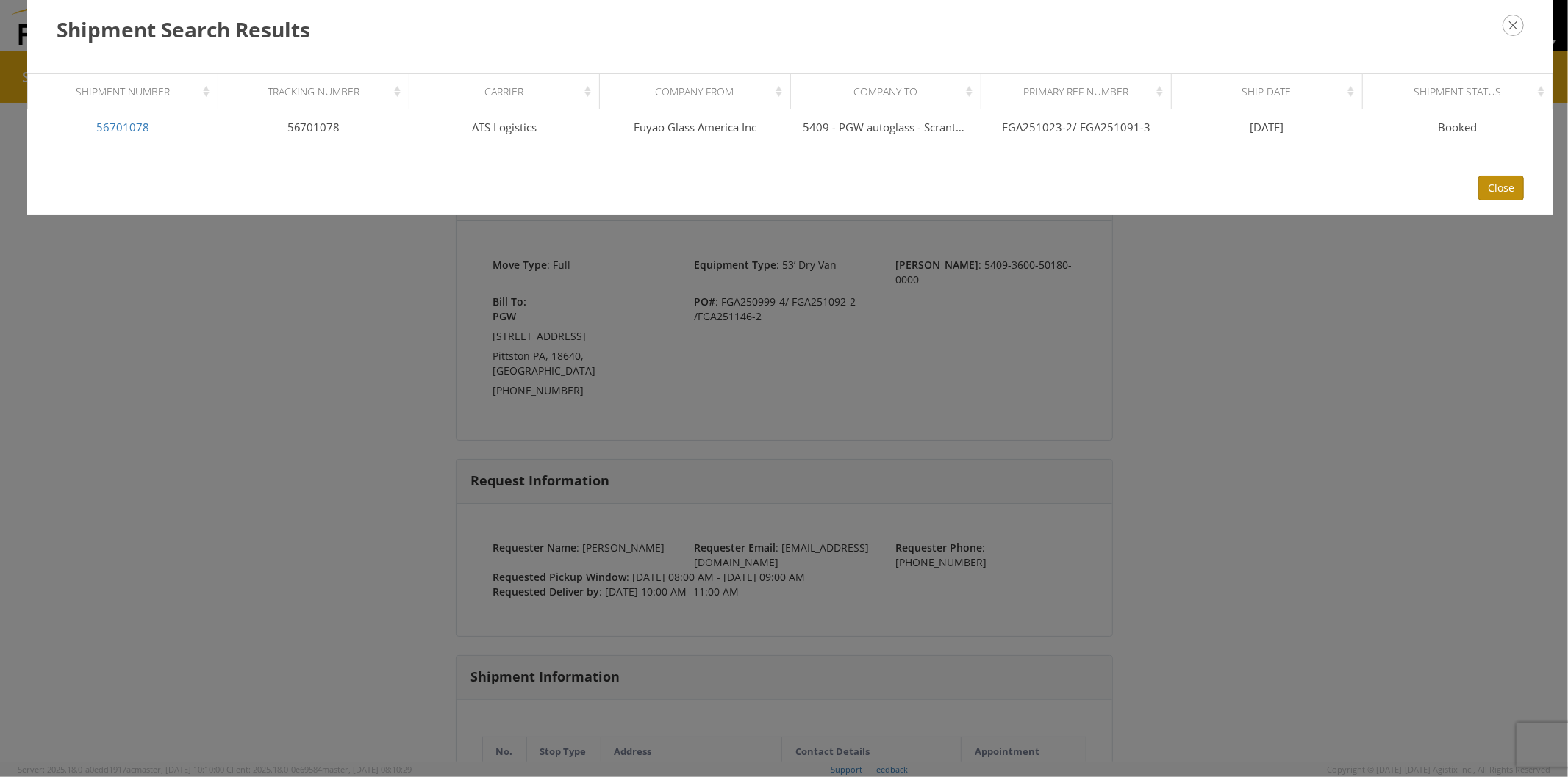
click at [1507, 189] on button "Close" at bounding box center [1501, 188] width 46 height 25
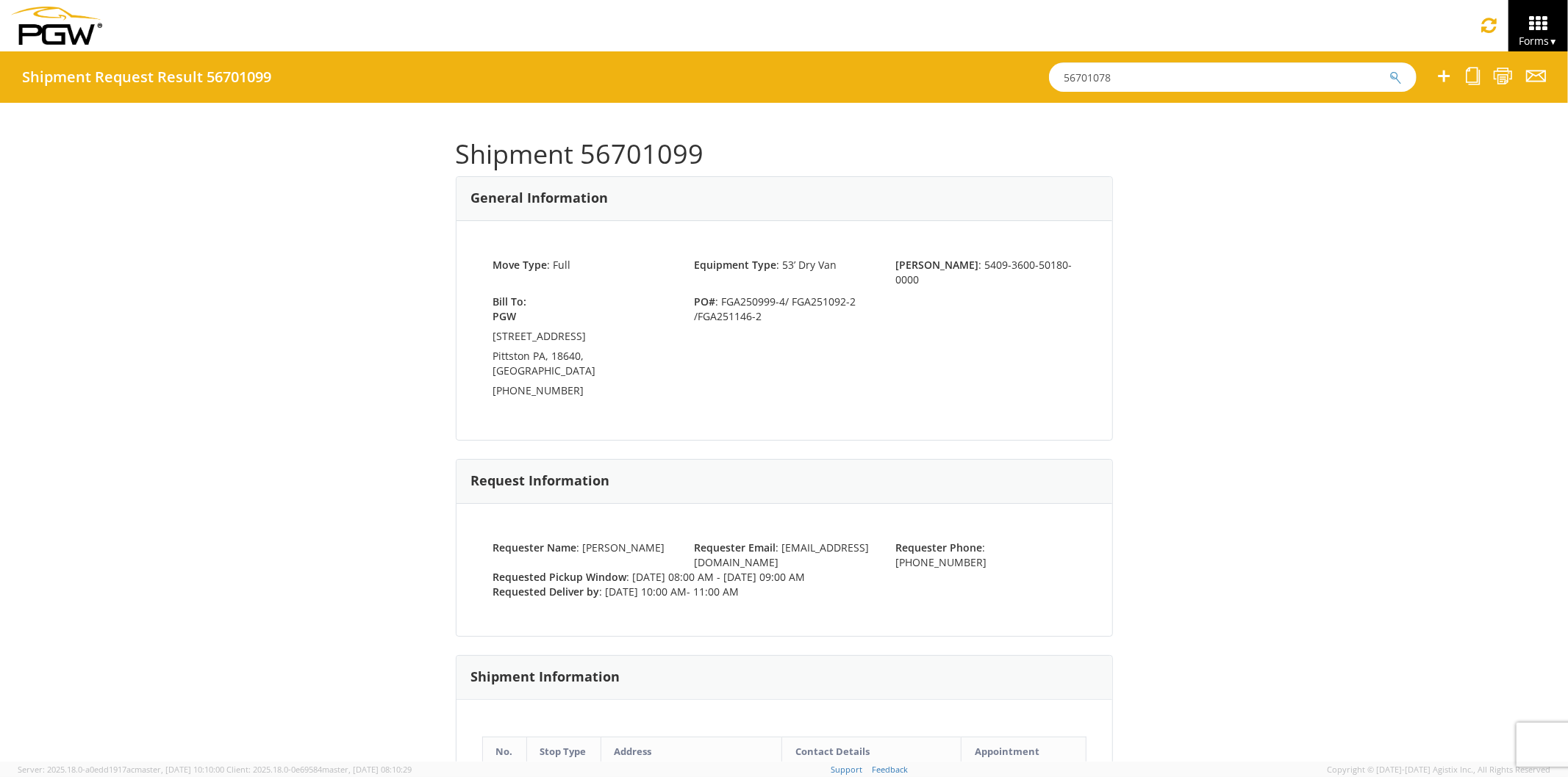
drag, startPoint x: 1119, startPoint y: 80, endPoint x: 919, endPoint y: 63, distance: 200.7
click at [924, 63] on div "Shipment Request Result 56701099 56701078" at bounding box center [784, 77] width 1568 height 52
paste input "92"
click at [1389, 70] on button "submit" at bounding box center [1395, 79] width 13 height 18
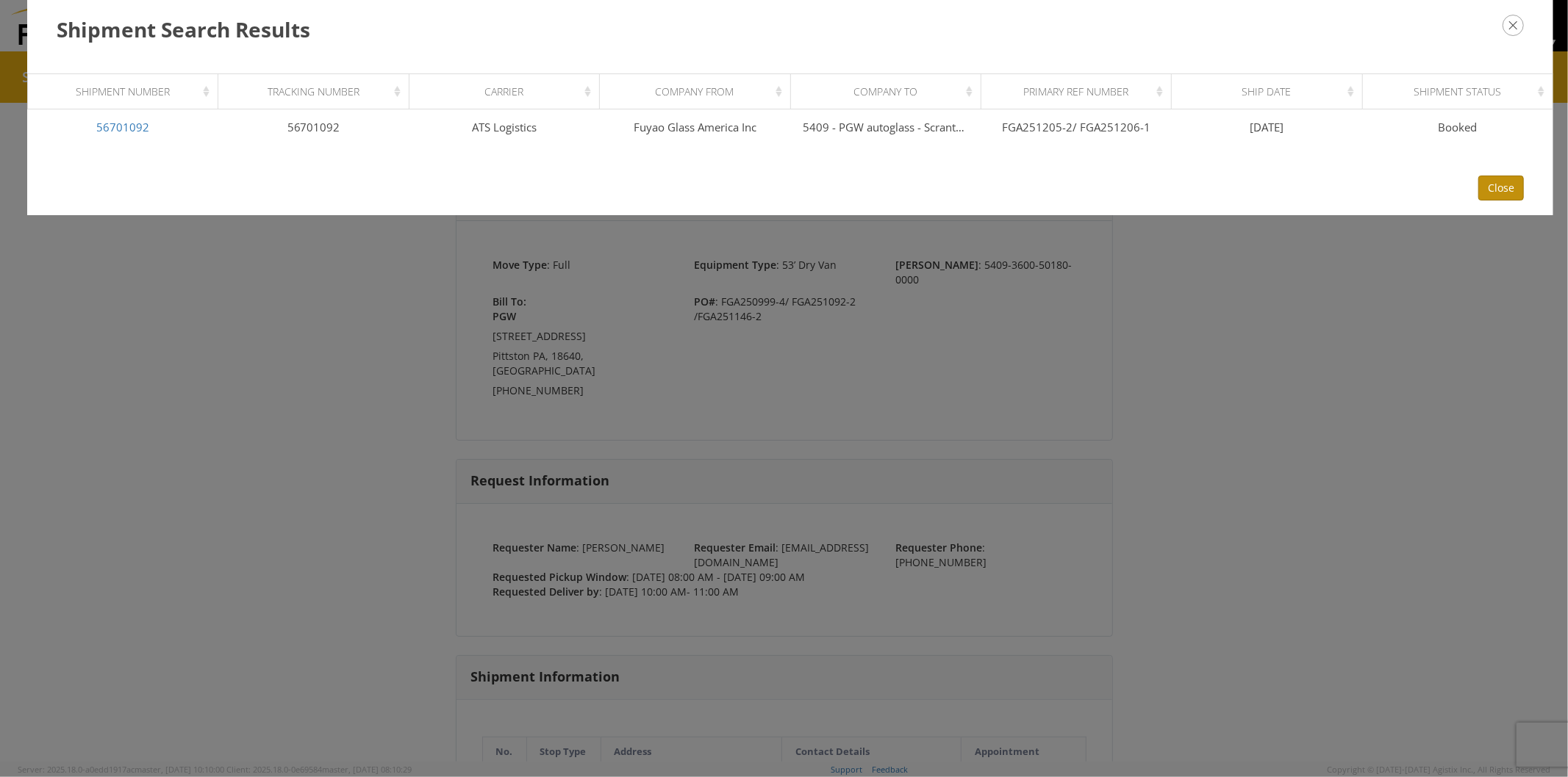
click at [1497, 187] on button "Close" at bounding box center [1501, 188] width 46 height 25
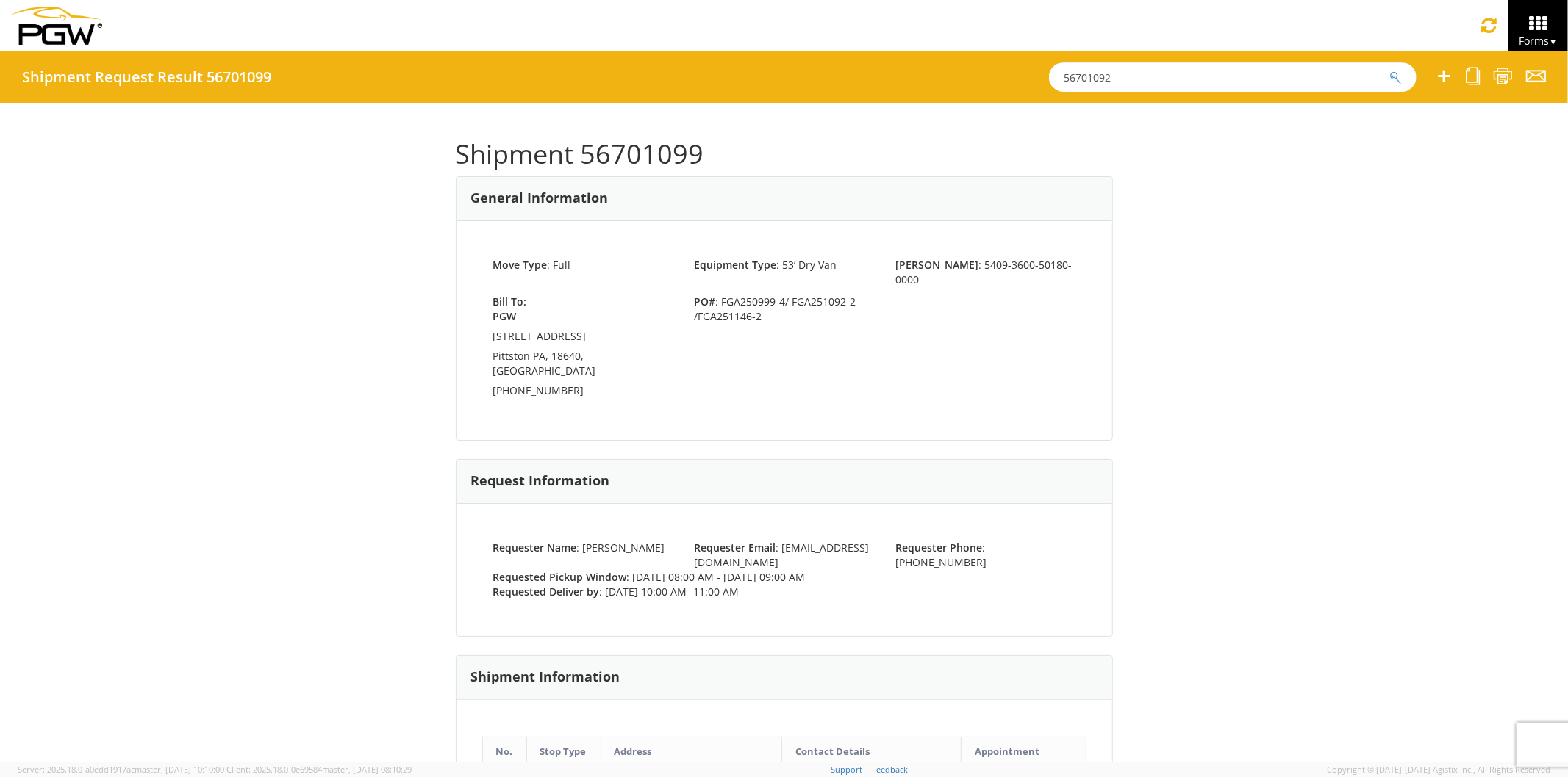
drag, startPoint x: 1149, startPoint y: 78, endPoint x: 844, endPoint y: 61, distance: 305.5
click at [860, 60] on div "Shipment Request Result 56701099 56701092" at bounding box center [784, 77] width 1568 height 52
paste input "9"
click at [1130, 71] on input "56701099" at bounding box center [1233, 77] width 368 height 29
click at [1389, 70] on button "submit" at bounding box center [1395, 79] width 13 height 18
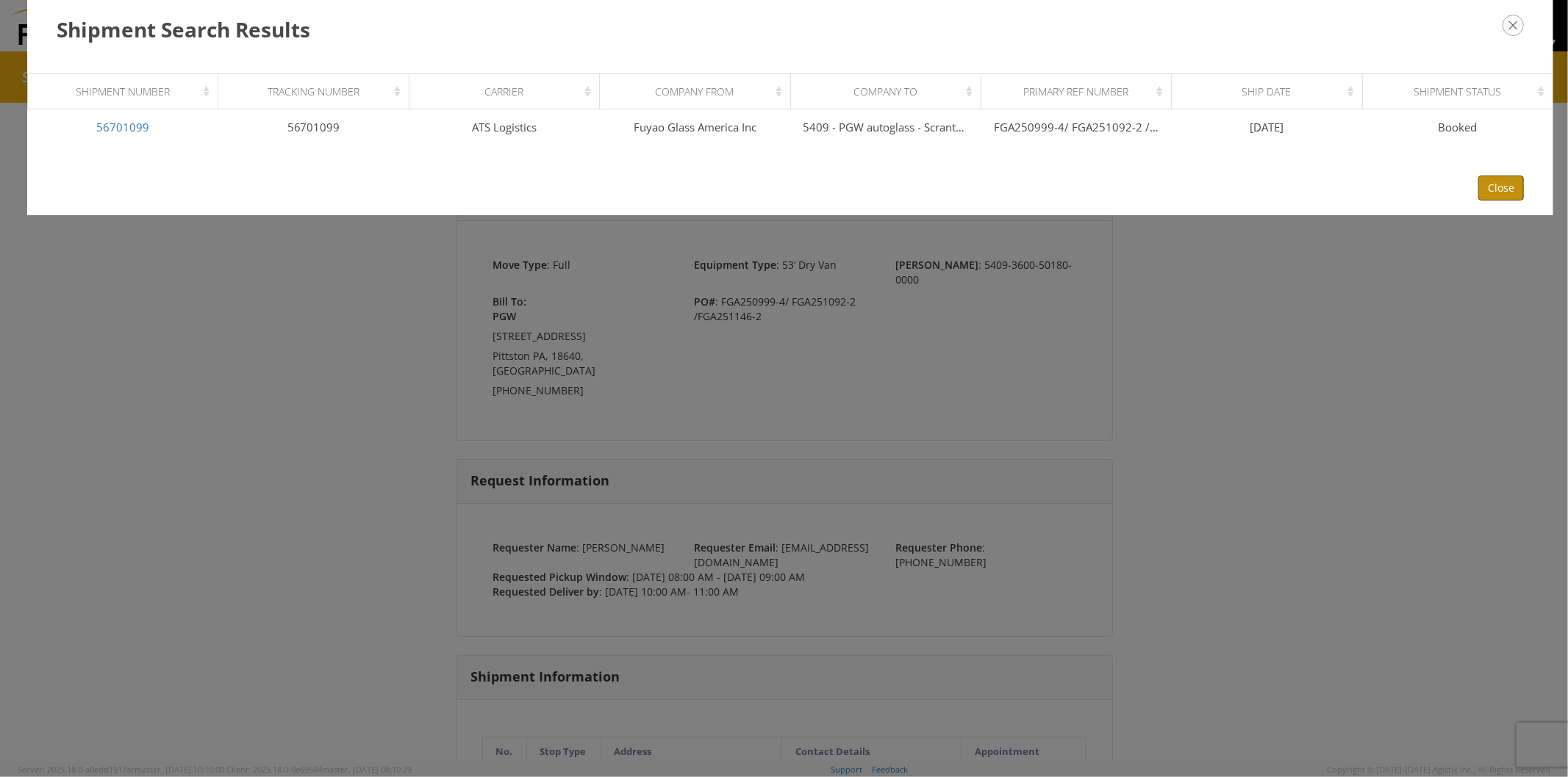
drag, startPoint x: 1494, startPoint y: 184, endPoint x: 1473, endPoint y: 179, distance: 21.6
click at [1488, 184] on button "Close" at bounding box center [1501, 188] width 46 height 25
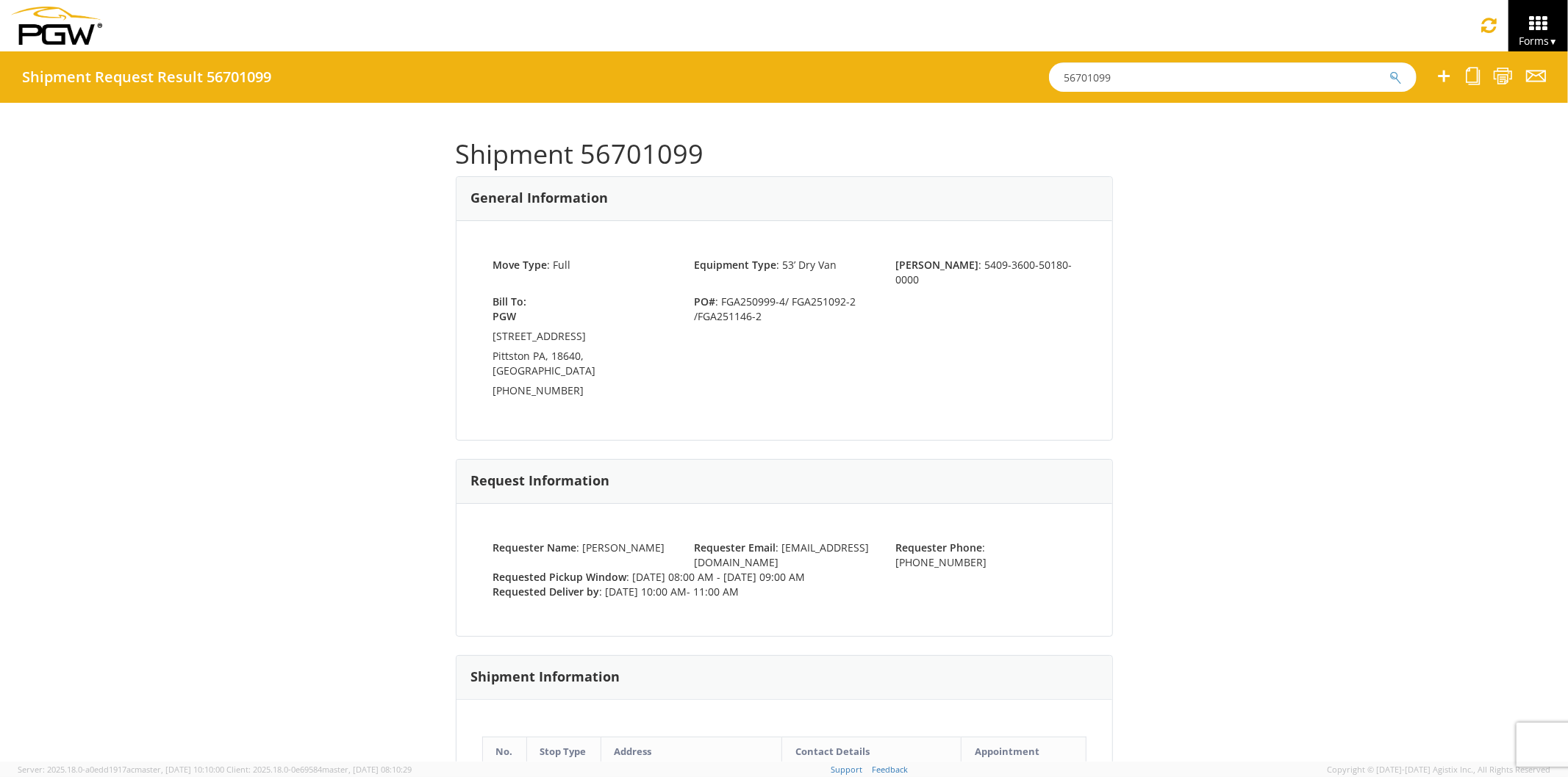
drag, startPoint x: 1091, startPoint y: 83, endPoint x: 752, endPoint y: 57, distance: 340.0
click at [788, 52] on div "Shipment Request Result 56701099 56701099" at bounding box center [784, 77] width 1568 height 52
paste input "4178"
click at [1389, 70] on button "submit" at bounding box center [1395, 79] width 13 height 18
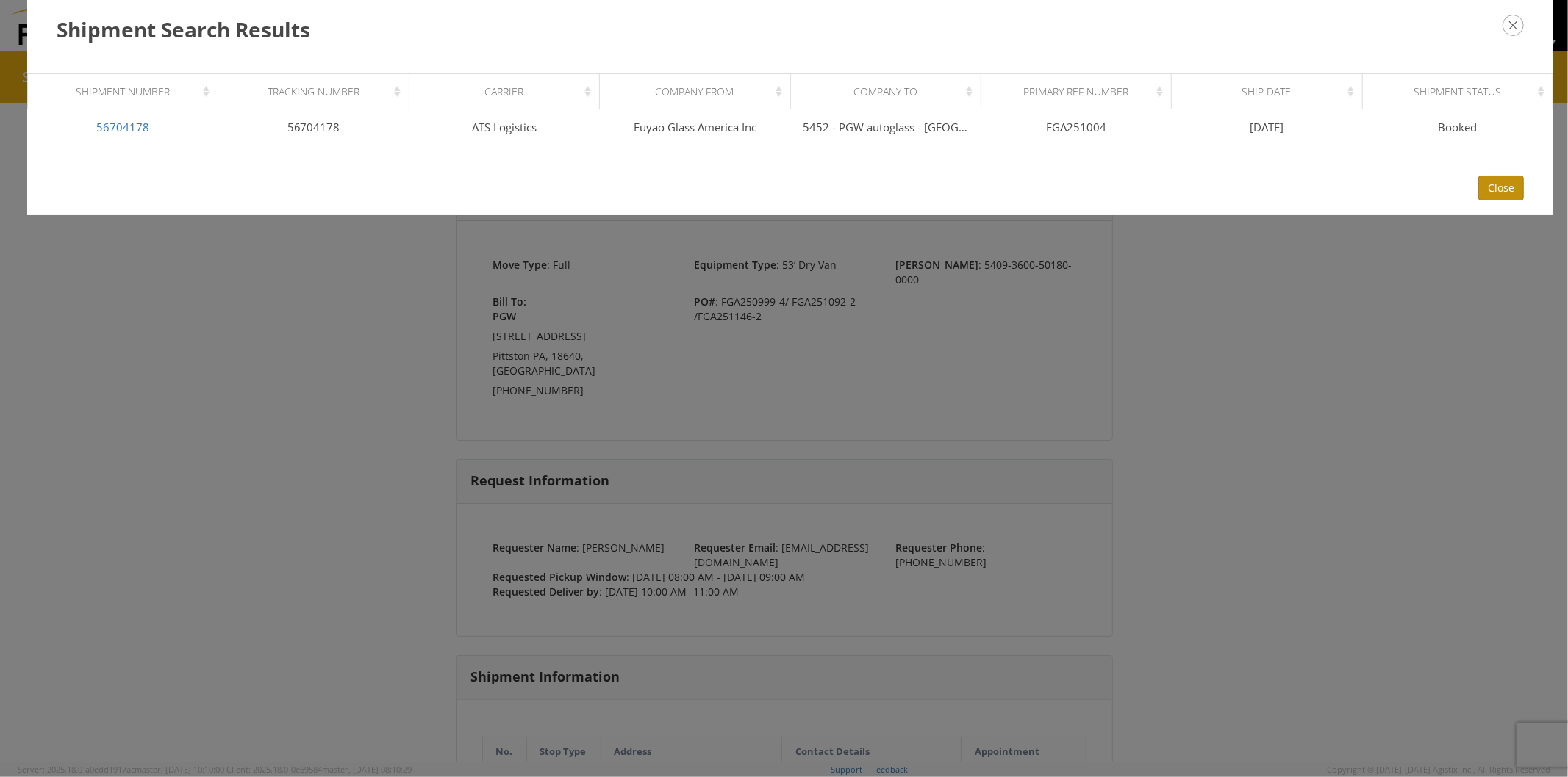
click at [1496, 189] on button "Close" at bounding box center [1501, 188] width 46 height 25
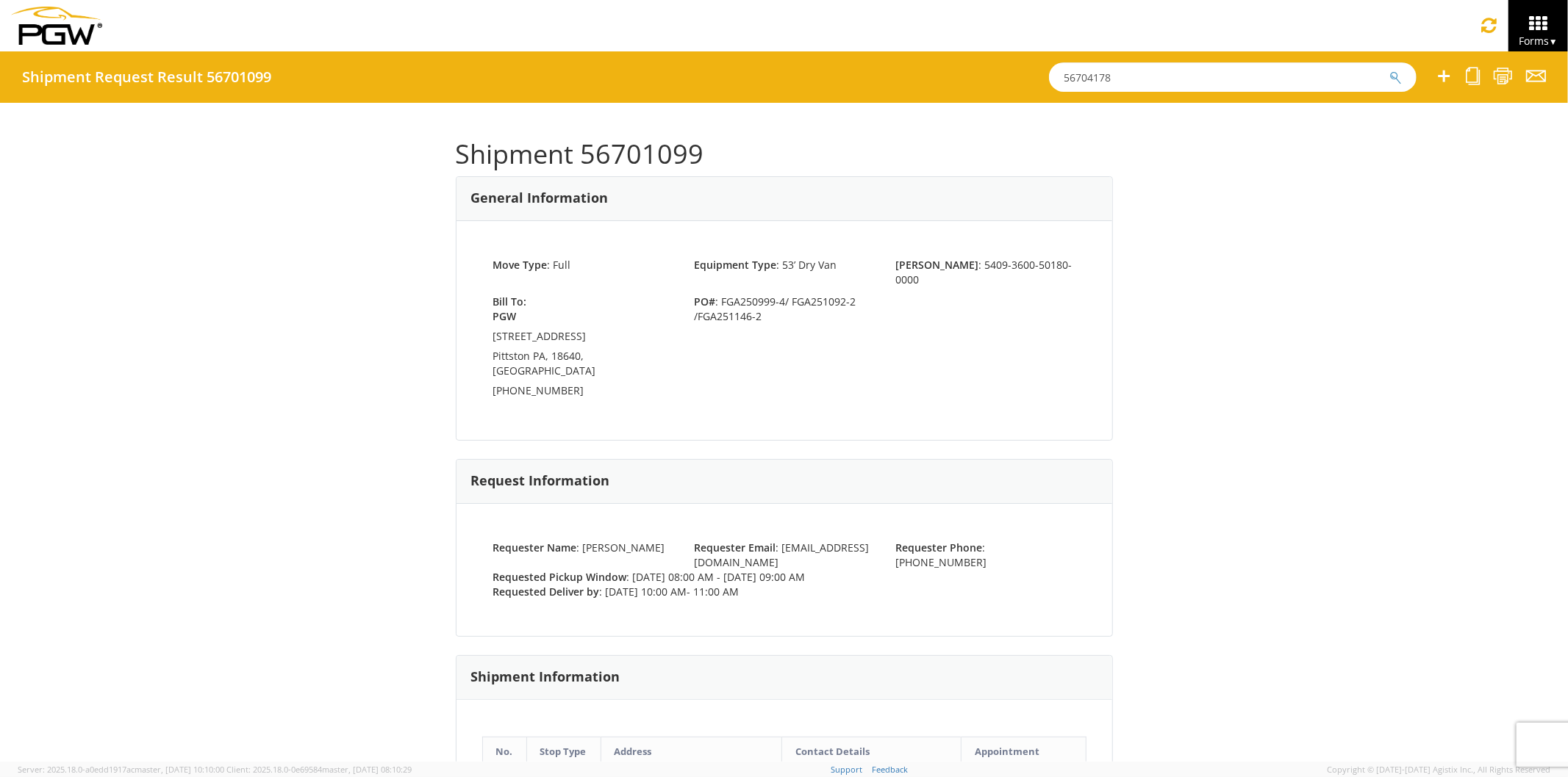
drag, startPoint x: 1101, startPoint y: 77, endPoint x: 748, endPoint y: 16, distance: 358.2
click at [721, 52] on app-root "You are using an outdated browser. Please upgrade to Microsoft Edge , Google Ch…" at bounding box center [784, 407] width 1568 height 711
paste input "89"
click at [1389, 70] on button "submit" at bounding box center [1395, 79] width 13 height 18
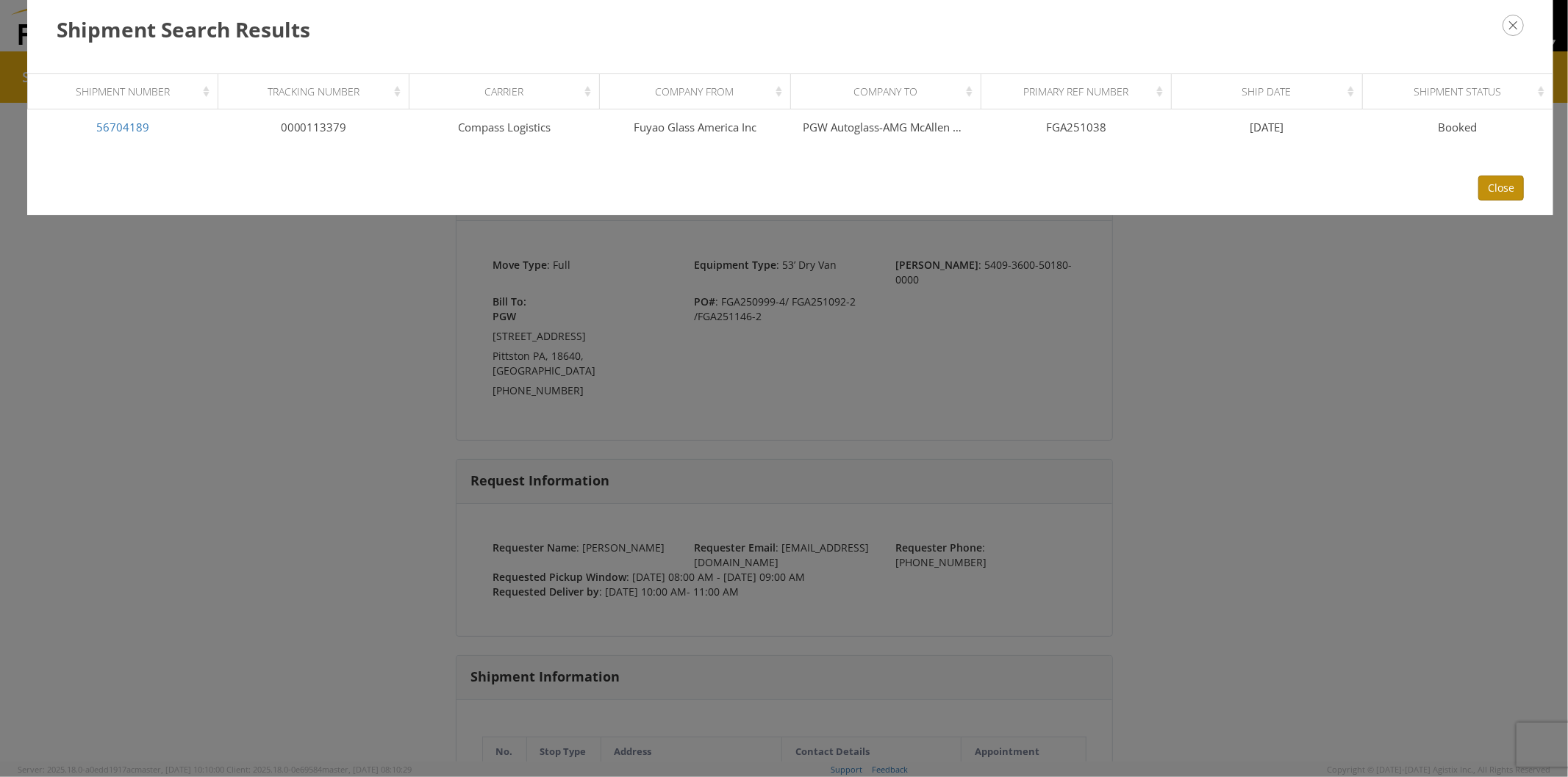
click at [1502, 186] on button "Close" at bounding box center [1501, 188] width 46 height 25
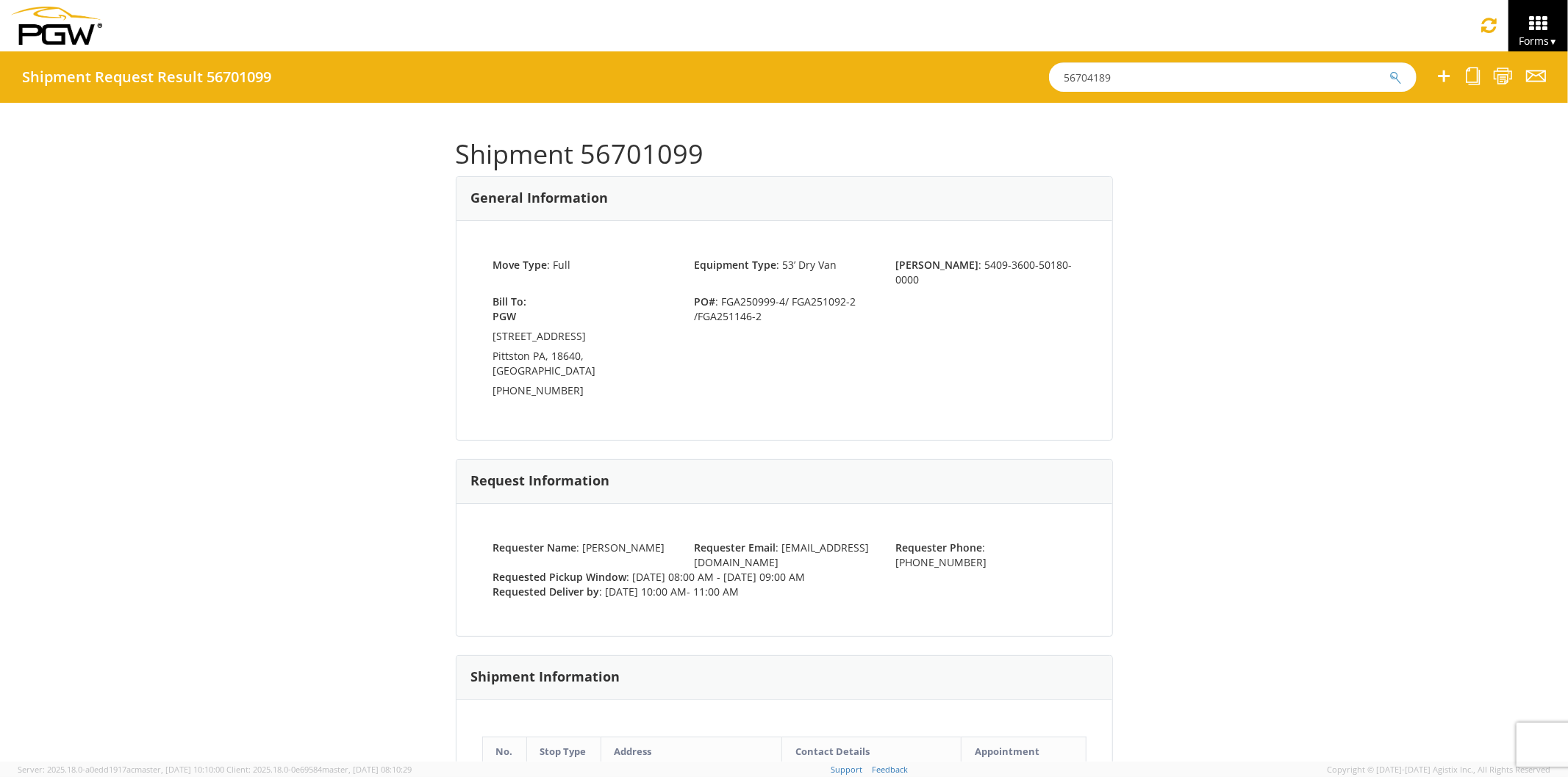
drag, startPoint x: 995, startPoint y: 69, endPoint x: 818, endPoint y: 76, distance: 177.1
click at [818, 76] on div "Shipment Request Result 56701099 56704189" at bounding box center [784, 77] width 1568 height 52
click at [1389, 70] on button "submit" at bounding box center [1395, 79] width 13 height 18
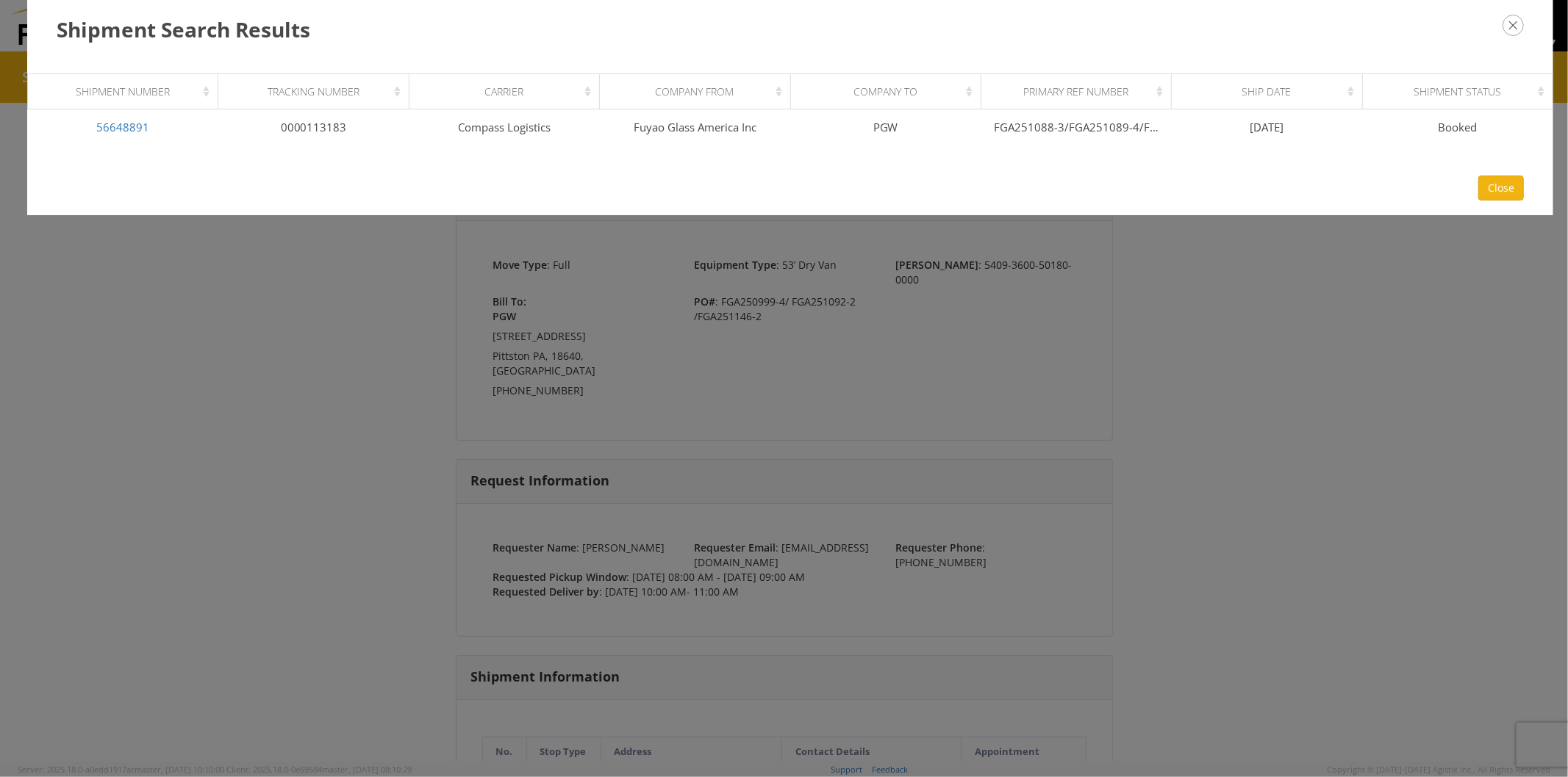
click at [325, 332] on div "Shipment Search Results Loading, please wait Shipment Number Tracking Number Ca…" at bounding box center [784, 388] width 1568 height 777
click at [1505, 189] on button "Close" at bounding box center [1501, 188] width 46 height 25
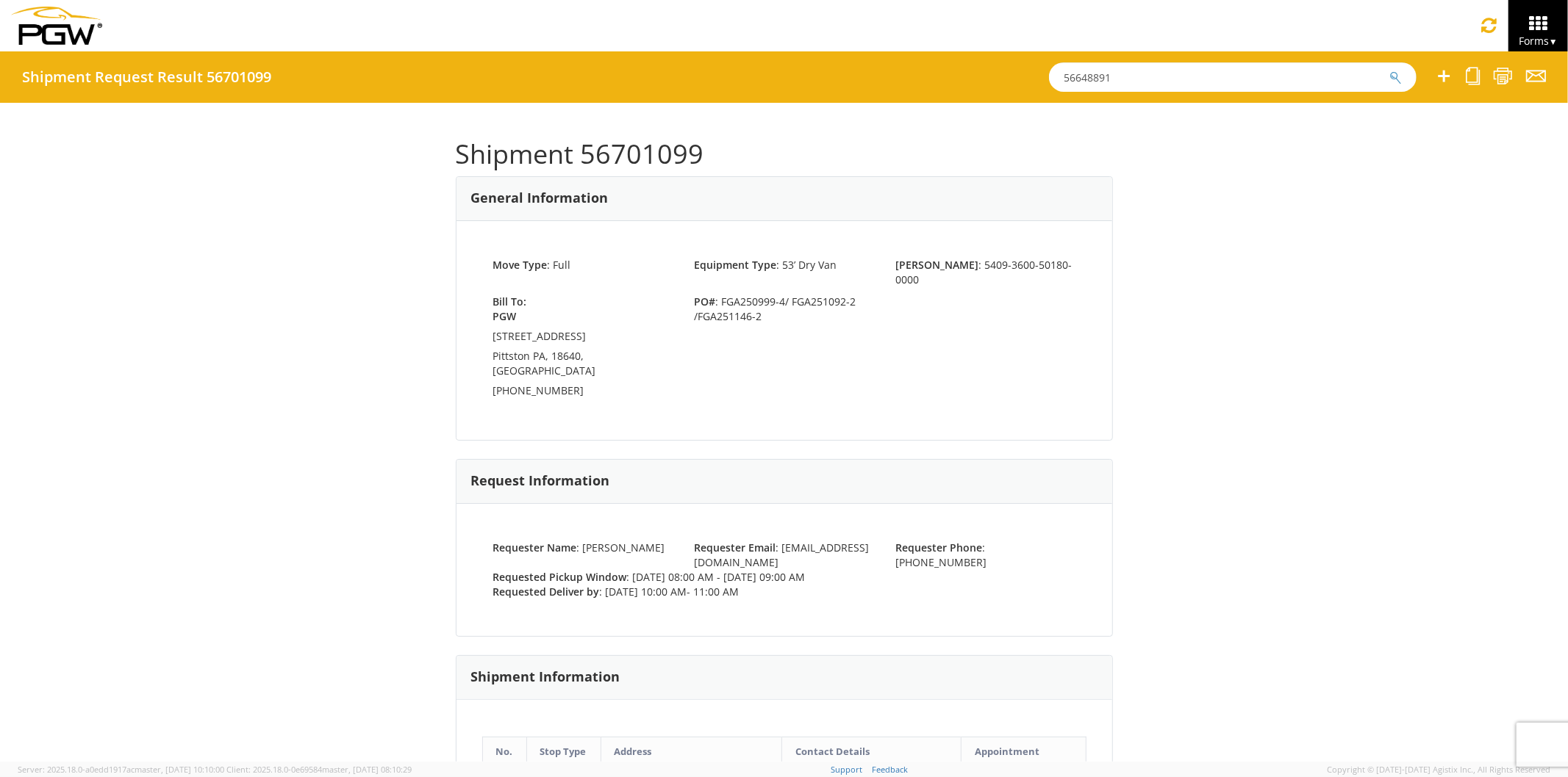
drag, startPoint x: 1127, startPoint y: 86, endPoint x: 799, endPoint y: 48, distance: 330.2
click at [799, 52] on app-root "You are using an outdated browser. Please upgrade to Microsoft Edge , Google Ch…" at bounding box center [784, 407] width 1568 height 711
paste input "701099"
type input "56701099"
click at [1389, 70] on button "submit" at bounding box center [1395, 79] width 13 height 18
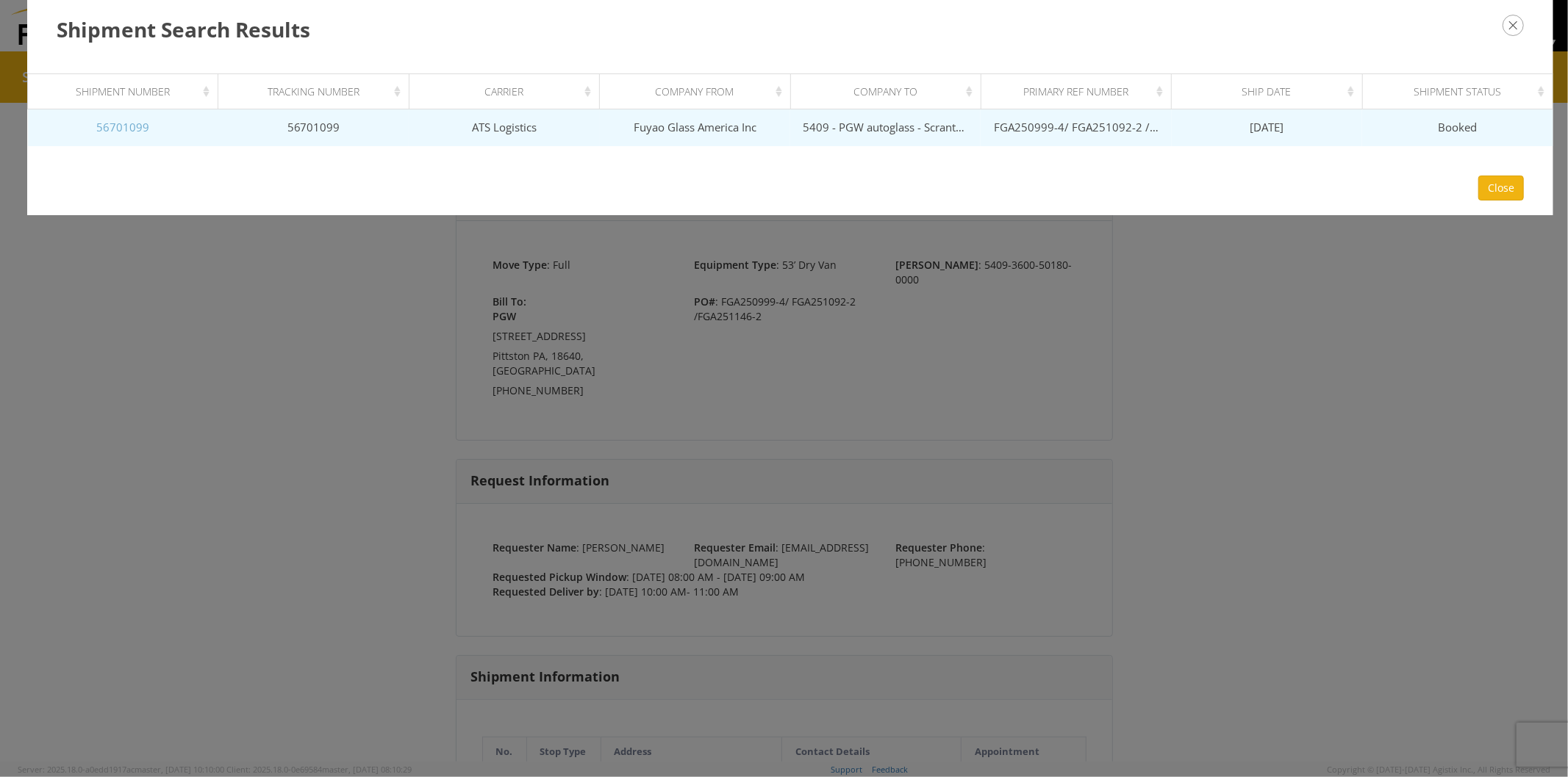
click at [139, 127] on link "56701099" at bounding box center [123, 127] width 53 height 15
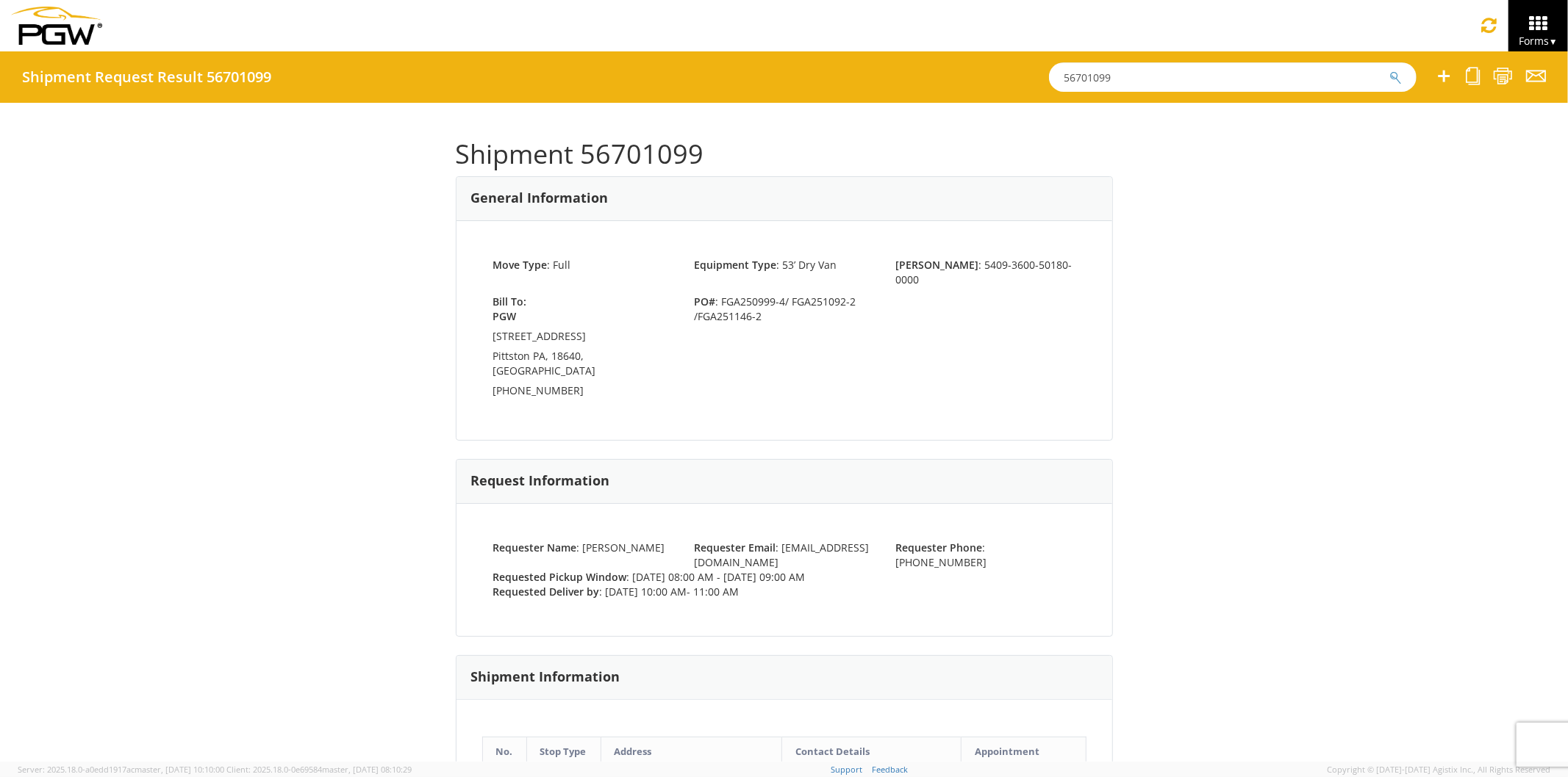
drag, startPoint x: 1218, startPoint y: 82, endPoint x: 907, endPoint y: 61, distance: 311.7
click at [914, 64] on div "Shipment Request Result 56701099 56701099" at bounding box center [784, 77] width 1568 height 52
click at [1389, 70] on button "submit" at bounding box center [1395, 79] width 13 height 18
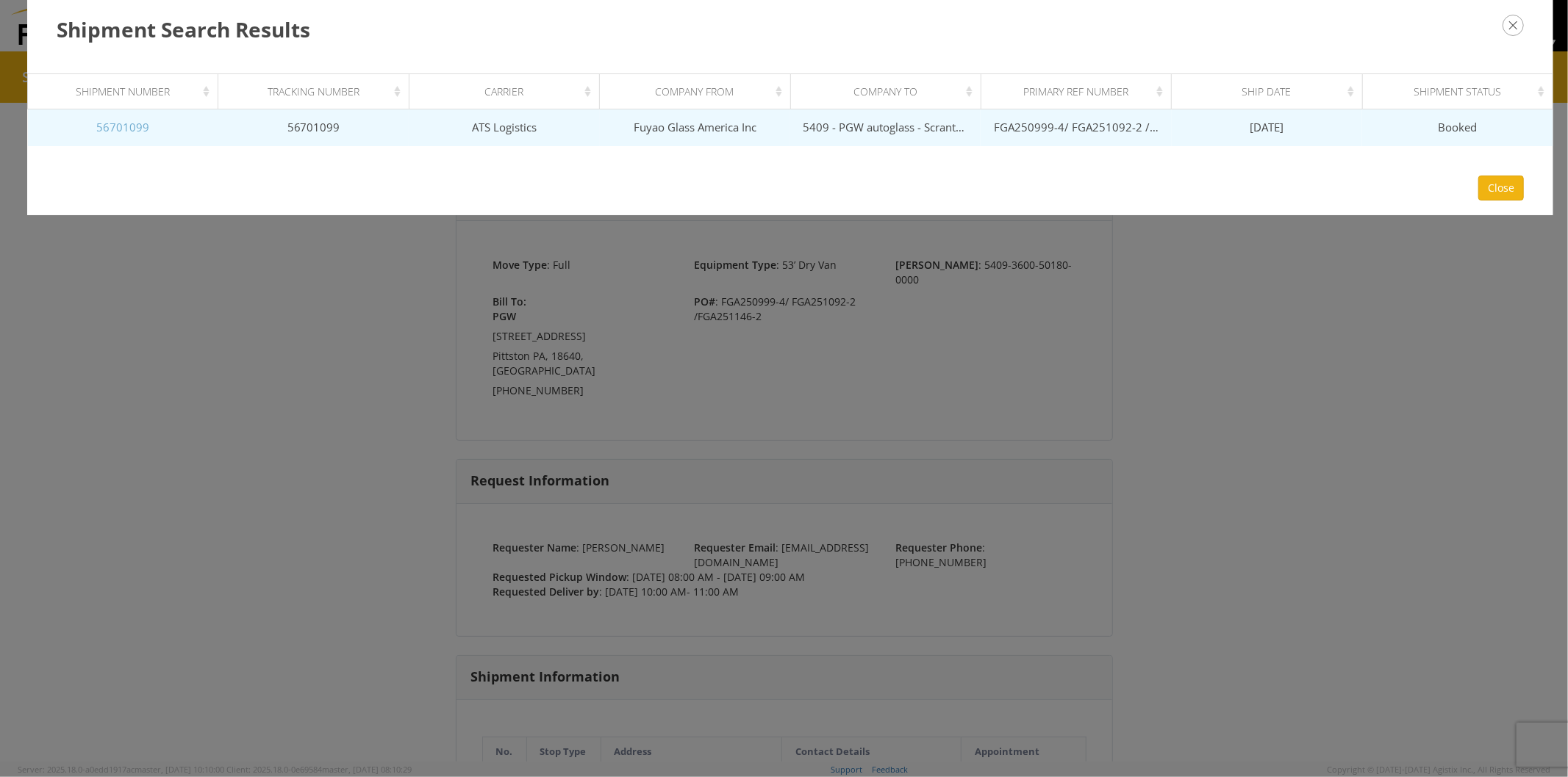
click at [130, 123] on link "56701099" at bounding box center [123, 127] width 53 height 15
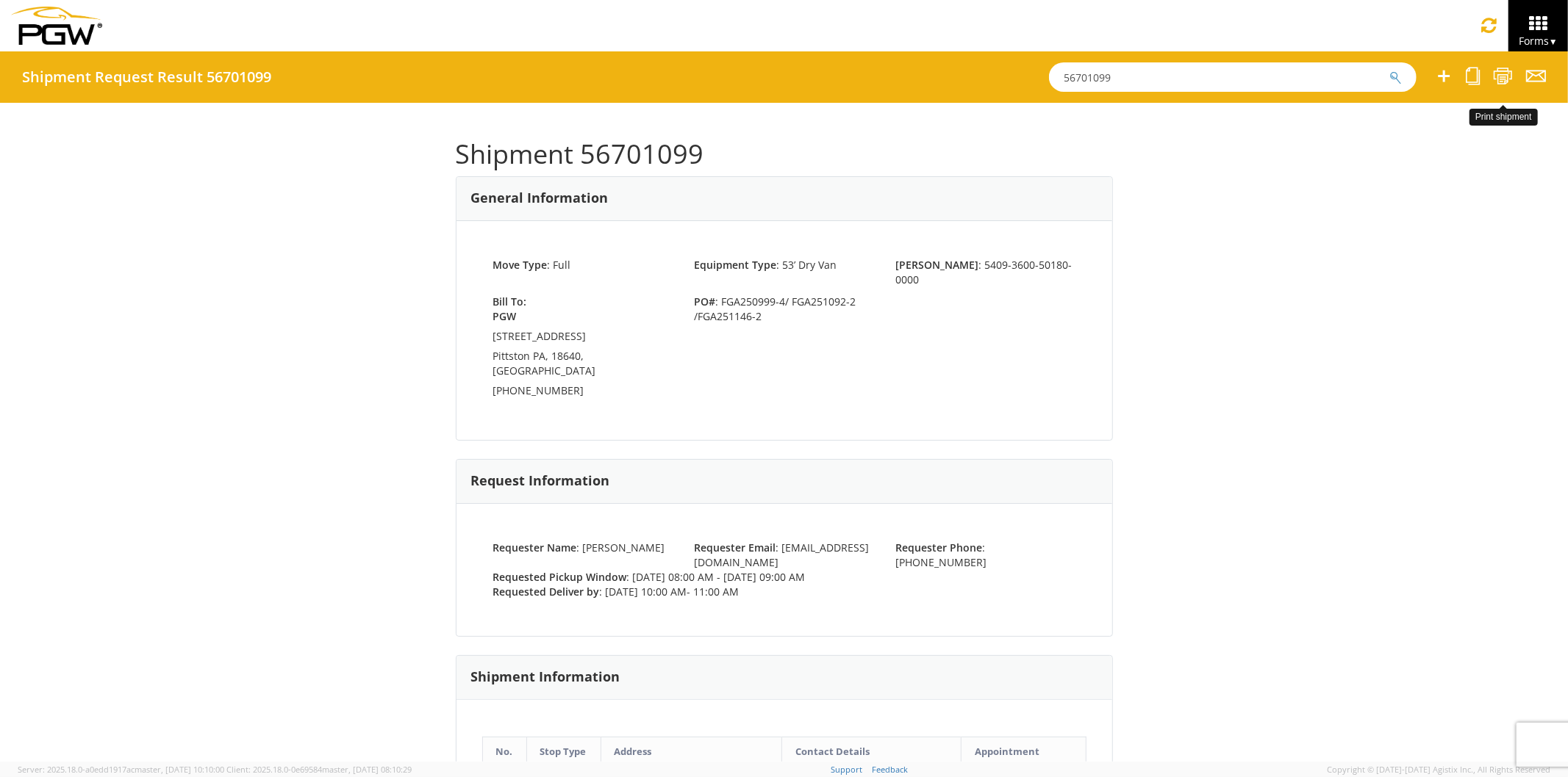
click at [1509, 75] on icon at bounding box center [1502, 76] width 20 height 18
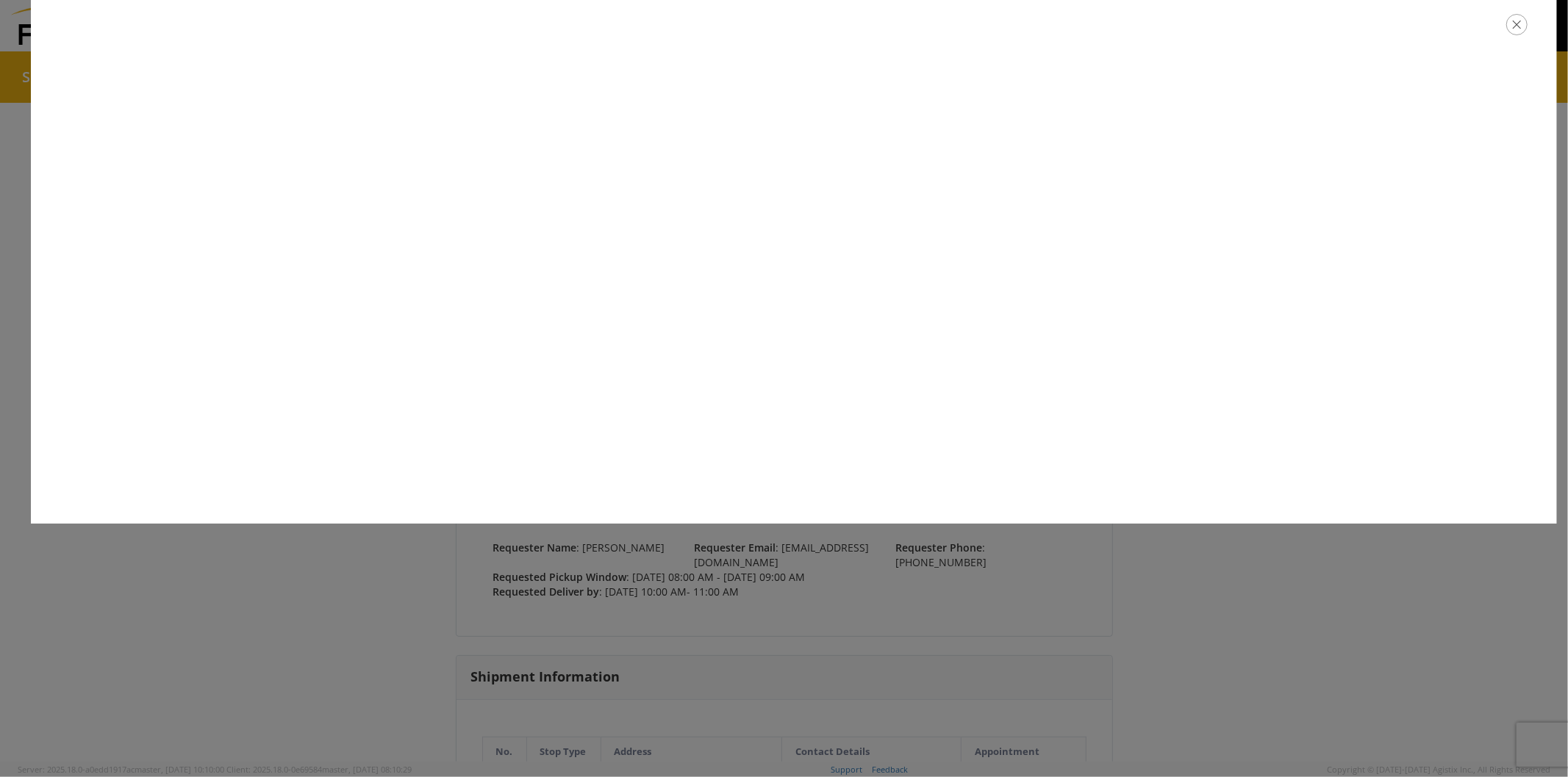
click at [1514, 33] on icon "button" at bounding box center [1516, 24] width 21 height 21
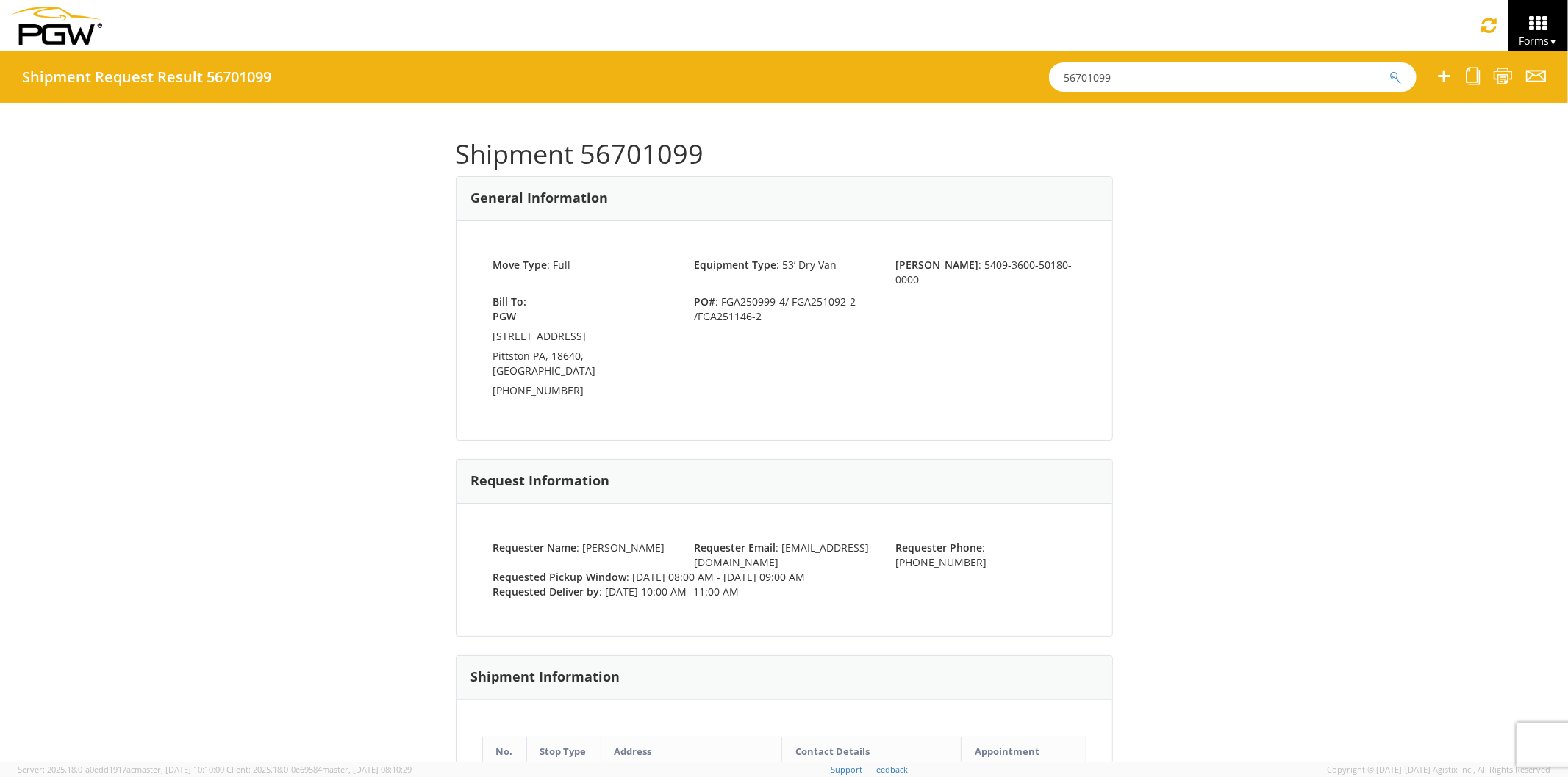
click at [1396, 177] on div "Shipment 56701099 General Information Move Type : Full Equipment Type : 53’ Dry…" at bounding box center [784, 432] width 1568 height 659
